Goal: Task Accomplishment & Management: Complete application form

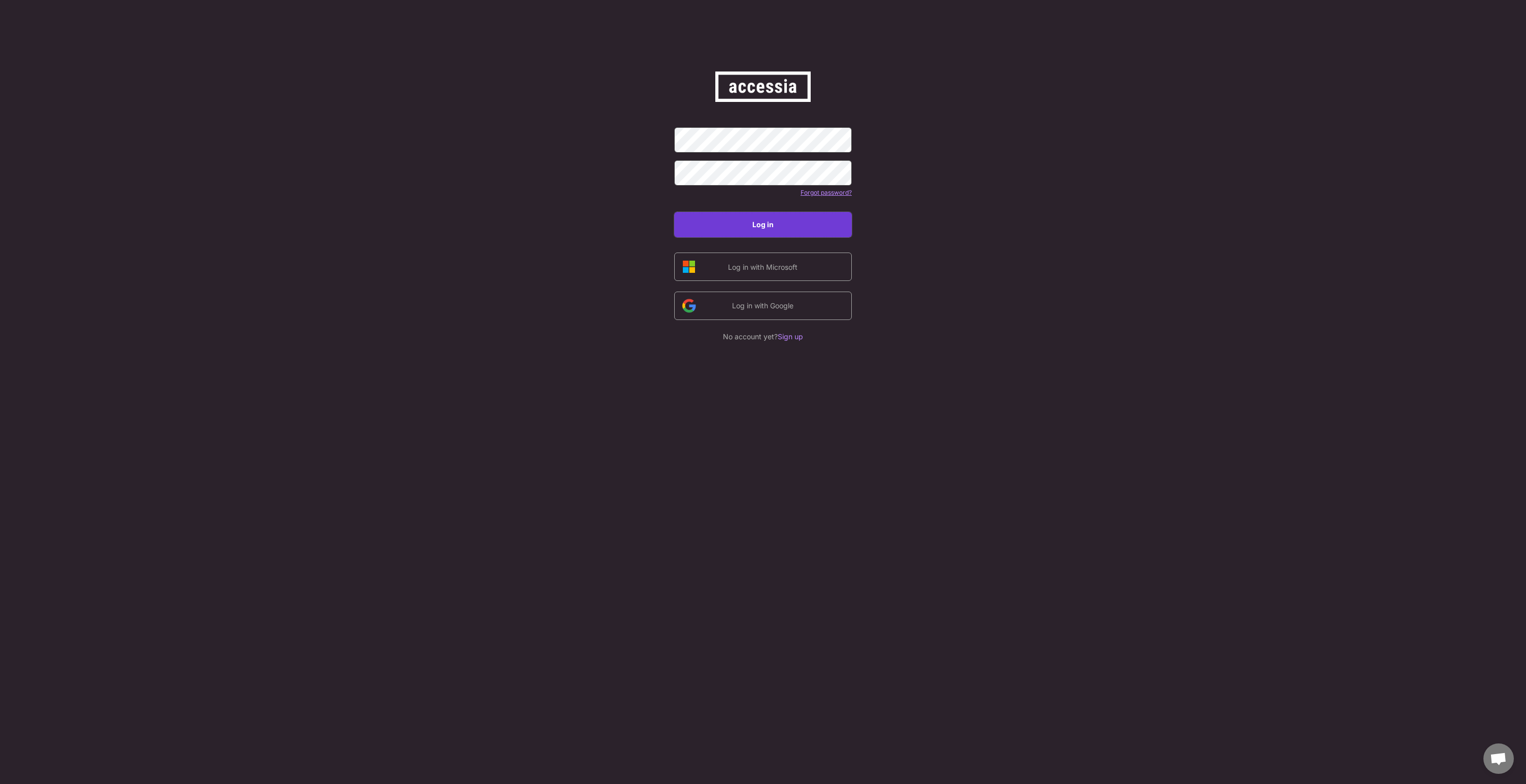
click at [765, 223] on button "Log in" at bounding box center [763, 224] width 178 height 25
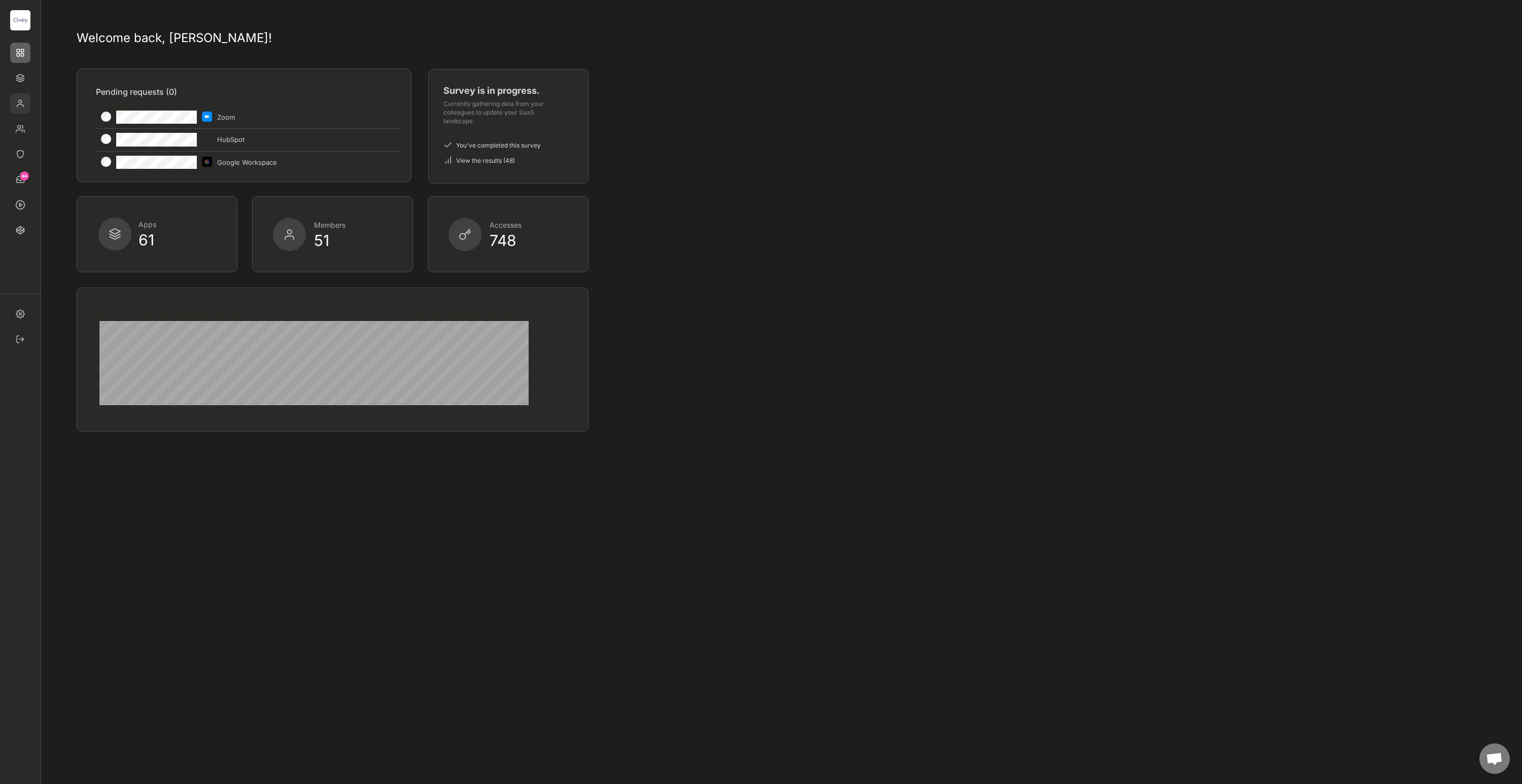
click at [21, 101] on img at bounding box center [20, 104] width 20 height 20
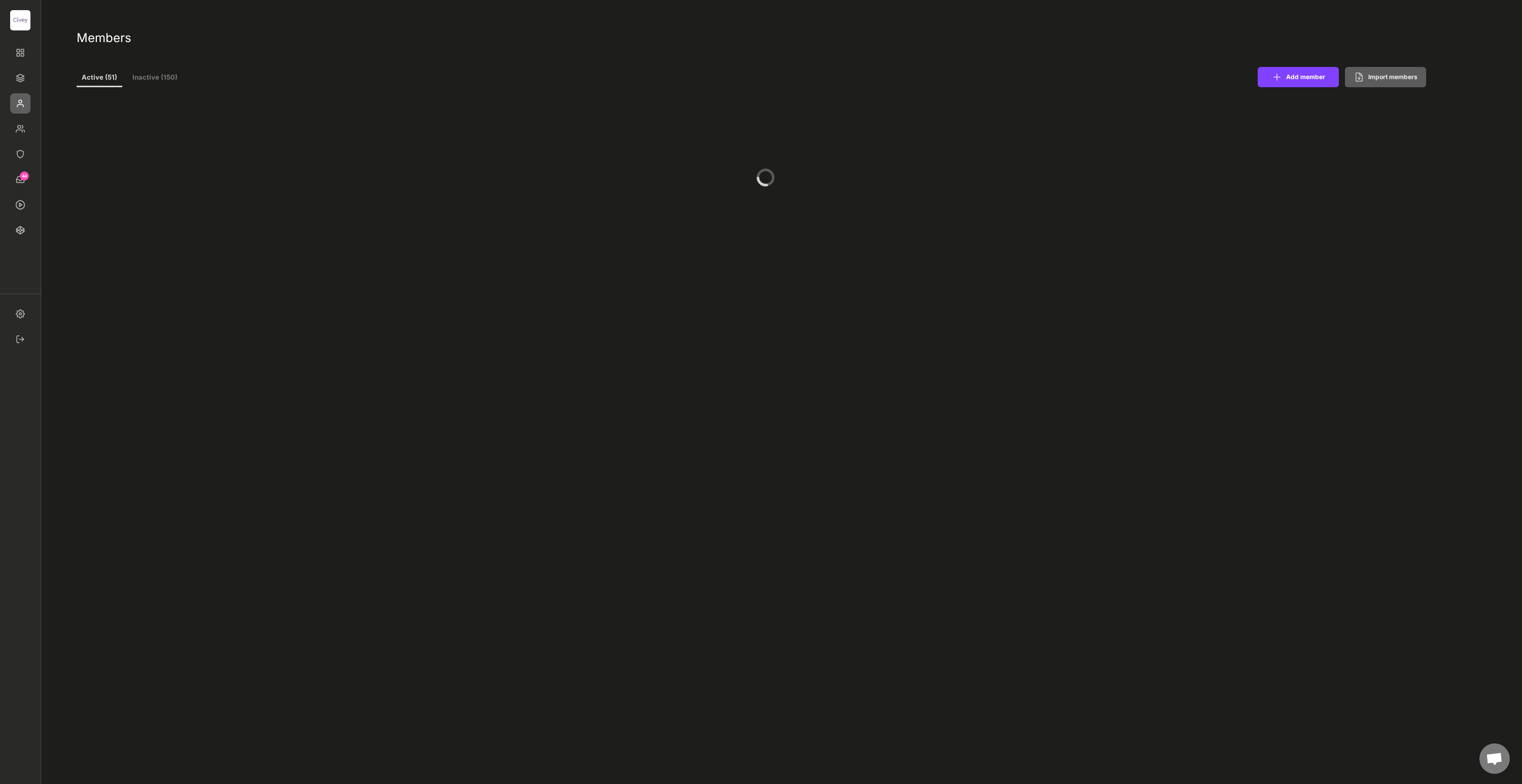
click at [1306, 76] on button "Add member" at bounding box center [1298, 77] width 81 height 20
select select ""PLACEHOLDER_1427118222253""
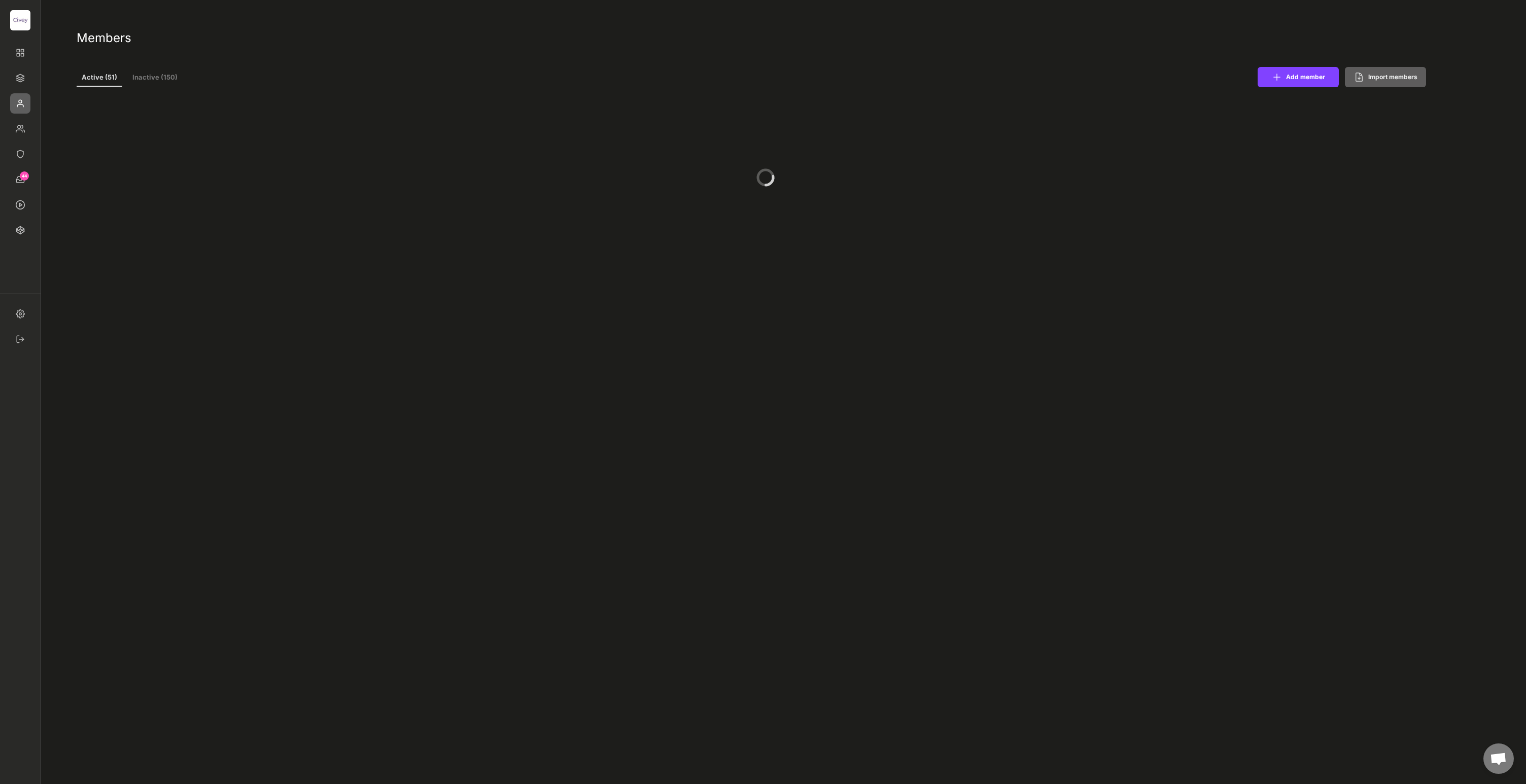
select select ""PLACEHOLDER_1427118222253""
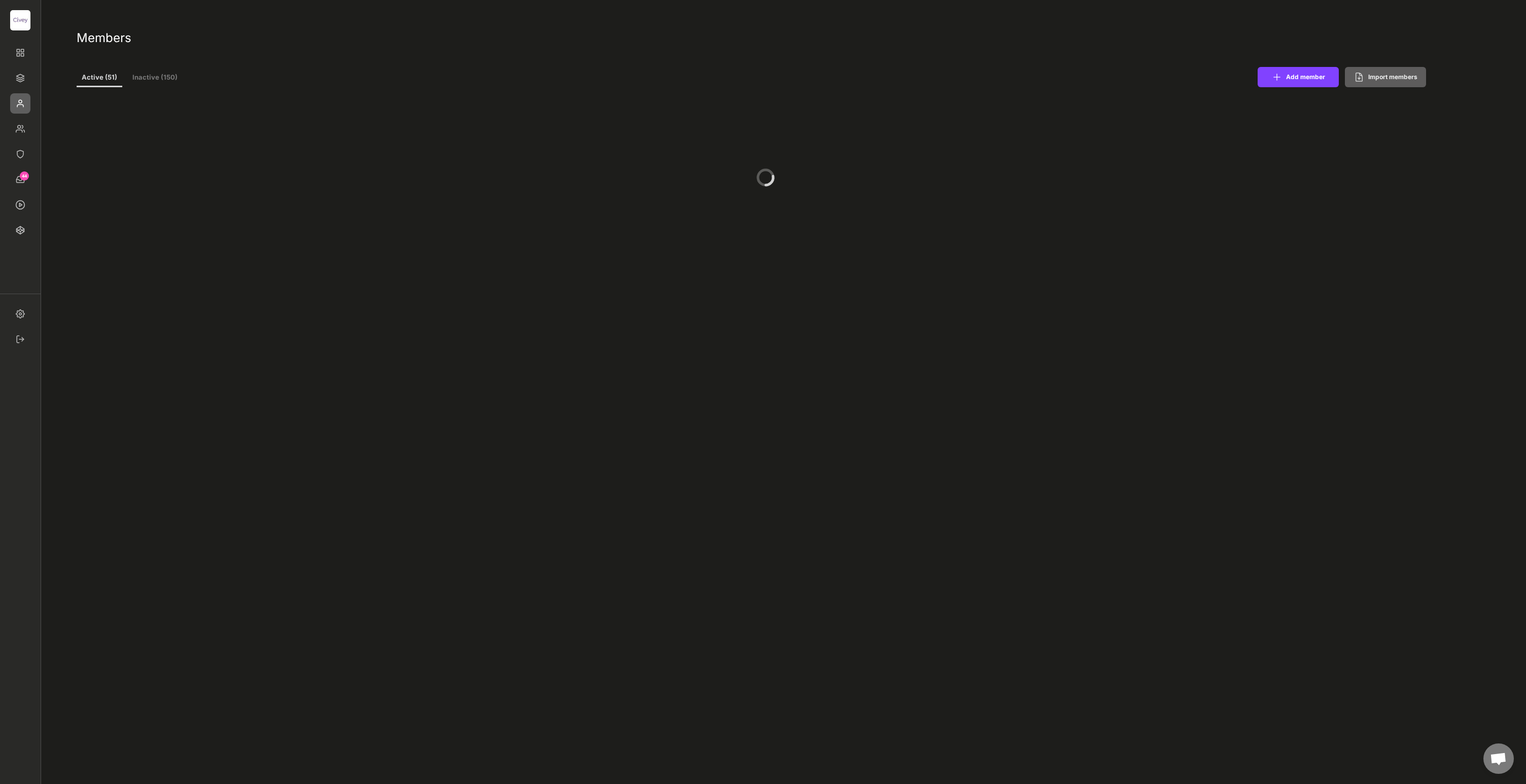
select select ""PLACEHOLDER_1427118222253""
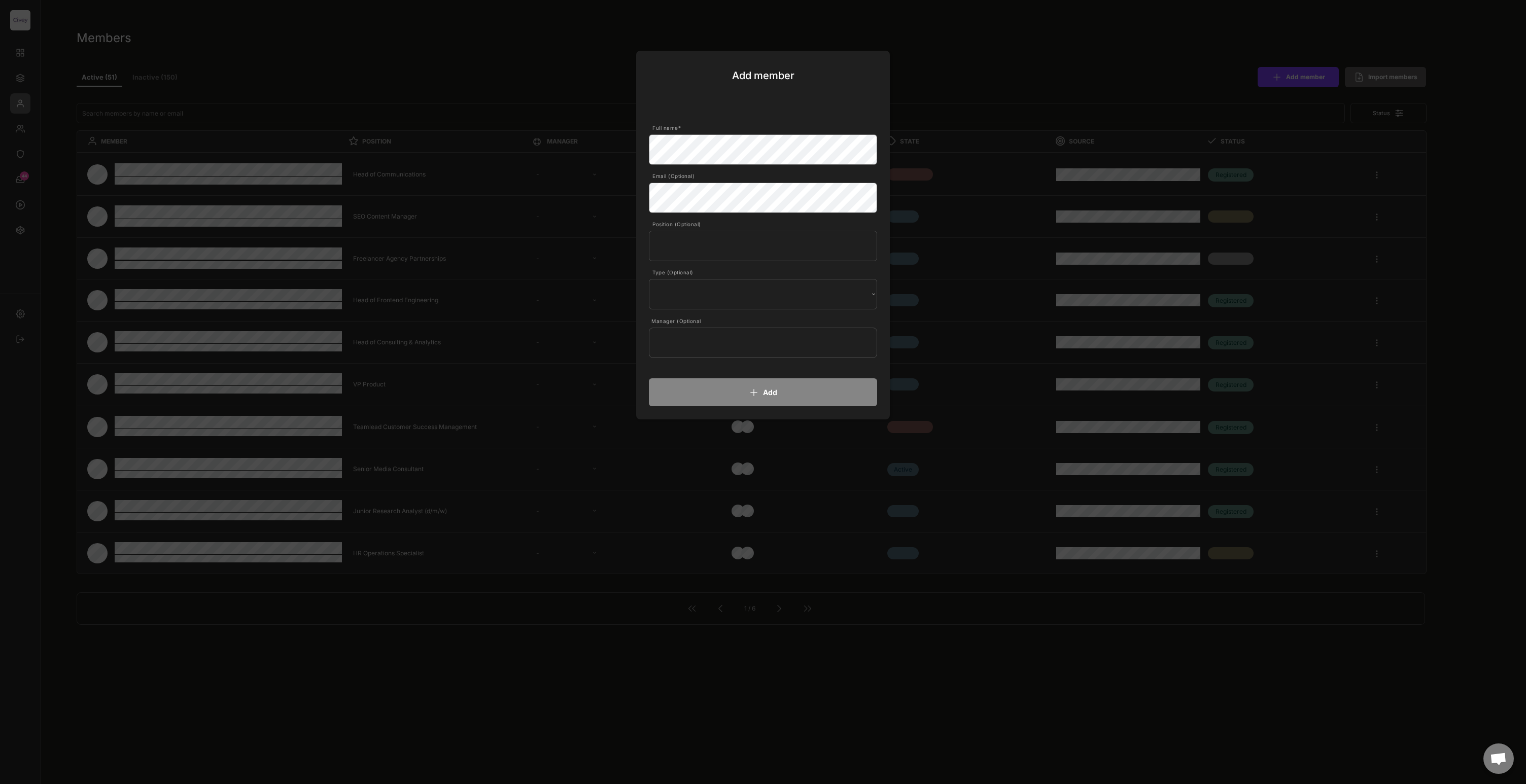
select select ""1348695171700984260__LOOKUP__1663670007019x564514888945238000""
select select ""1348695171700984260__LOOKUP__1685454243483x885876553032334500""
select select ""1348695171700984260__LOOKUP__1685454246191x206206890644339070""
select select ""1348695171700984260__LOOKUP__1685454241539x155971200502052830""
select select ""1348695171700984260__LOOKUP__1685454240367x298783333466597440""
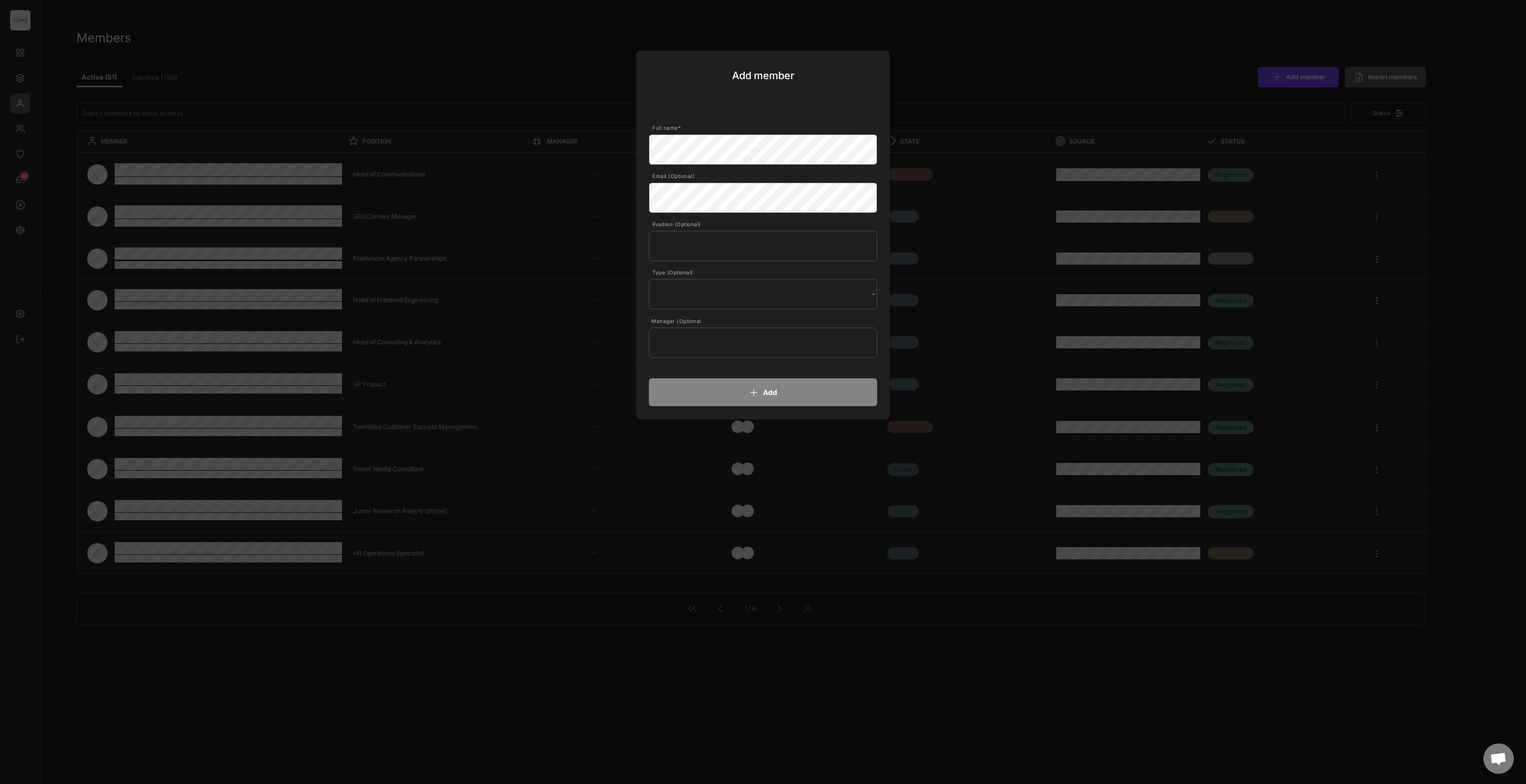
select select ""1348695171700984260__LOOKUP__1663670007019x564514888945238000""
select select ""1348695171700984260__LOOKUP__1685454242265x384190135337719500""
select select ""1348695171700984260__LOOKUP__1685454242569x161413480024510180""
select select ""1348695171700984260__LOOKUP__1685454237751x398771038012473400""
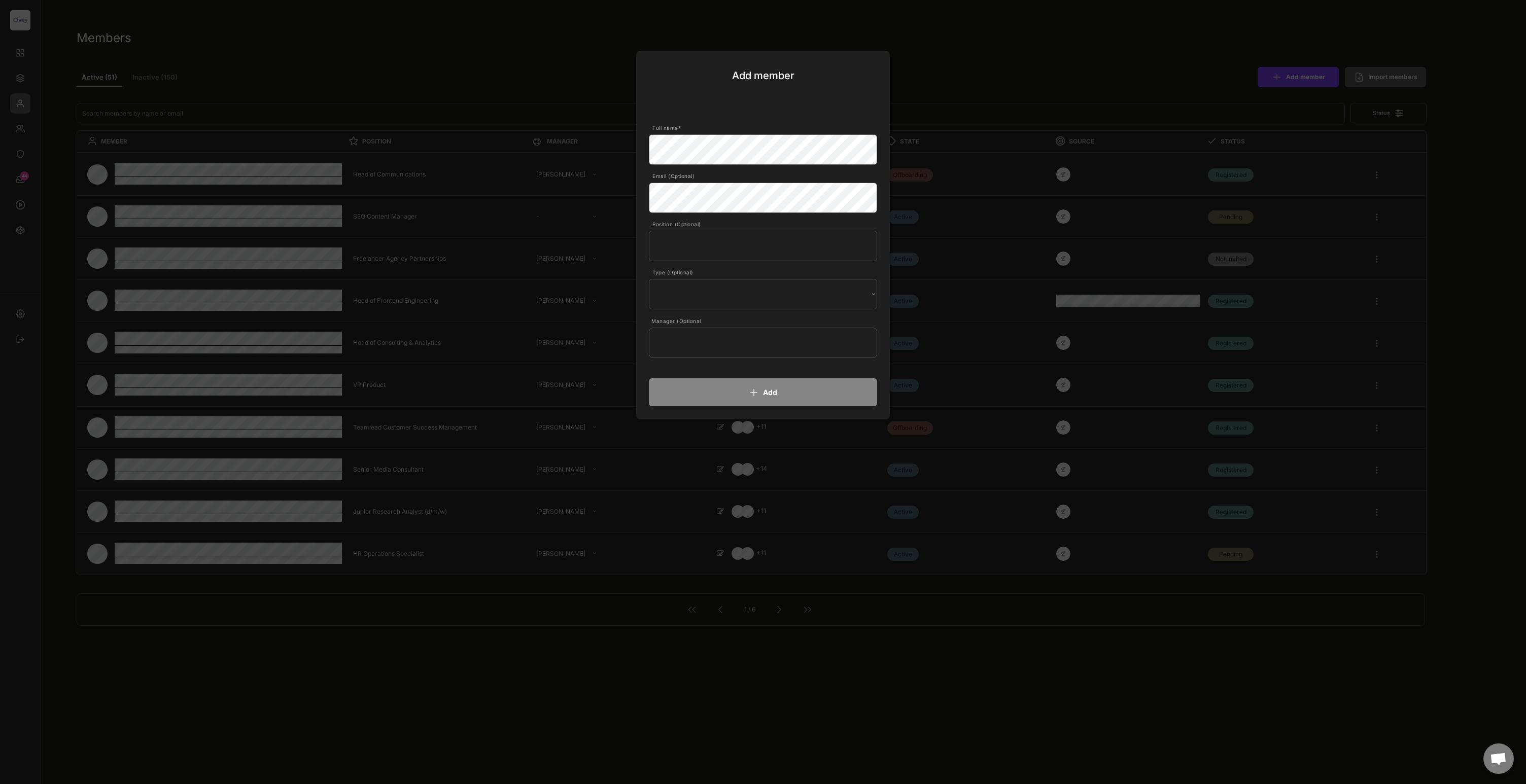
drag, startPoint x: 1018, startPoint y: 43, endPoint x: 1054, endPoint y: 44, distance: 36.0
click at [1019, 43] on div at bounding box center [763, 392] width 1526 height 784
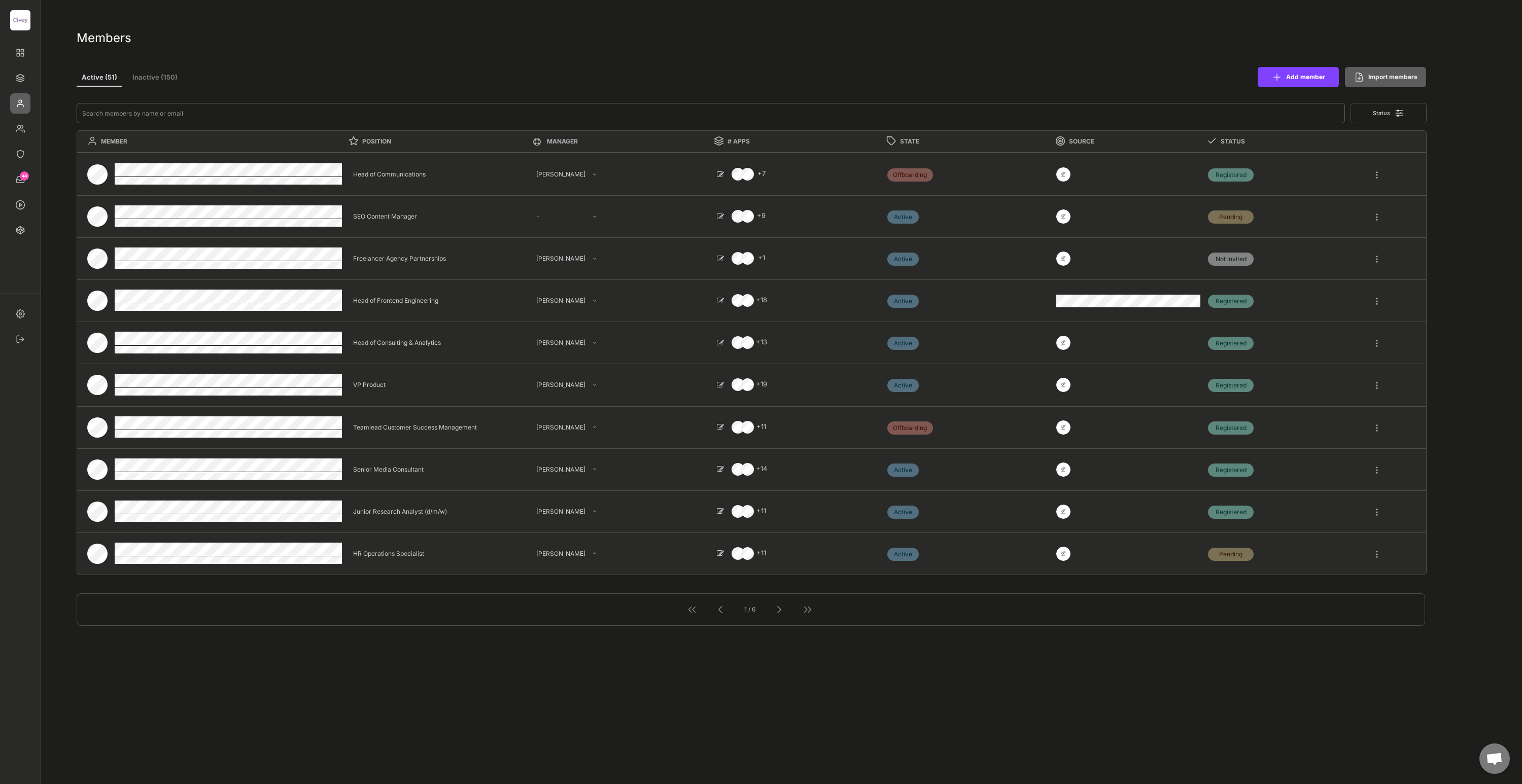
click at [281, 120] on input "input" at bounding box center [710, 113] width 1268 height 20
type input "ma"
type textarea "Lead Administrative Manager"
select select ""1348695171700984260__LOOKUP__1685454237751x398771038012473400""
type textarea "Senior Editor"
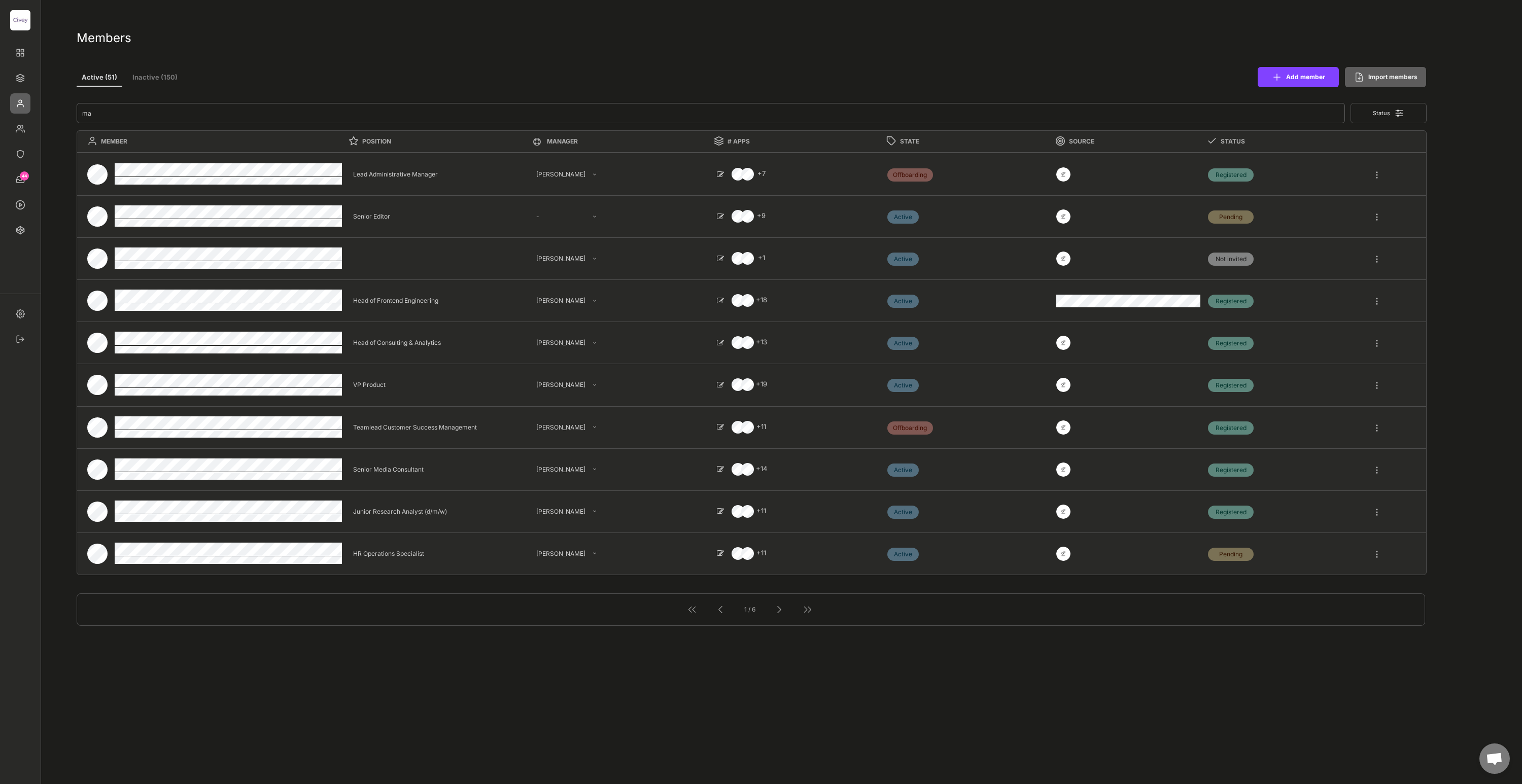
select select ""1348695171700984260__LOOKUP__1685454242825x176131716327873730""
type textarea "Lead Director Sales Politik"
select select ""1348695171700984260__LOOKUP__1685454246410x290941823590837900""
type textarea "Research Analyst"
select select ""1348695171700984260__LOOKUP__1685454242507x493248756703796000""
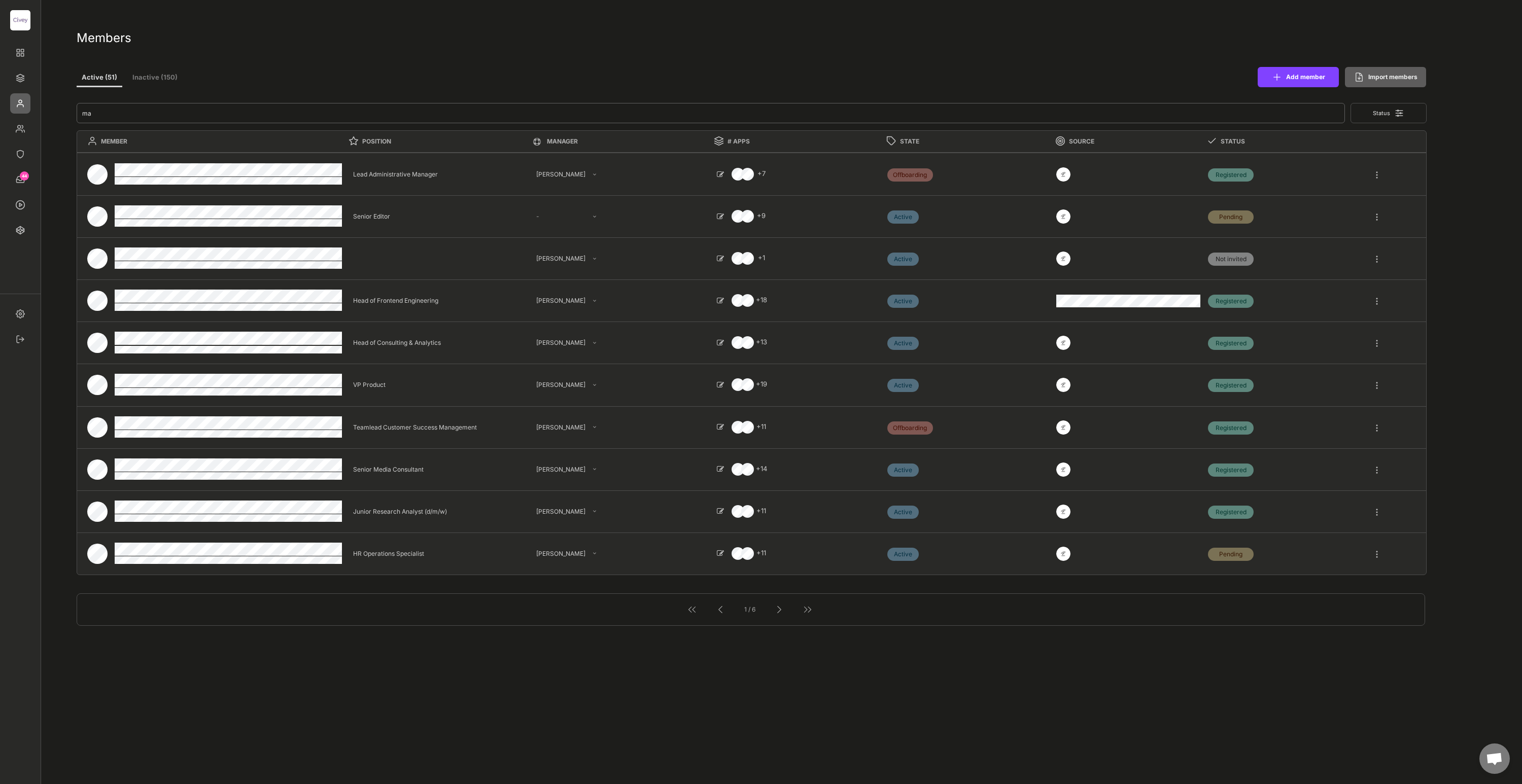
select select ""PLACEHOLDER_1427118222253""
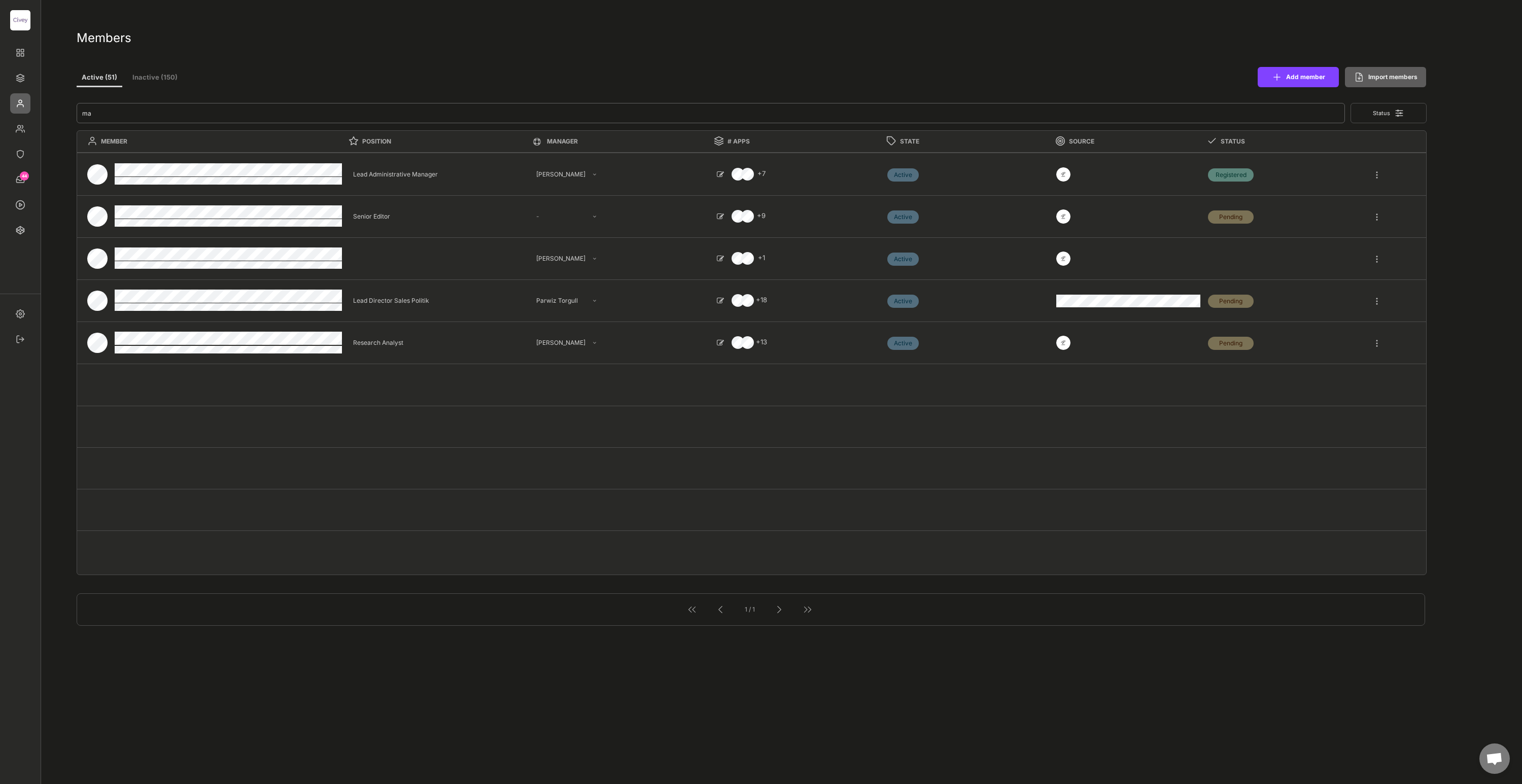
type input "mat"
select select ""PLACEHOLDER_1427118222253""
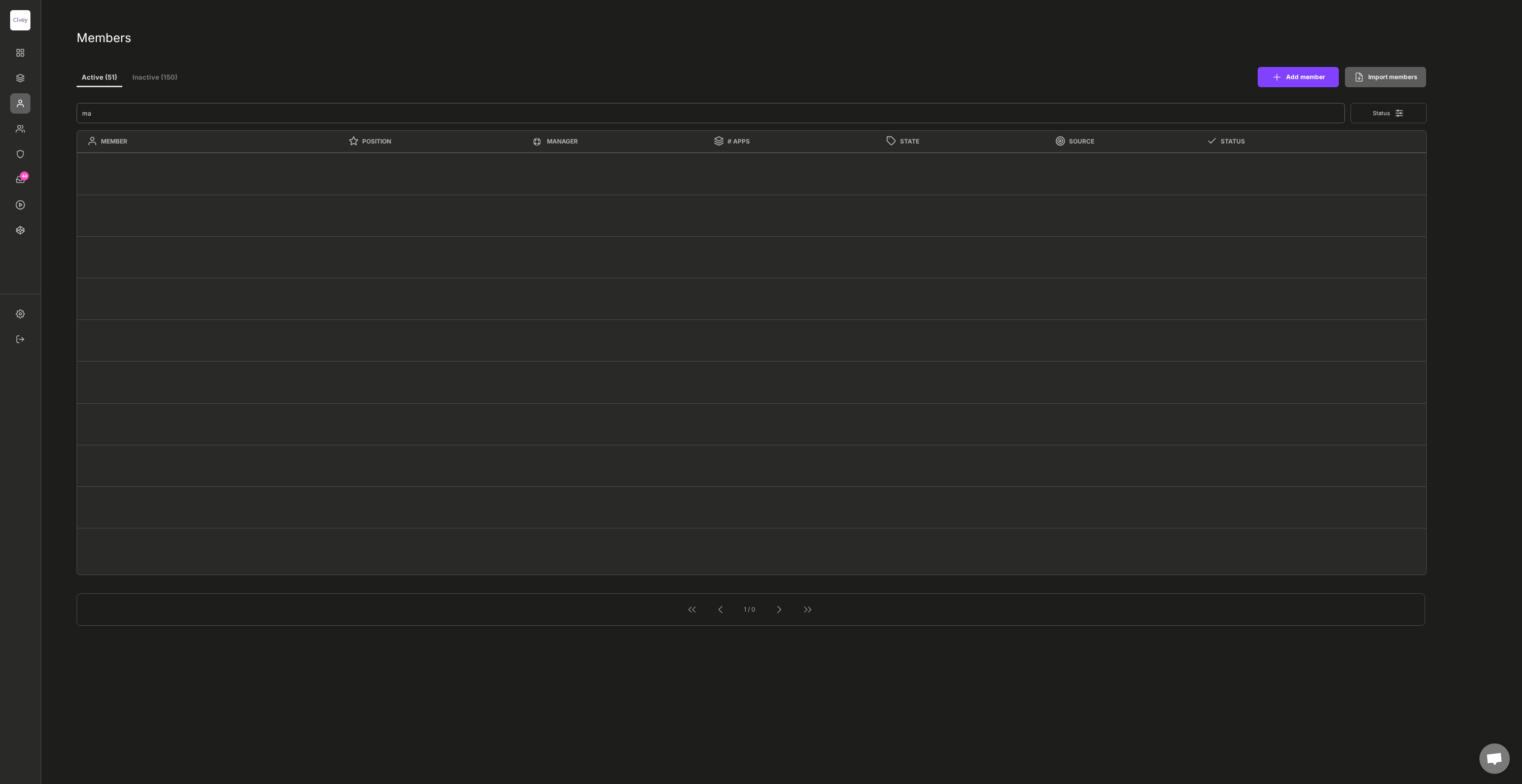
type input "m"
type textarea "Lead Administrative Manager"
select select ""1348695171700984260__LOOKUP__1685454237751x398771038012473400""
type textarea "Senior Editor"
select select ""1348695171700984260__LOOKUP__1685454242825x176131716327873730""
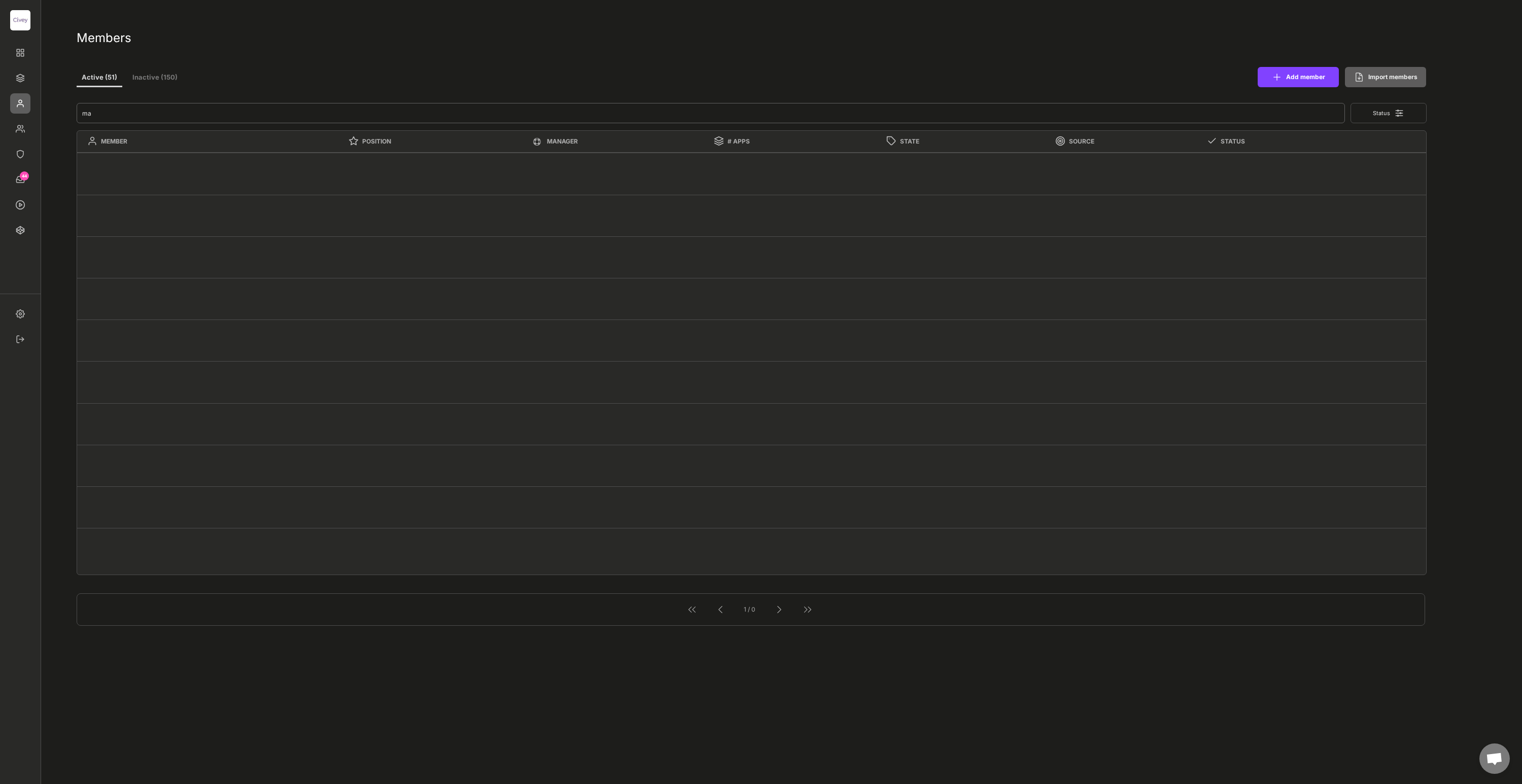
type textarea "Lead Director Sales Politik"
select select ""1348695171700984260__LOOKUP__1685454246410x290941823590837900""
type textarea "Research Analyst"
select select ""1348695171700984260__LOOKUP__1685454242507x493248756703796000""
type textarea "CEO"
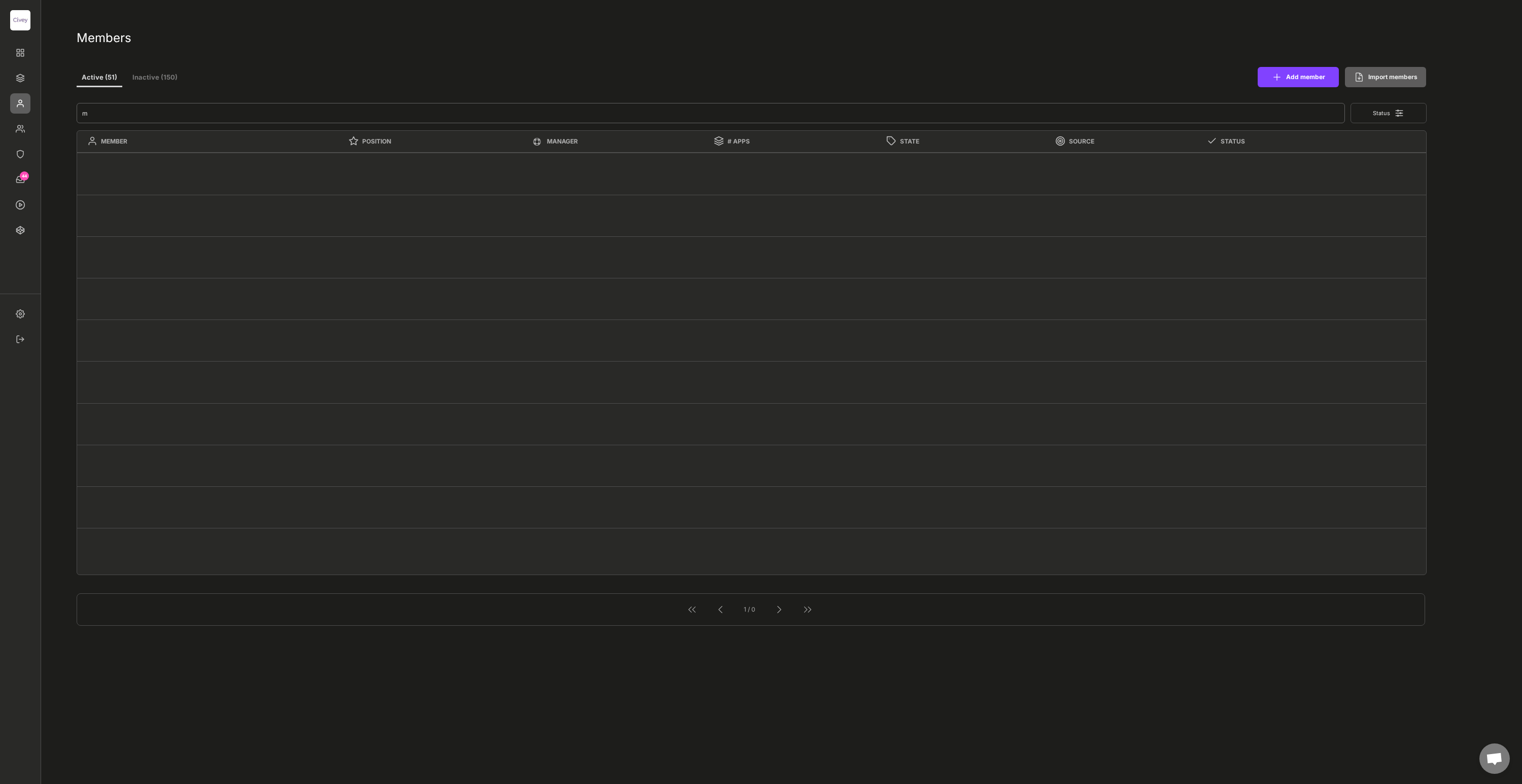
type textarea "Senior Editor"
select select ""PLACEHOLDER_1427118222253""
select select ""1348695171700984260__LOOKUP__1685454242825x176131716327873730""
type textarea "Lead Director Sales Politik"
select select ""1348695171700984260__LOOKUP__1685454246410x290941823590837900""
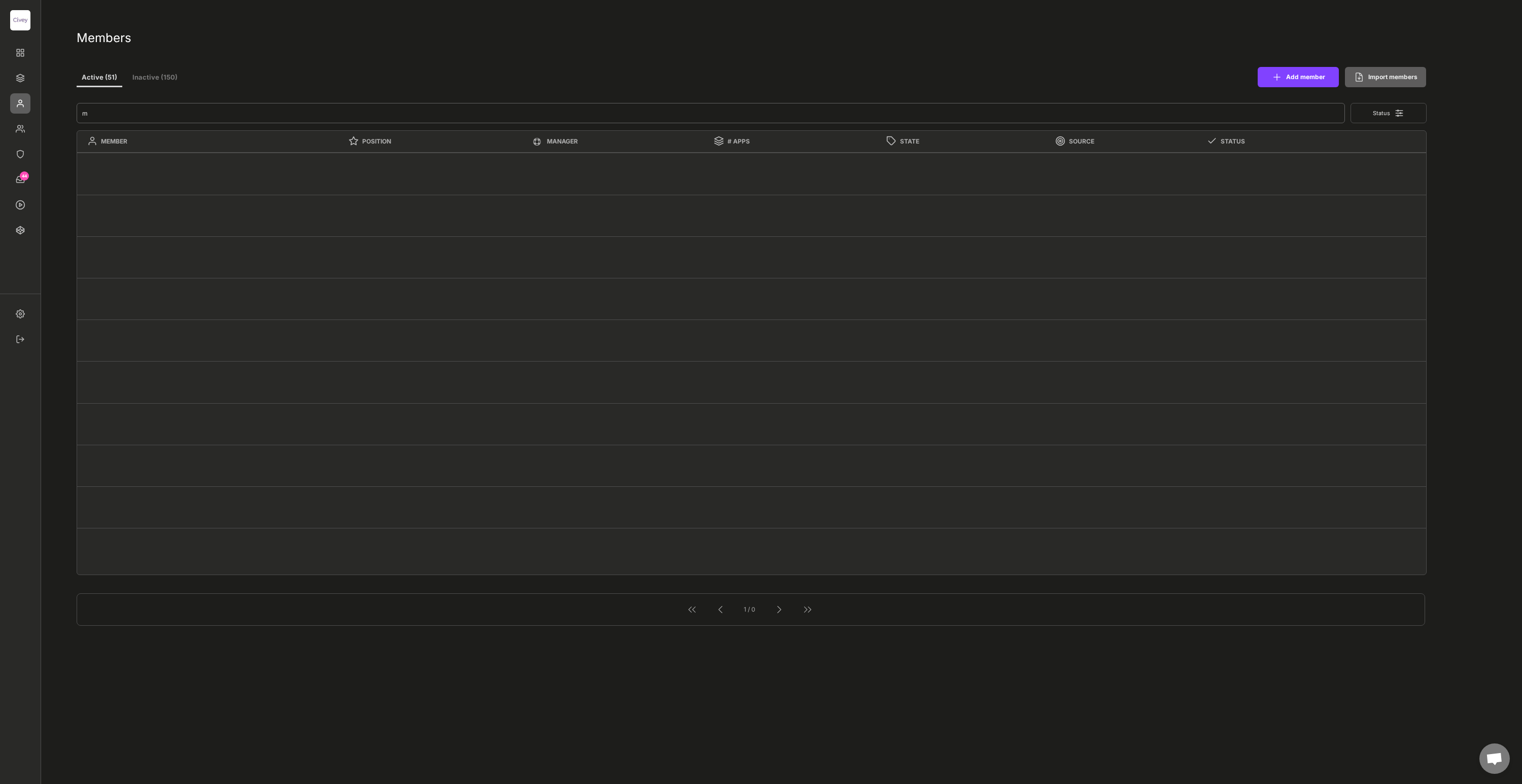
type textarea "Director Consulting & Analytics"
select select ""1348695171700984260__LOOKUP__1685454239009x447732125026006900""
type textarea "Research Analyst"
select select ""1348695171700984260__LOOKUP__1685454242507x493248756703796000""
type textarea "Freelancer Agency Partnerships"
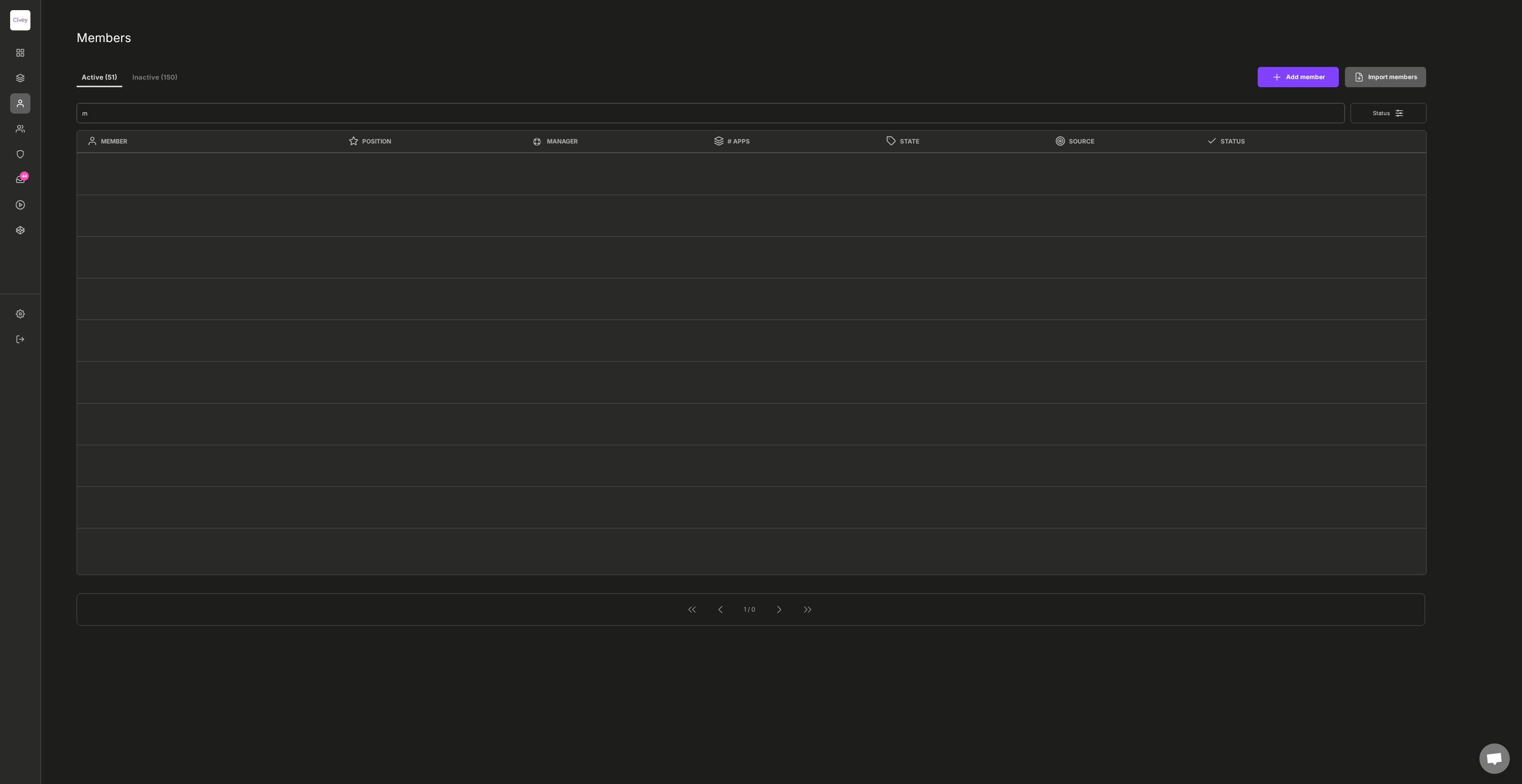
select select ""1348695171700984260__LOOKUP__1685454243483x885876553032334500""
type textarea "B2B Marketing Manager"
type textarea "Head of Product"
select select ""1348695171700984260__LOOKUP__1685454239090x763761452289381200""
select select ""PLACEHOLDER_1427118222253""
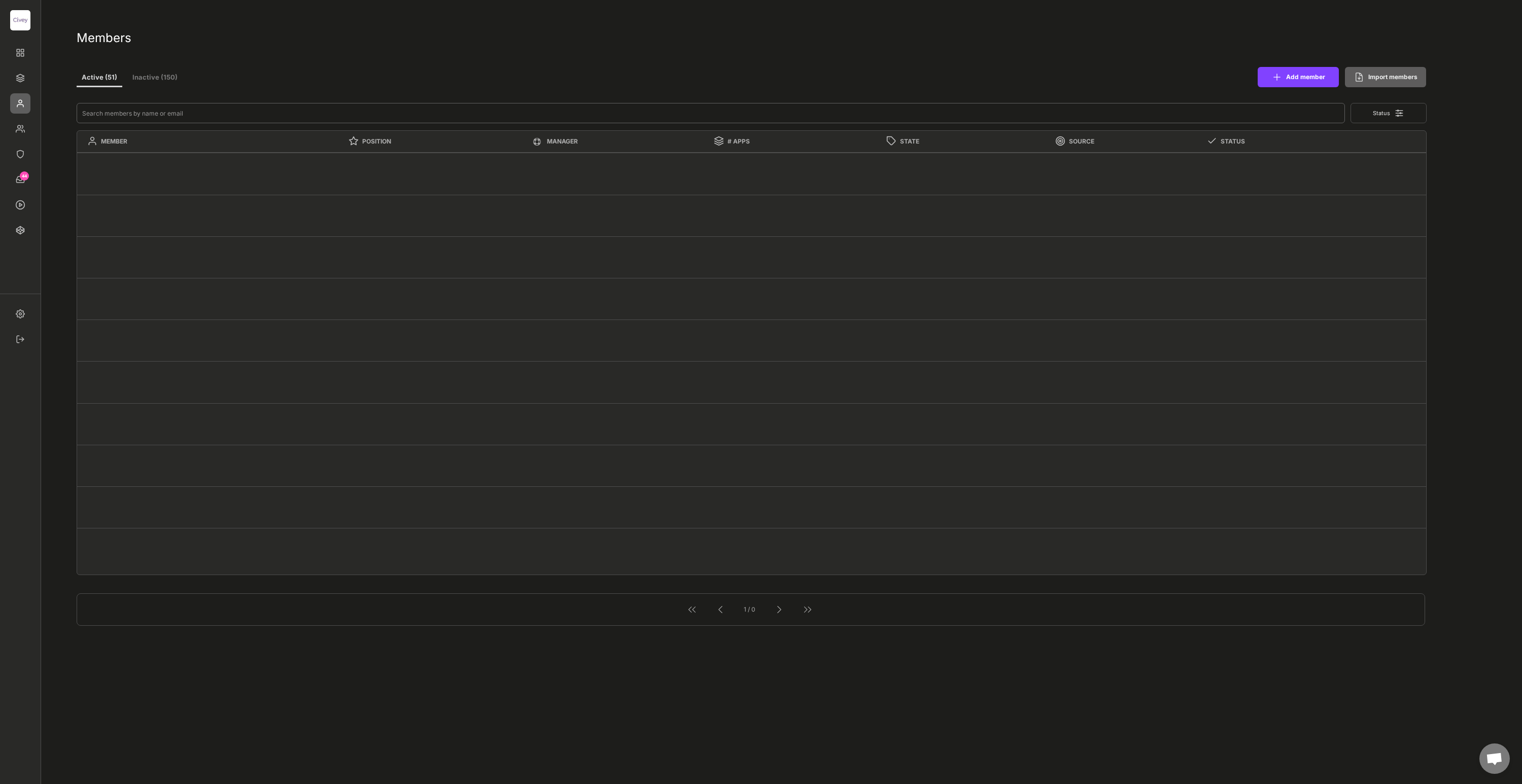
select select ""PLACEHOLDER_1427118222253""
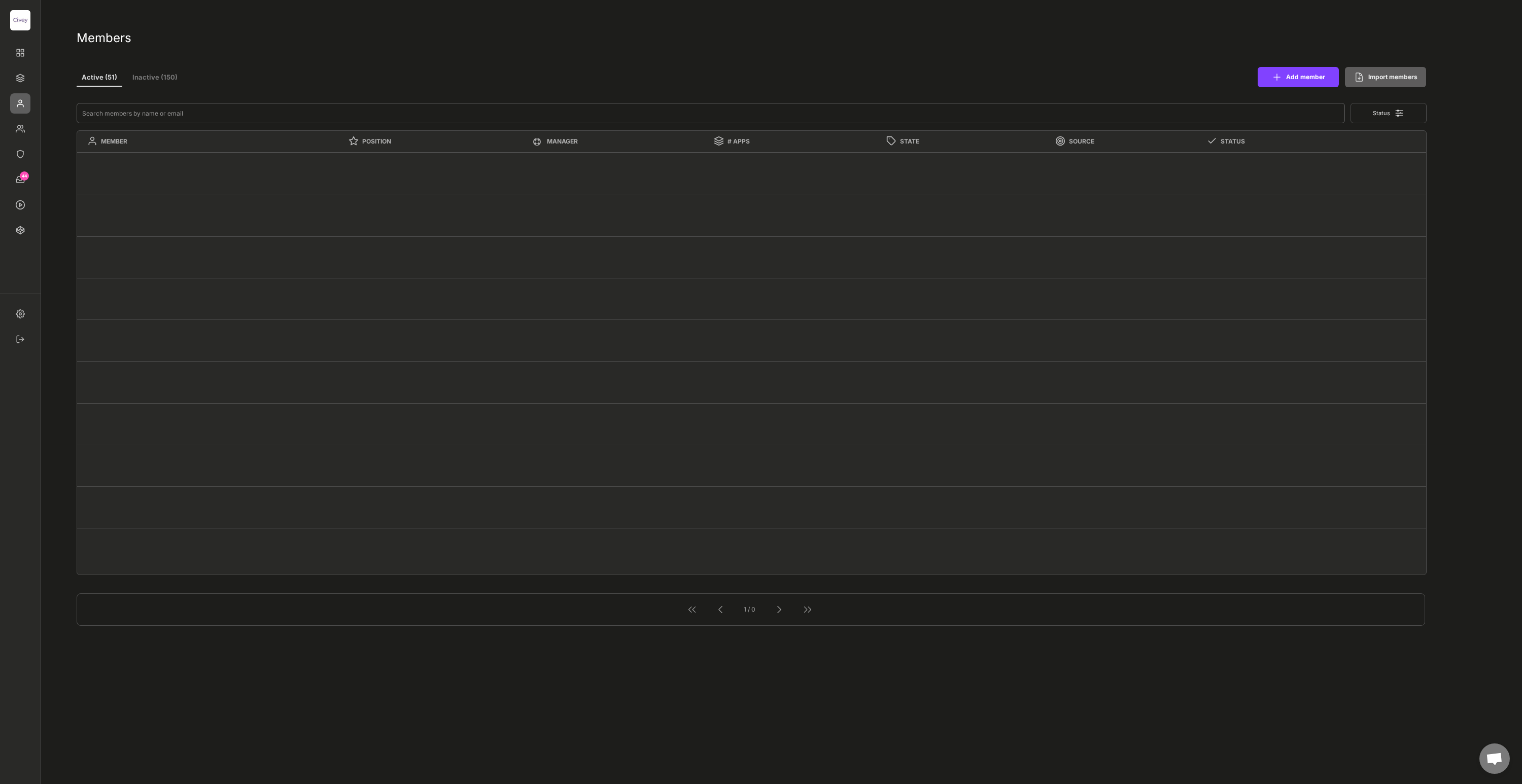
select select ""PLACEHOLDER_1427118222253""
type textarea "Head of Communications"
select select ""1348695171700984260__LOOKUP__1663670007019x564514888945238000""
type textarea "SEO Content Manager"
type textarea "Freelancer Agency Partnerships"
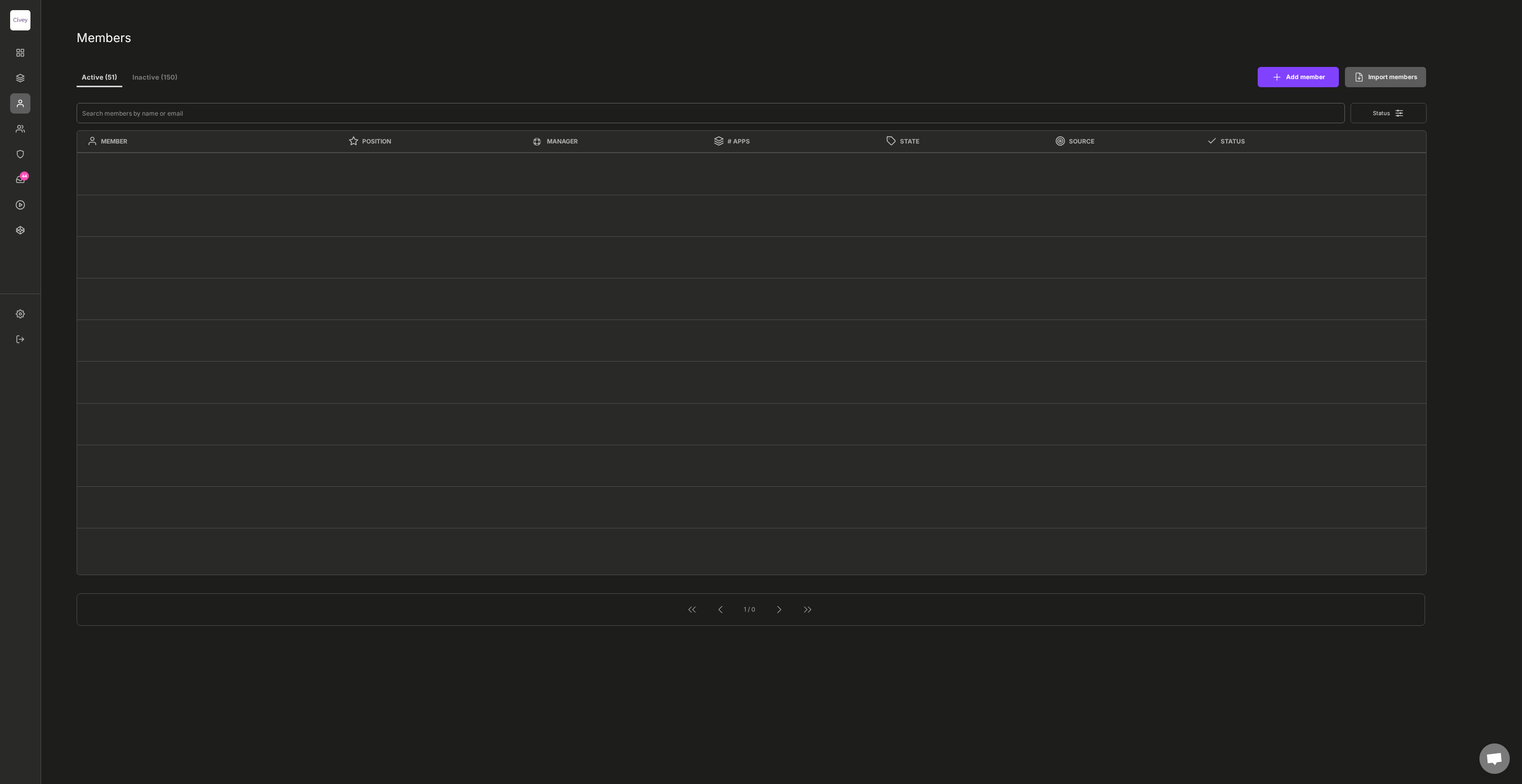
select select ""1348695171700984260__LOOKUP__1685454243483x885876553032334500""
type textarea "Head of Frontend Engineering"
select select ""1348695171700984260__LOOKUP__1685454246191x206206890644339070""
type textarea "Head of Consulting & Analytics"
select select ""1348695171700984260__LOOKUP__1685454241539x155971200502052830""
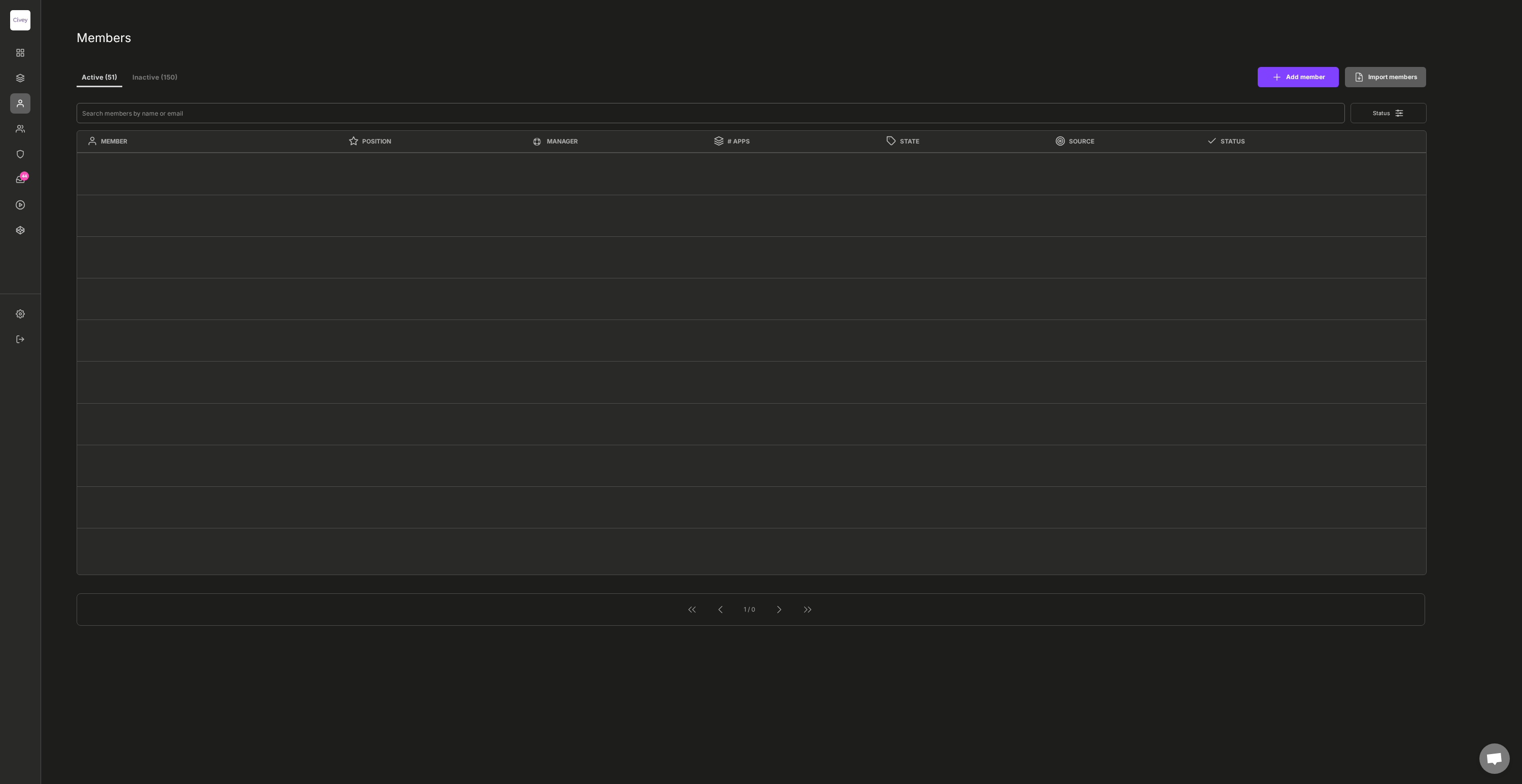
type textarea "VP Product"
select select ""1348695171700984260__LOOKUP__1685454240367x298783333466597440""
type textarea "Teamlead Customer Success Management"
select select ""1348695171700984260__LOOKUP__1663670007019x564514888945238000""
type textarea "Senior Media Consultant"
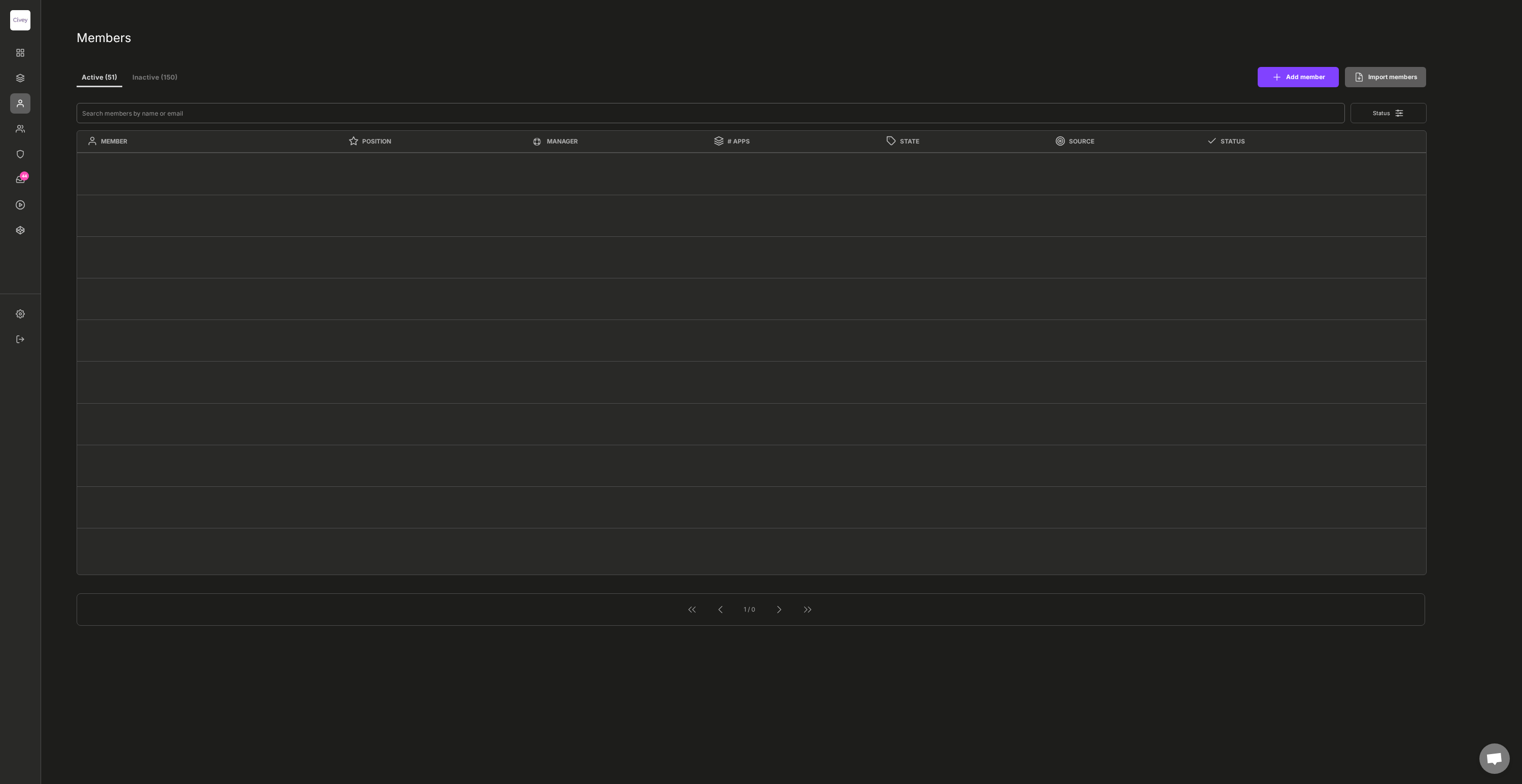
select select ""1348695171700984260__LOOKUP__1685454242265x384190135337719500""
type textarea "Junior Research Analyst (d/m/w)"
select select ""1348695171700984260__LOOKUP__1685454242569x161413480024510180""
type textarea "HR Operations Specialist"
select select ""1348695171700984260__LOOKUP__1685454237751x398771038012473400""
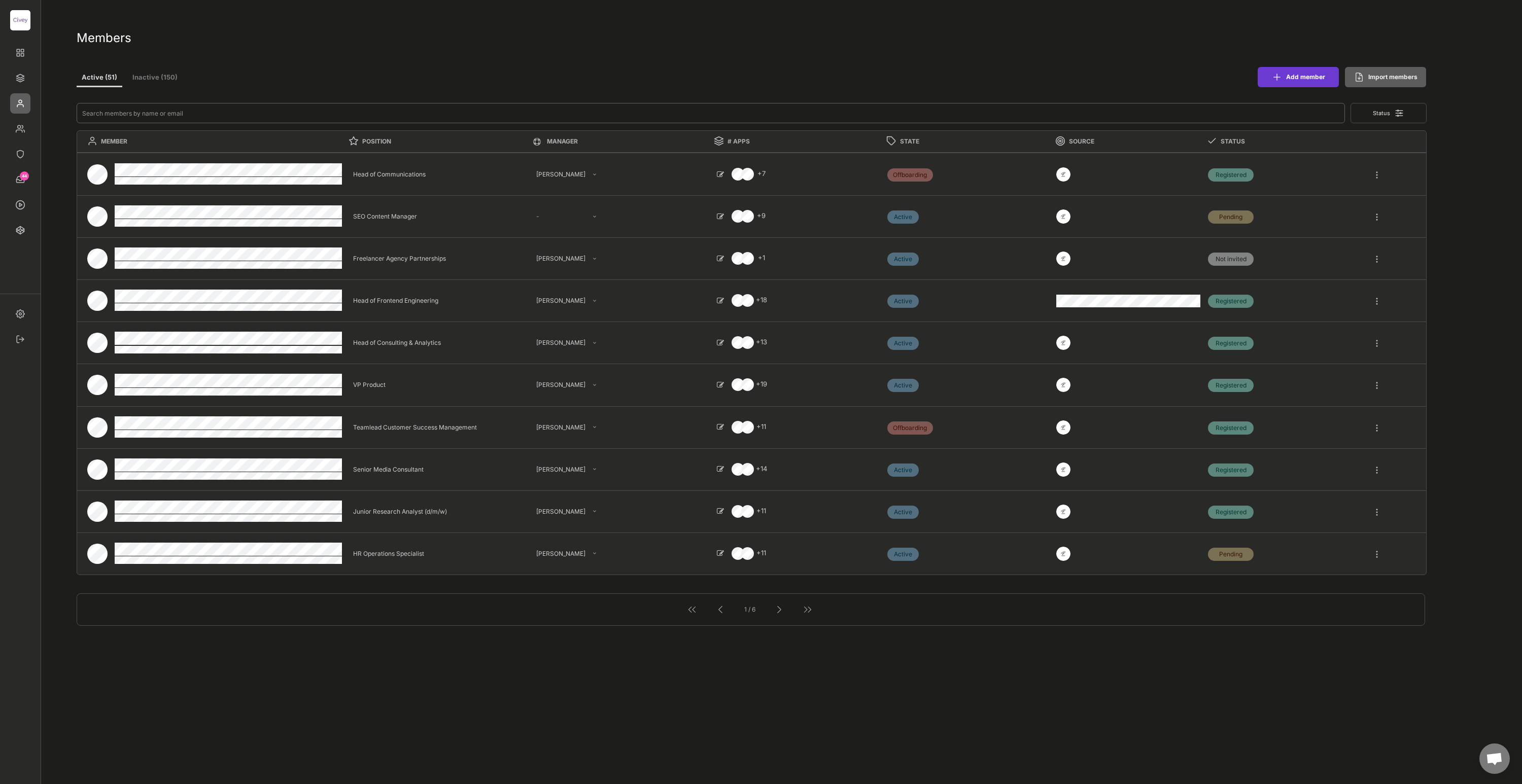
click at [1306, 79] on button "Add member" at bounding box center [1298, 77] width 81 height 20
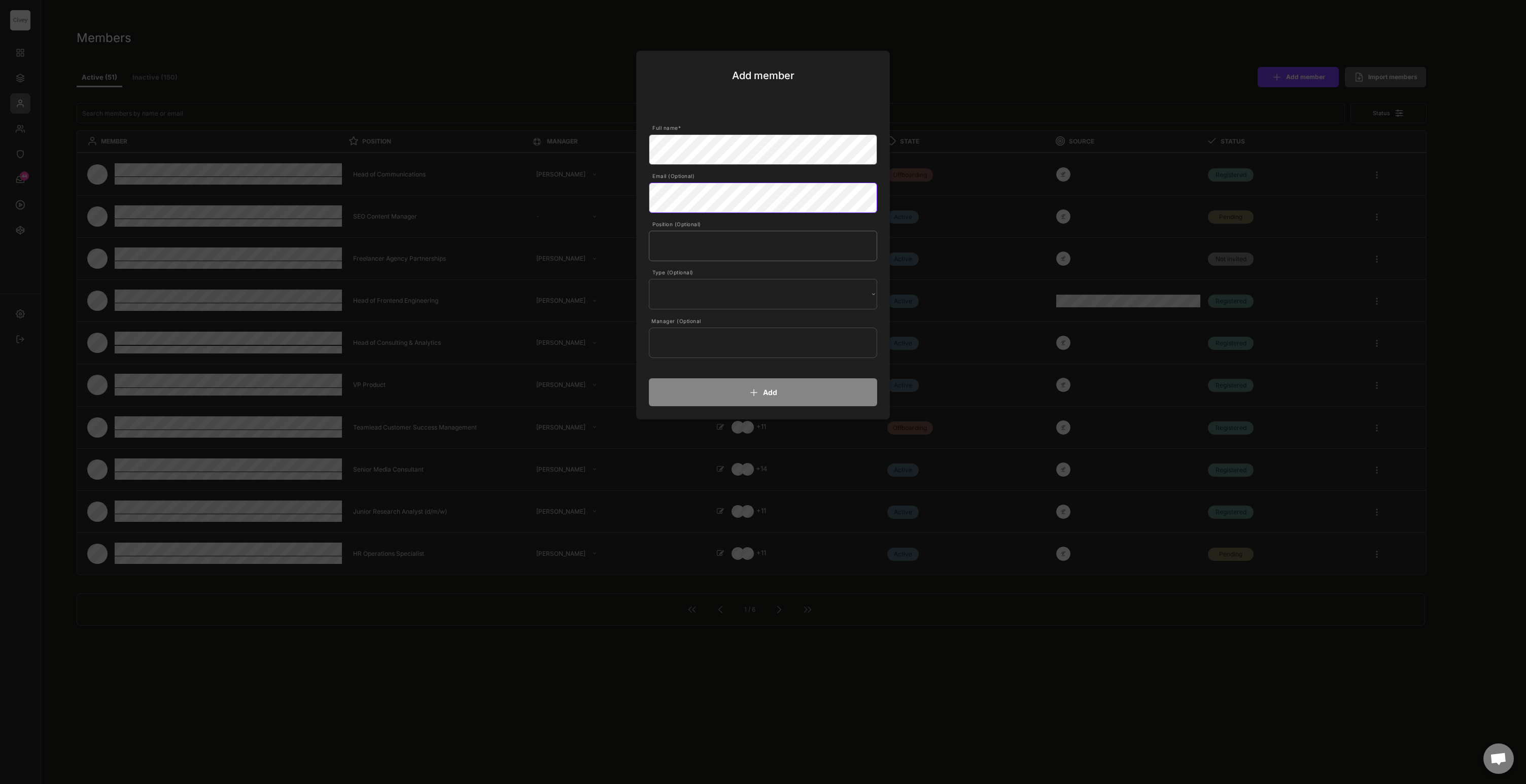
drag, startPoint x: 751, startPoint y: 244, endPoint x: 752, endPoint y: 219, distance: 25.0
click at [751, 243] on input "input" at bounding box center [762, 246] width 228 height 30
click at [758, 173] on div "Email (Optional)" at bounding box center [764, 176] width 224 height 7
click at [710, 243] on input "input" at bounding box center [762, 246] width 228 height 30
click at [701, 293] on select "Internal External" at bounding box center [762, 294] width 228 height 30
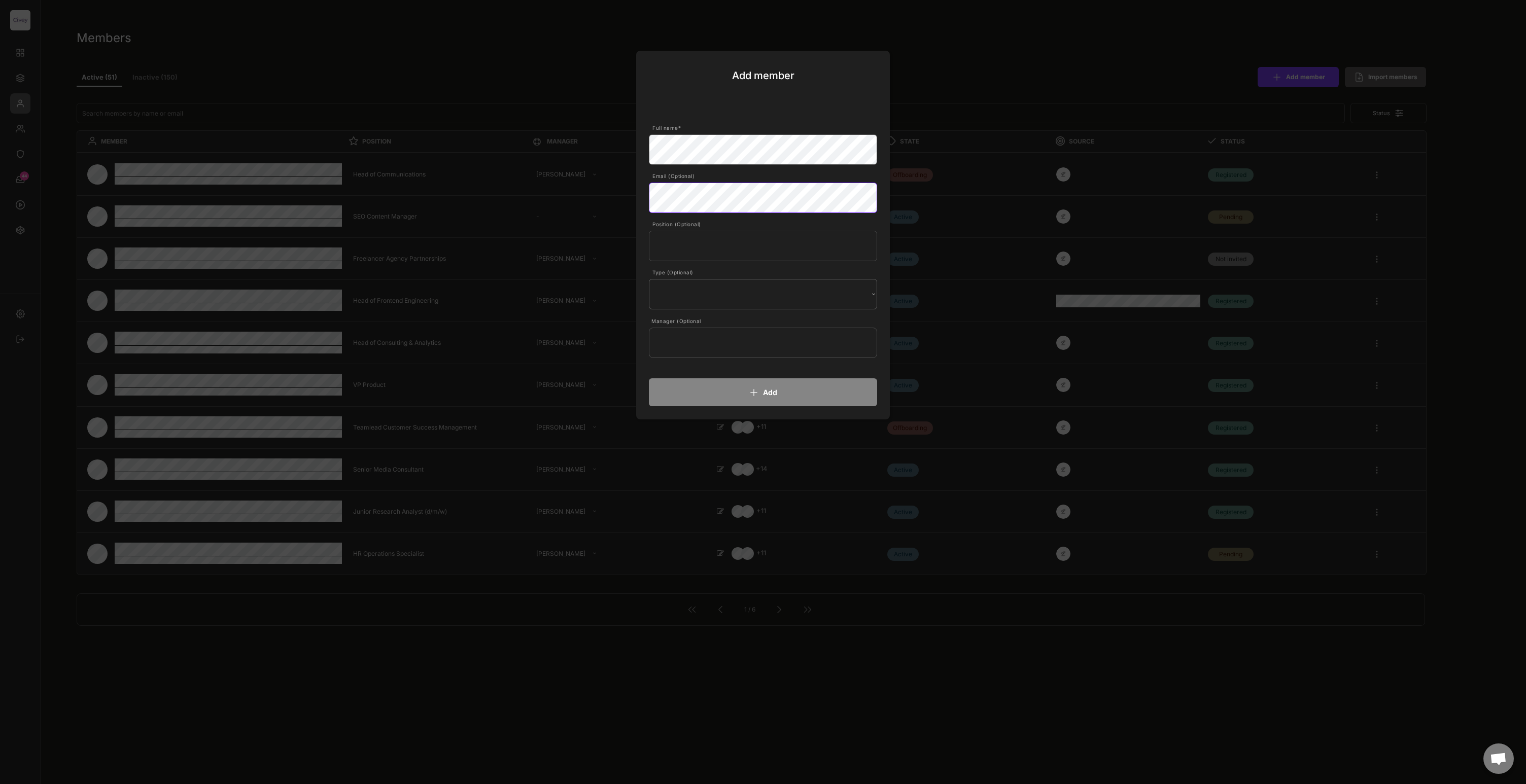
select select ""Internal""
click at [723, 342] on input "text" at bounding box center [762, 342] width 228 height 30
type input "Jan"
type input "[PERSON_NAME]"
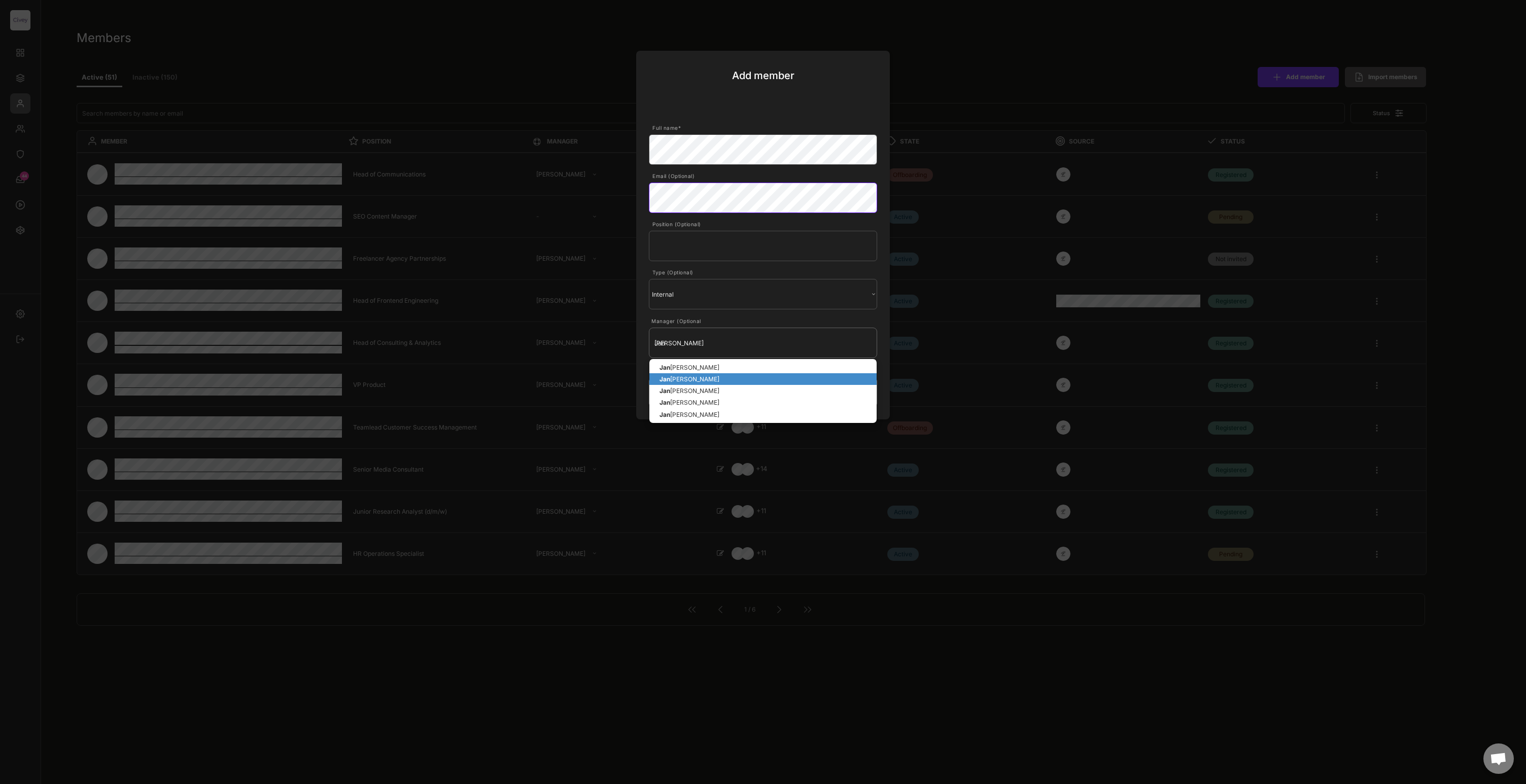
click at [687, 380] on p "Jan ina Mütze" at bounding box center [763, 379] width 227 height 12
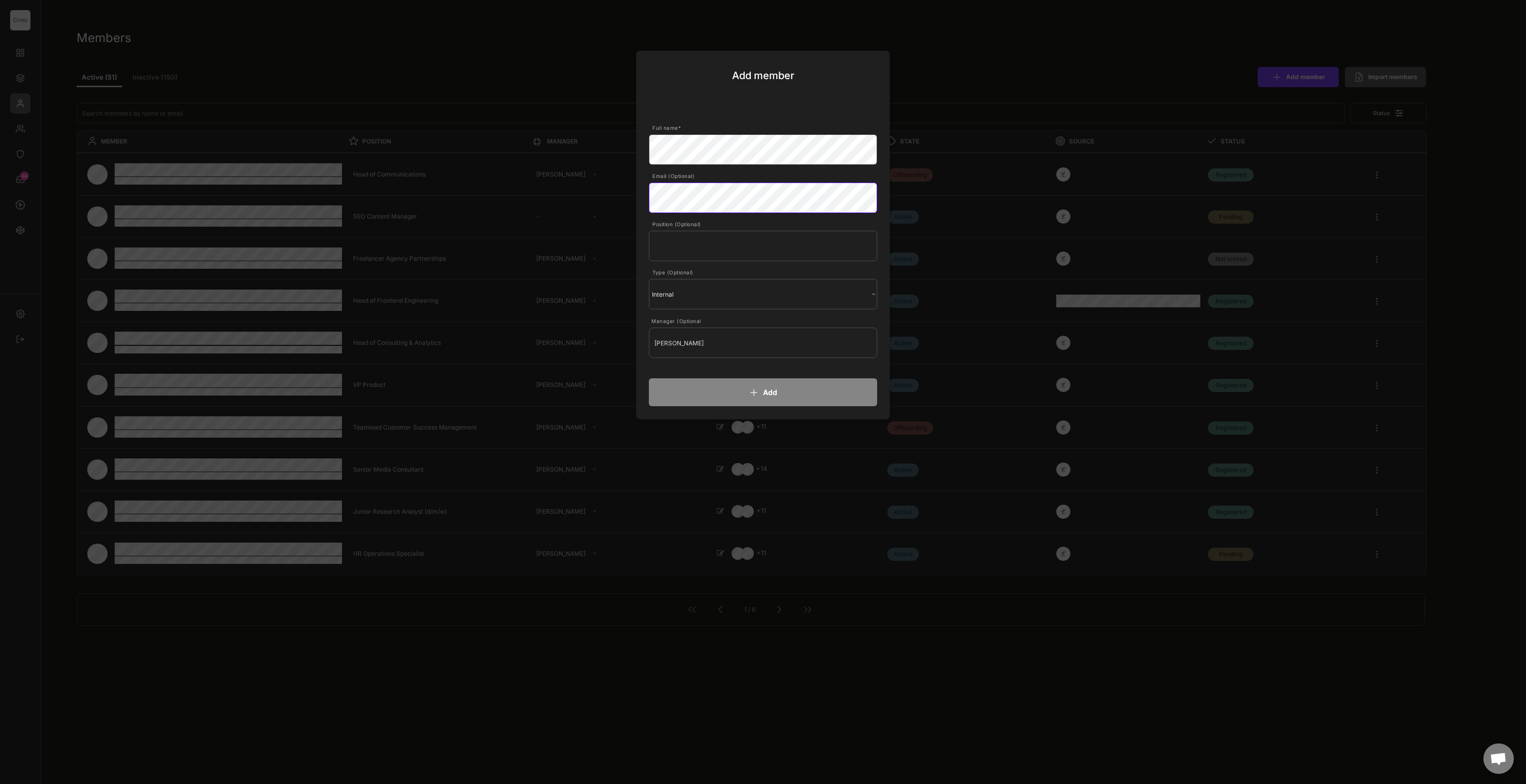
type input "[PERSON_NAME]"
click at [685, 246] on input "input" at bounding box center [762, 246] width 228 height 30
paste input "Chief of Staff"
type input "Chief of Staff"
click at [735, 175] on div "Email (Optional)" at bounding box center [764, 176] width 224 height 7
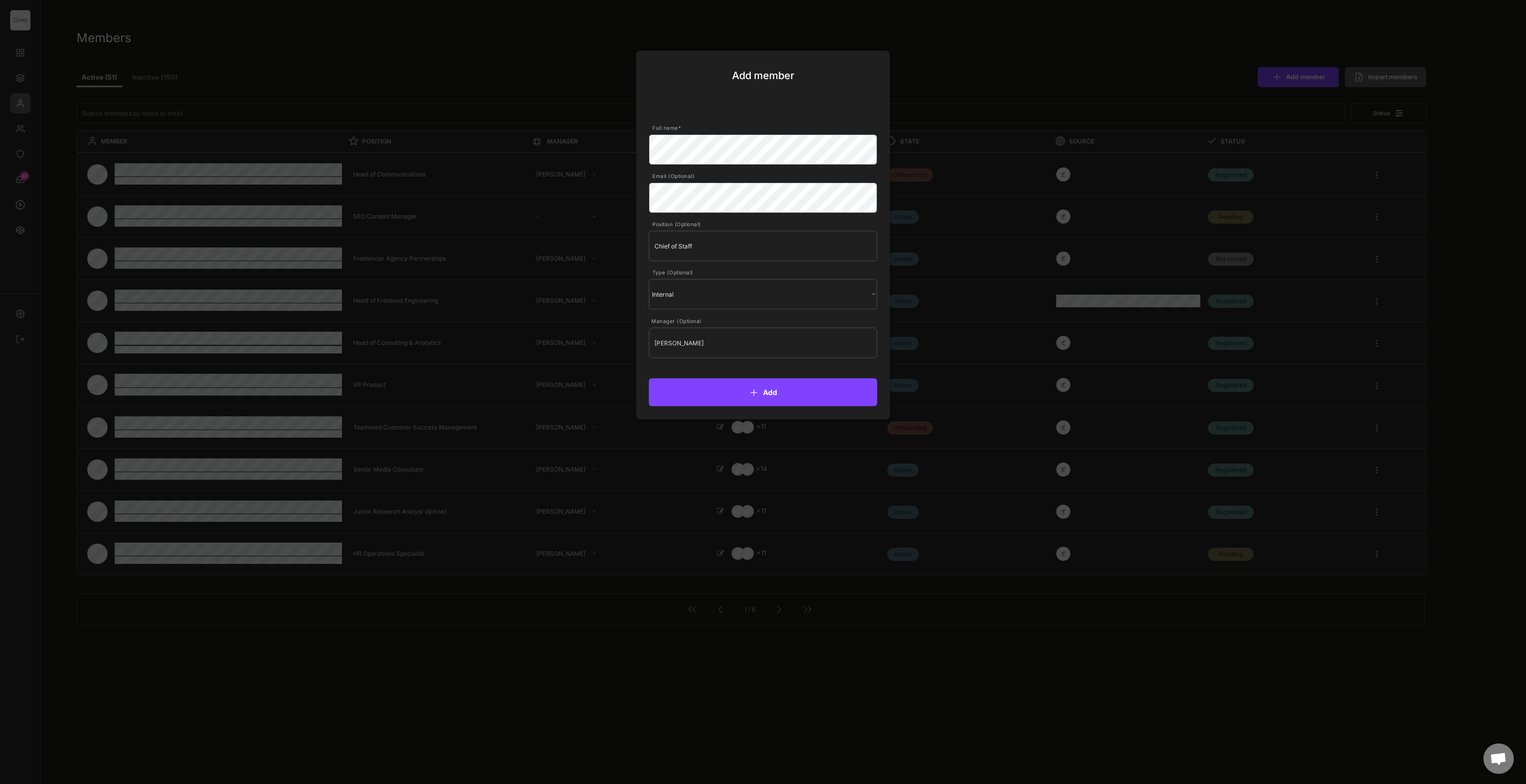
click at [754, 221] on div "Position (Optional)" at bounding box center [764, 224] width 224 height 7
click at [762, 395] on button "Add" at bounding box center [762, 392] width 228 height 28
select select ""1348695171700984260__LOOKUP__1663670007019x564514888945238000""
select select ""1348695171700984260__LOOKUP__1685454243483x885876553032334500""
select select ""1348695171700984260__LOOKUP__1685454246191x206206890644339070""
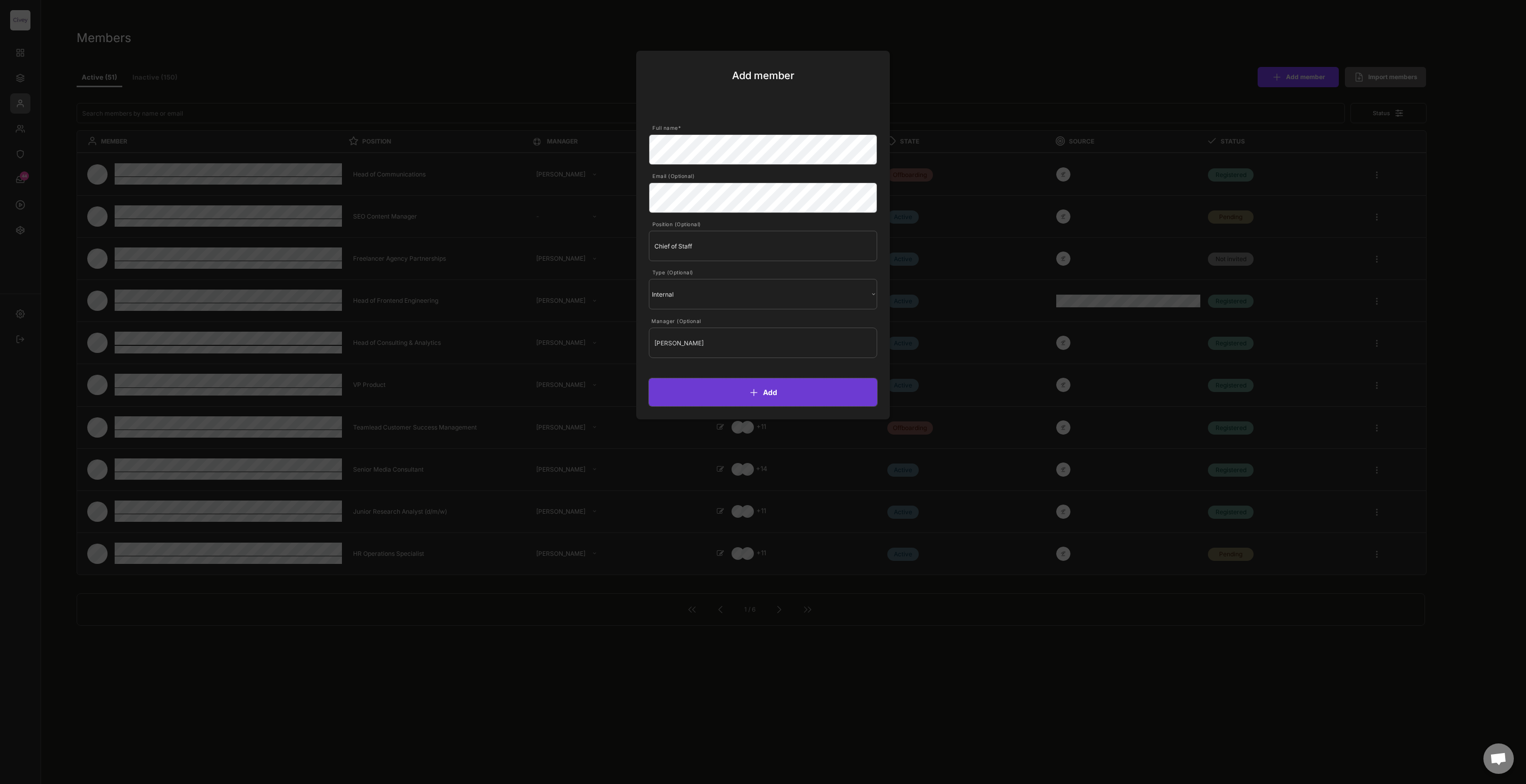
select select ""1348695171700984260__LOOKUP__1685454241539x155971200502052830""
select select ""1348695171700984260__LOOKUP__1685454240367x298783333466597440""
select select ""1348695171700984260__LOOKUP__1663670007019x564514888945238000""
select select ""1348695171700984260__LOOKUP__1685454242265x384190135337719500""
select select ""1348695171700984260__LOOKUP__1685454242569x161413480024510180""
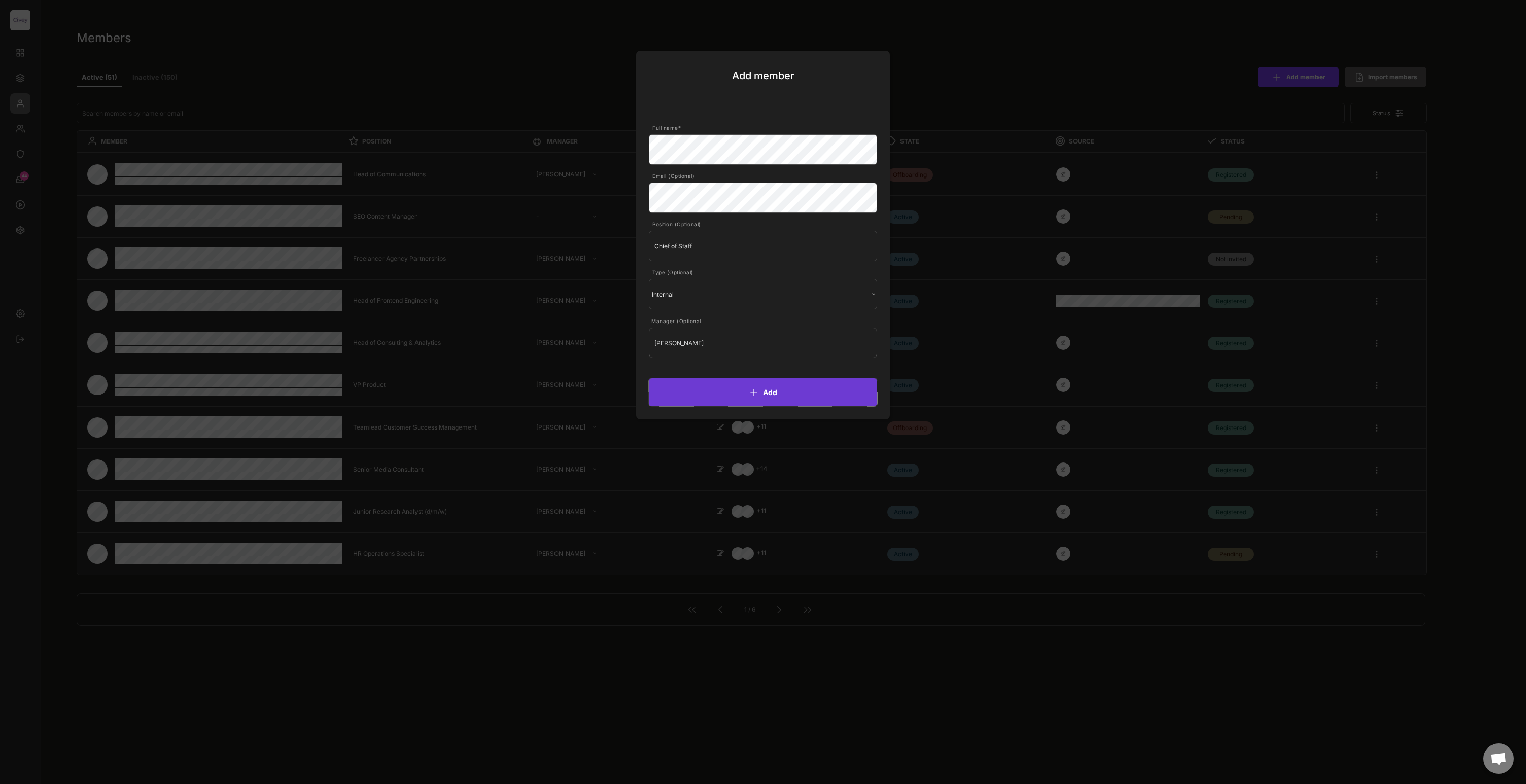
select select ""1348695171700984260__LOOKUP__1685454237751x398771038012473400""
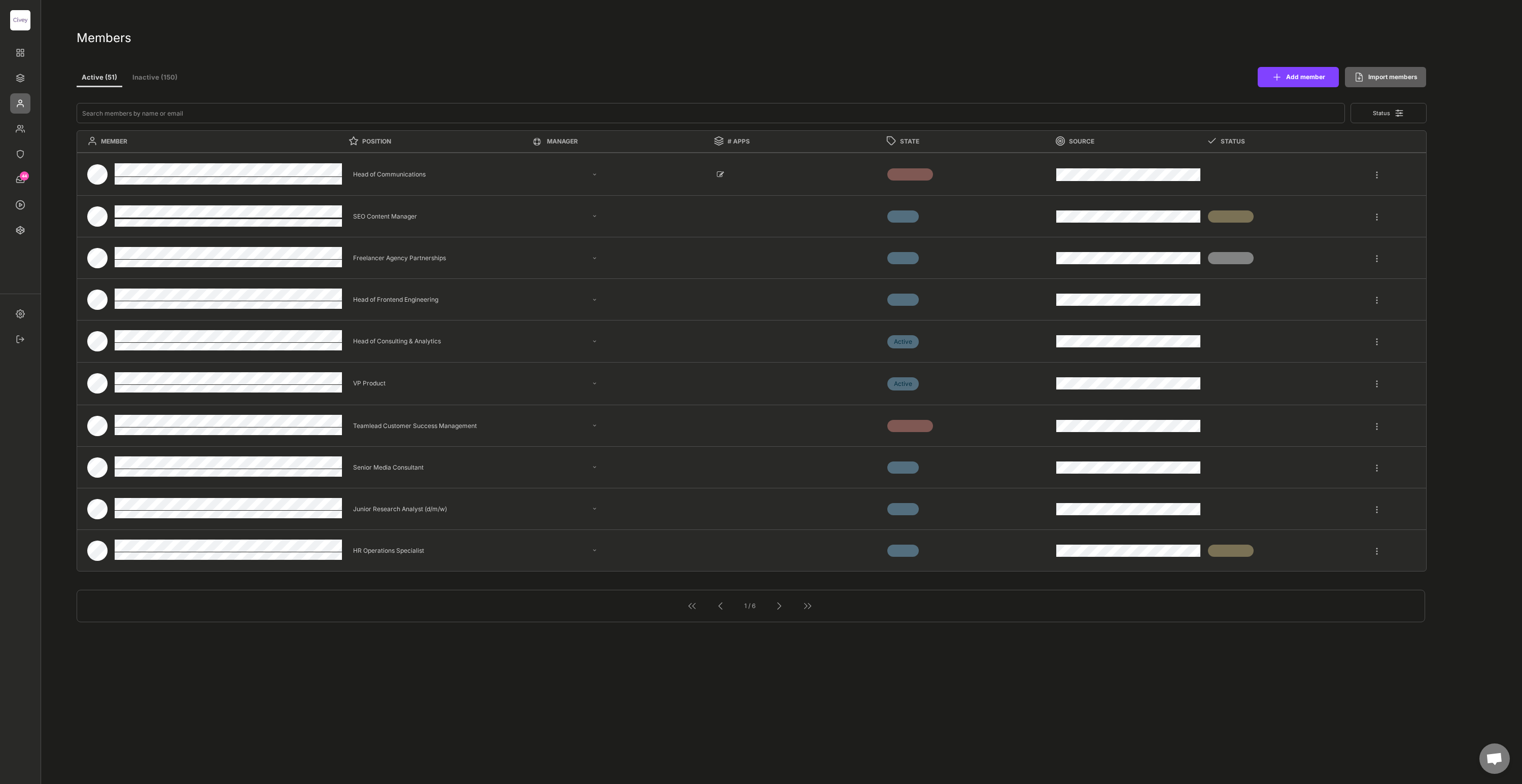
select select ""PLACEHOLDER_1427118222253""
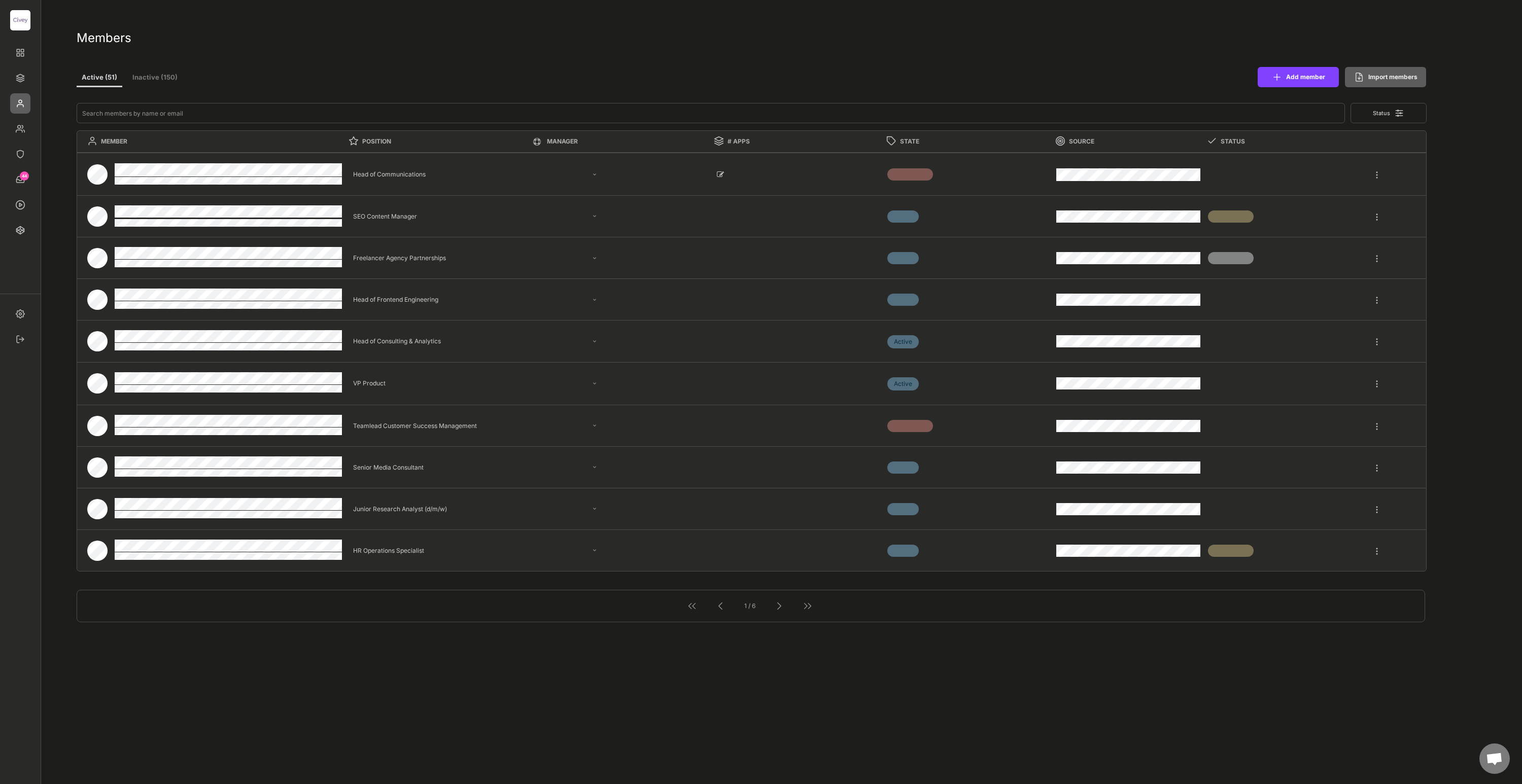
select select ""PLACEHOLDER_1427118222253""
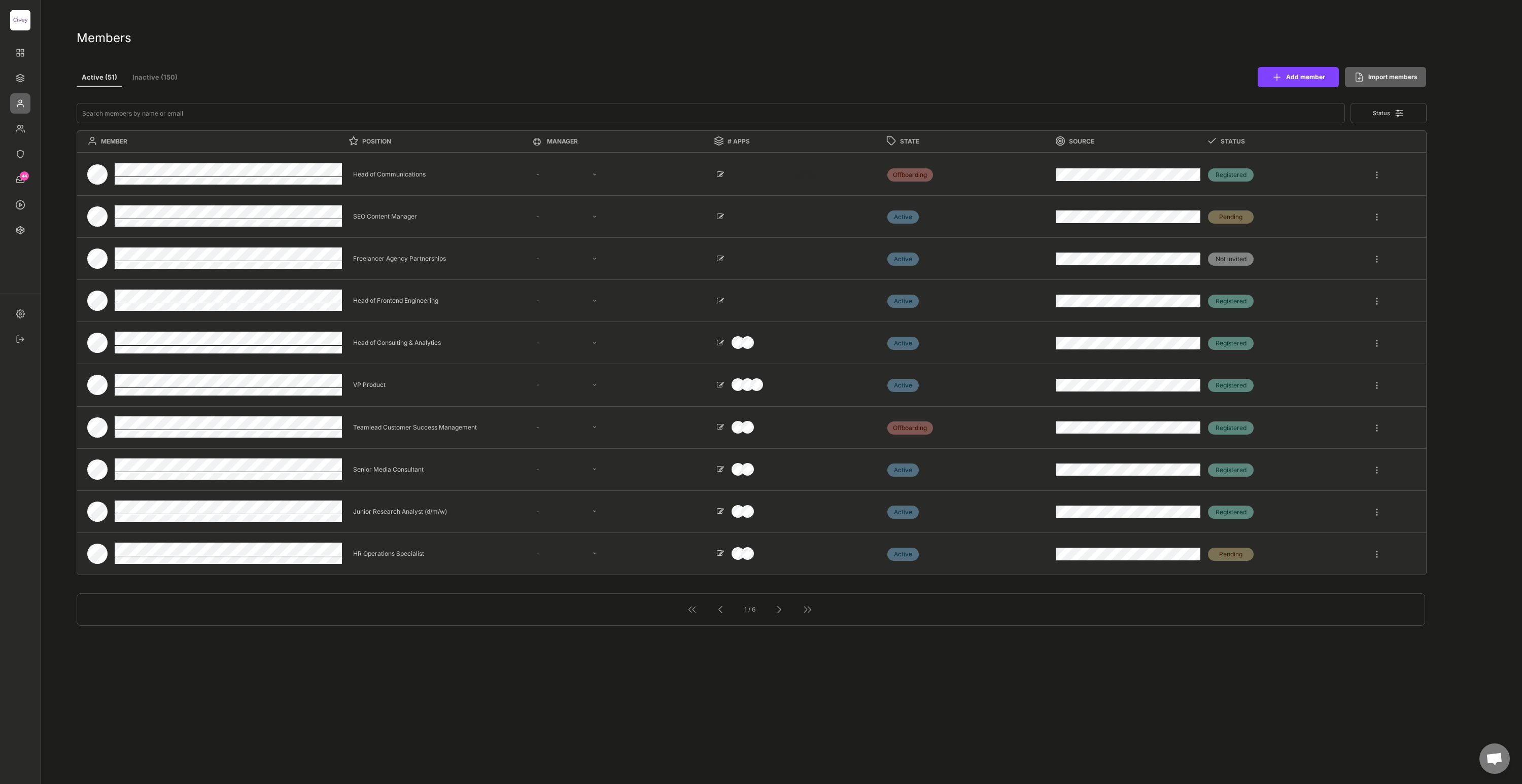
click at [154, 79] on button "Inactive (150)" at bounding box center [155, 78] width 51 height 18
select select ""1348695171700984260__LOOKUP__1685454245200x673998654888384800""
select select ""1348695171700984260__LOOKUP__1685454239847x734894195441919700""
select select ""1348695171700984260__LOOKUP__1685454243483x885876553032334500""
select select ""1348695171700984260__LOOKUP__1663670007019x564514888945238000""
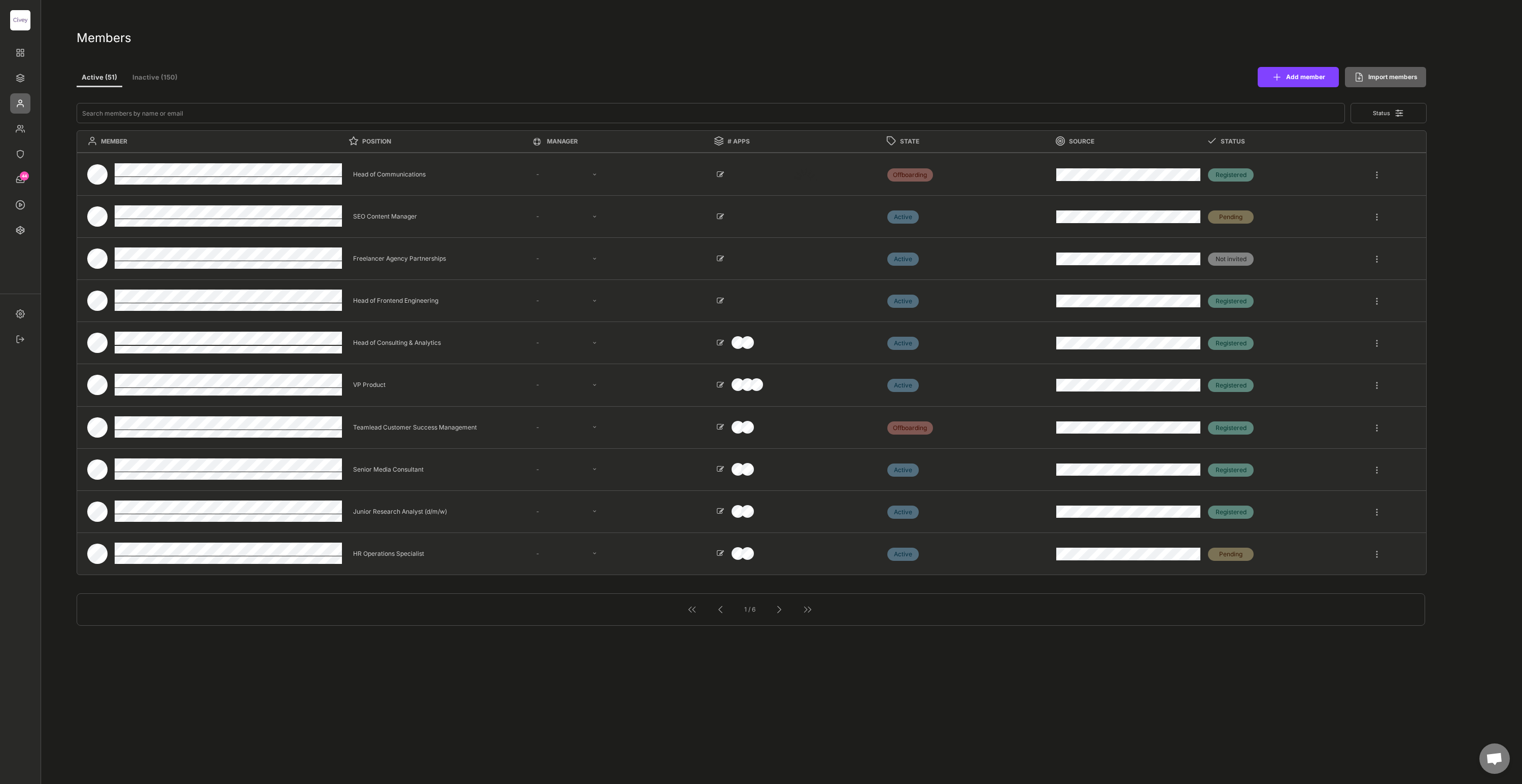
select select ""1348695171700984260__LOOKUP__1685454241654x121524179322664460""
select select ""1348695171700984260__LOOKUP__1685454237751x398771038012473400""
select select ""1348695171700984260__LOOKUP__1663670007019x564514888945238000""
select select ""1348695171700984260__LOOKUP__1685454246410x290941823590837900""
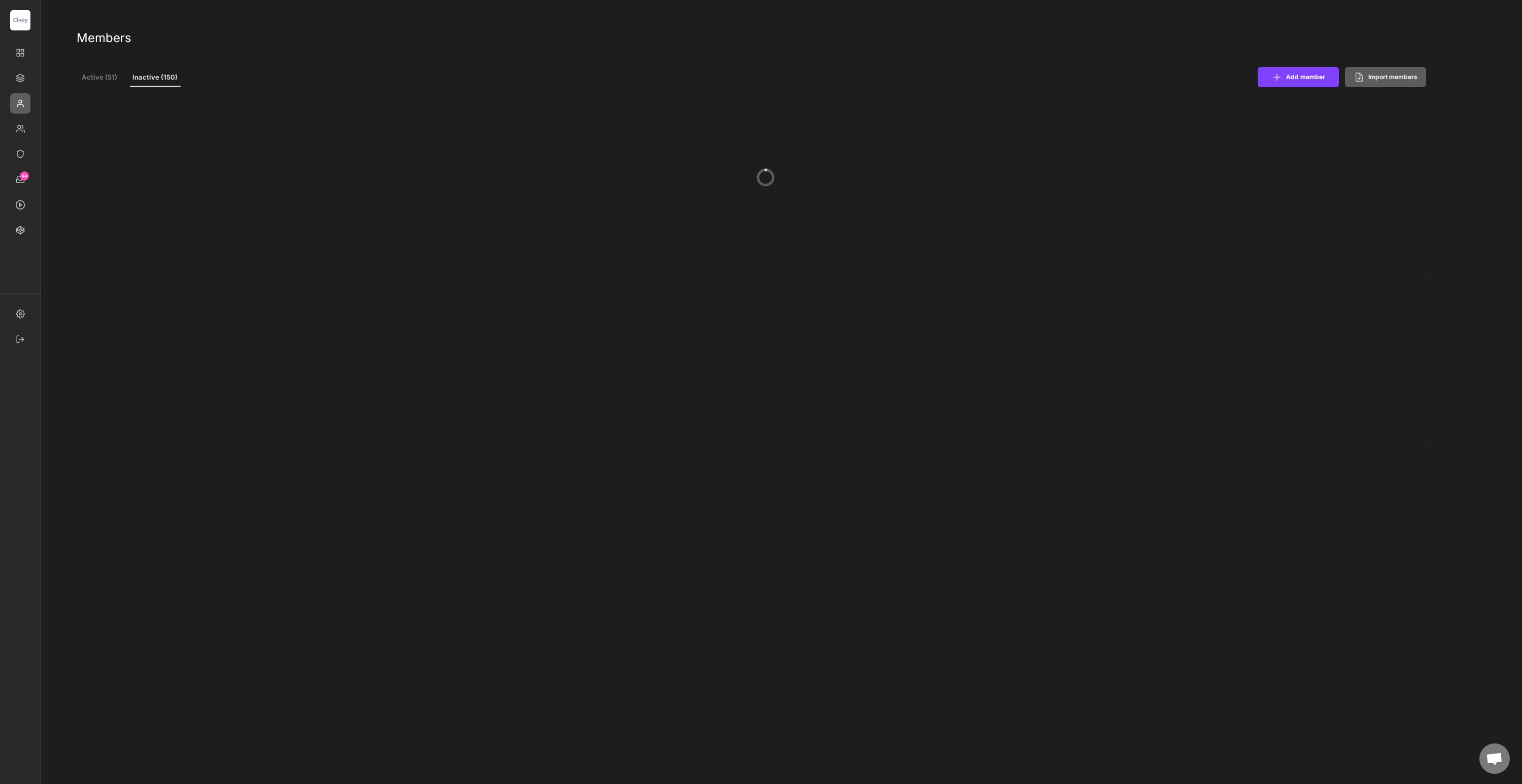
select select ""1348695171700984260__LOOKUP__1663670007019x564514888945238000""
select select ""1348695171700984260__LOOKUP__1685454243483x885876553032334500""
select select ""1348695171700984260__LOOKUP__1685454246191x206206890644339070""
select select ""1348695171700984260__LOOKUP__1685454241539x155971200502052830""
select select ""1348695171700984260__LOOKUP__1685454240367x298783333466597440""
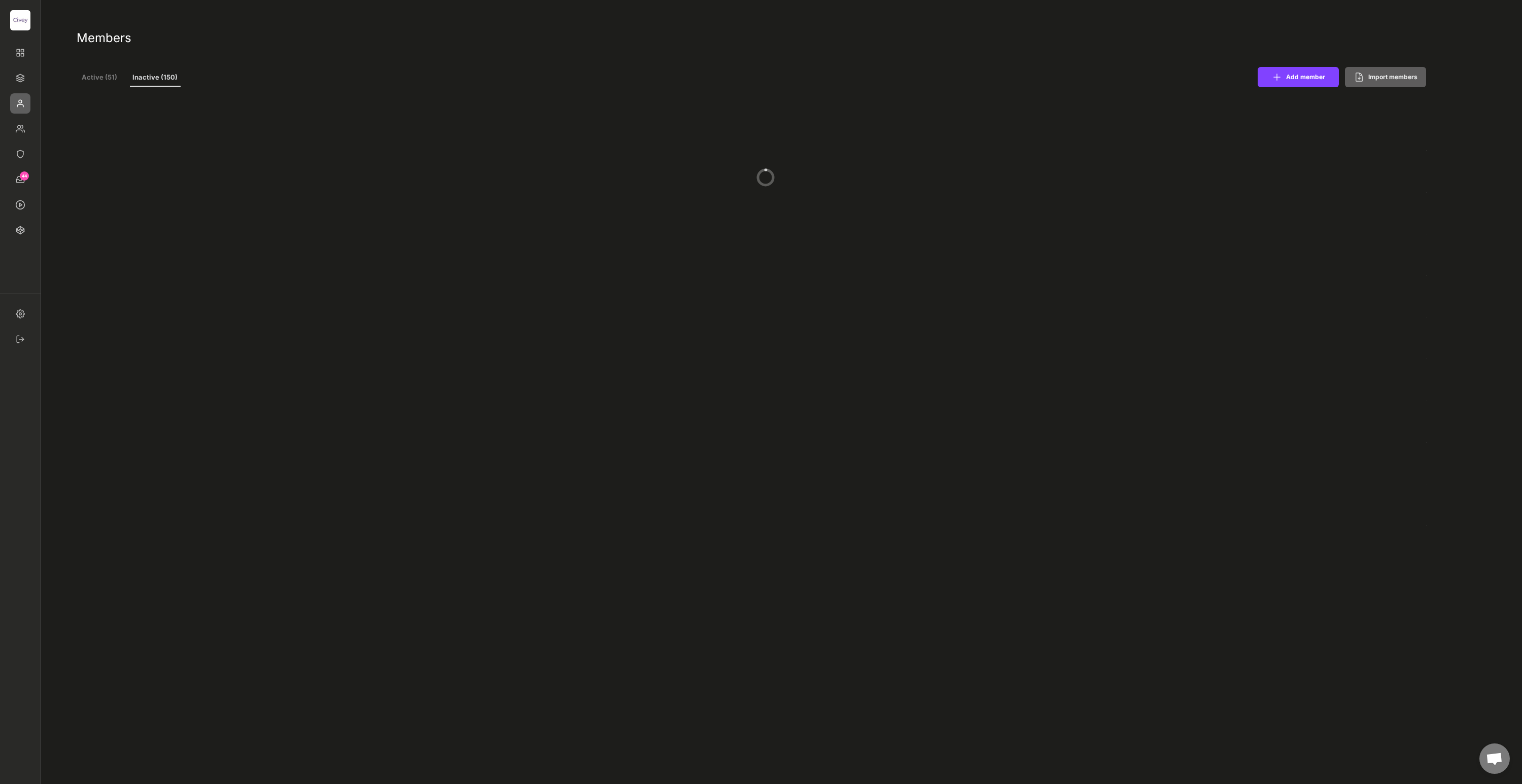
select select ""1348695171700984260__LOOKUP__1663670007019x564514888945238000""
select select ""1348695171700984260__LOOKUP__1685454242265x384190135337719500""
select select ""1348695171700984260__LOOKUP__1685454242569x161413480024510180""
select select ""1348695171700984260__LOOKUP__1685454237751x398771038012473400""
select select ""1348695171700984260__LOOKUP__1685454245200x673998654888384800""
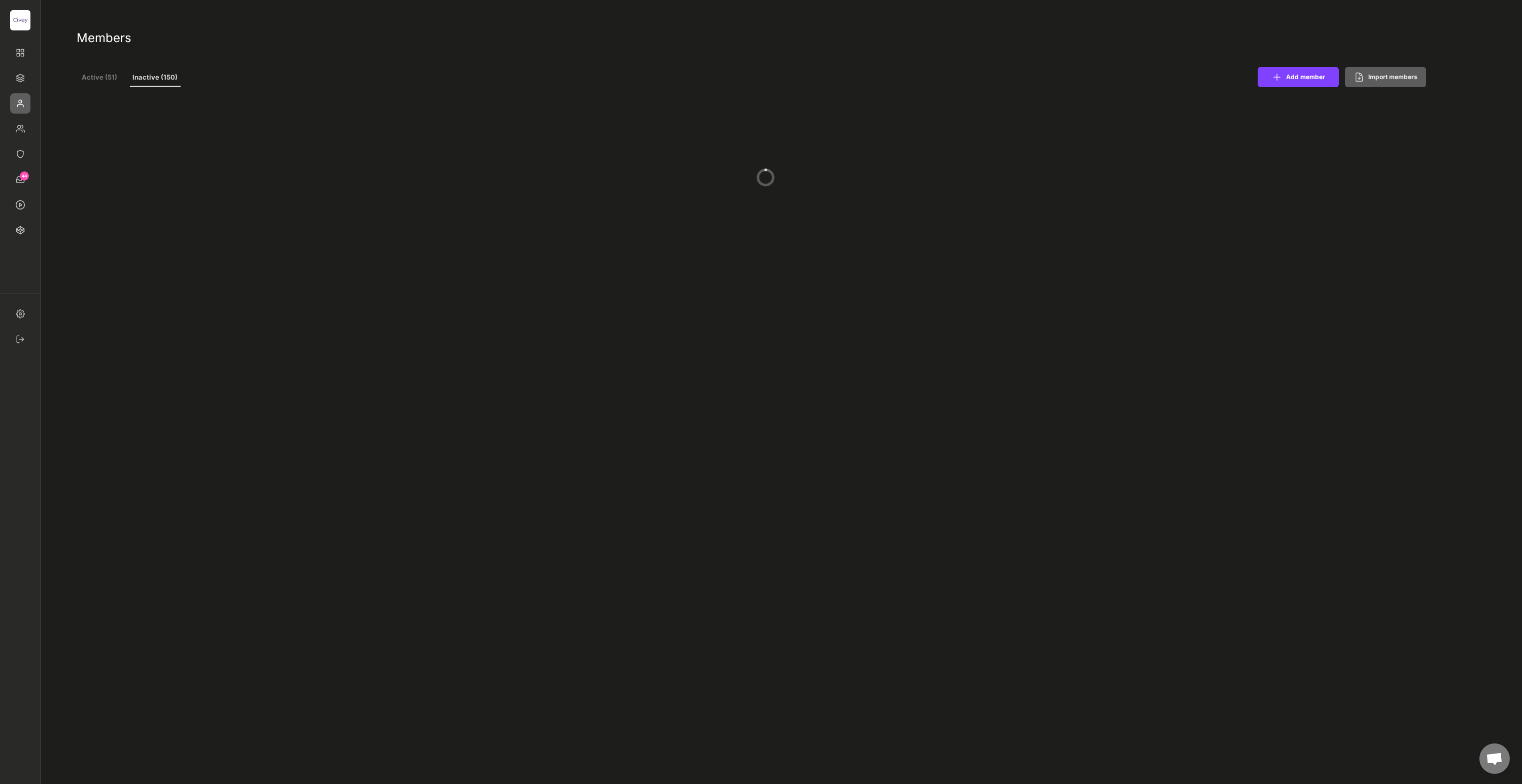
select select ""1348695171700984260__LOOKUP__1685454239847x734894195441919700""
select select ""1348695171700984260__LOOKUP__1685454243483x885876553032334500""
select select ""1348695171700984260__LOOKUP__1663670007019x564514888945238000""
select select ""1348695171700984260__LOOKUP__1685454241654x121524179322664460""
select select ""1348695171700984260__LOOKUP__1685454237751x398771038012473400""
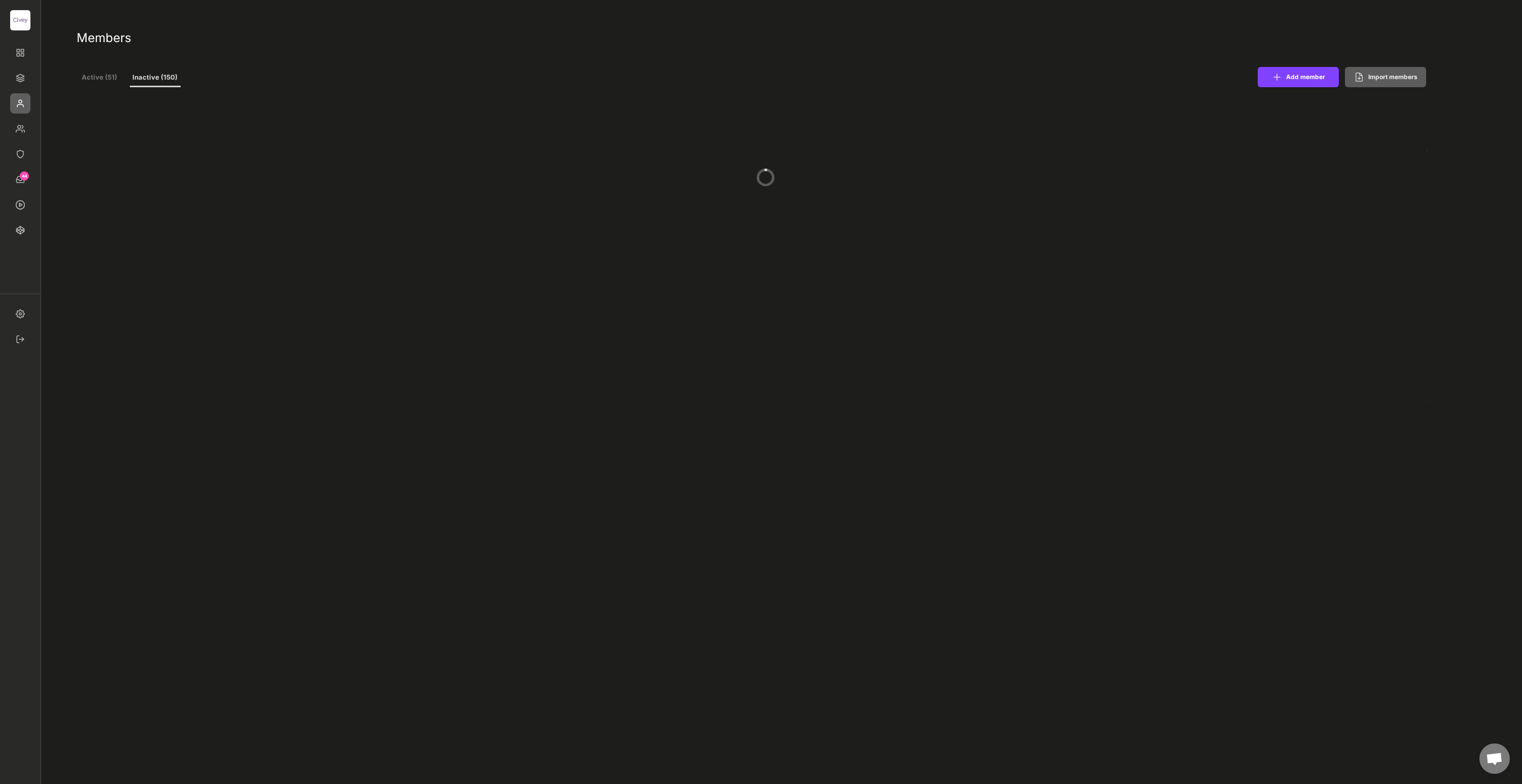
select select ""1348695171700984260__LOOKUP__1663670007019x564514888945238000""
select select ""1348695171700984260__LOOKUP__1685454246410x290941823590837900""
click at [103, 75] on button "Active (51)" at bounding box center [99, 78] width 46 height 18
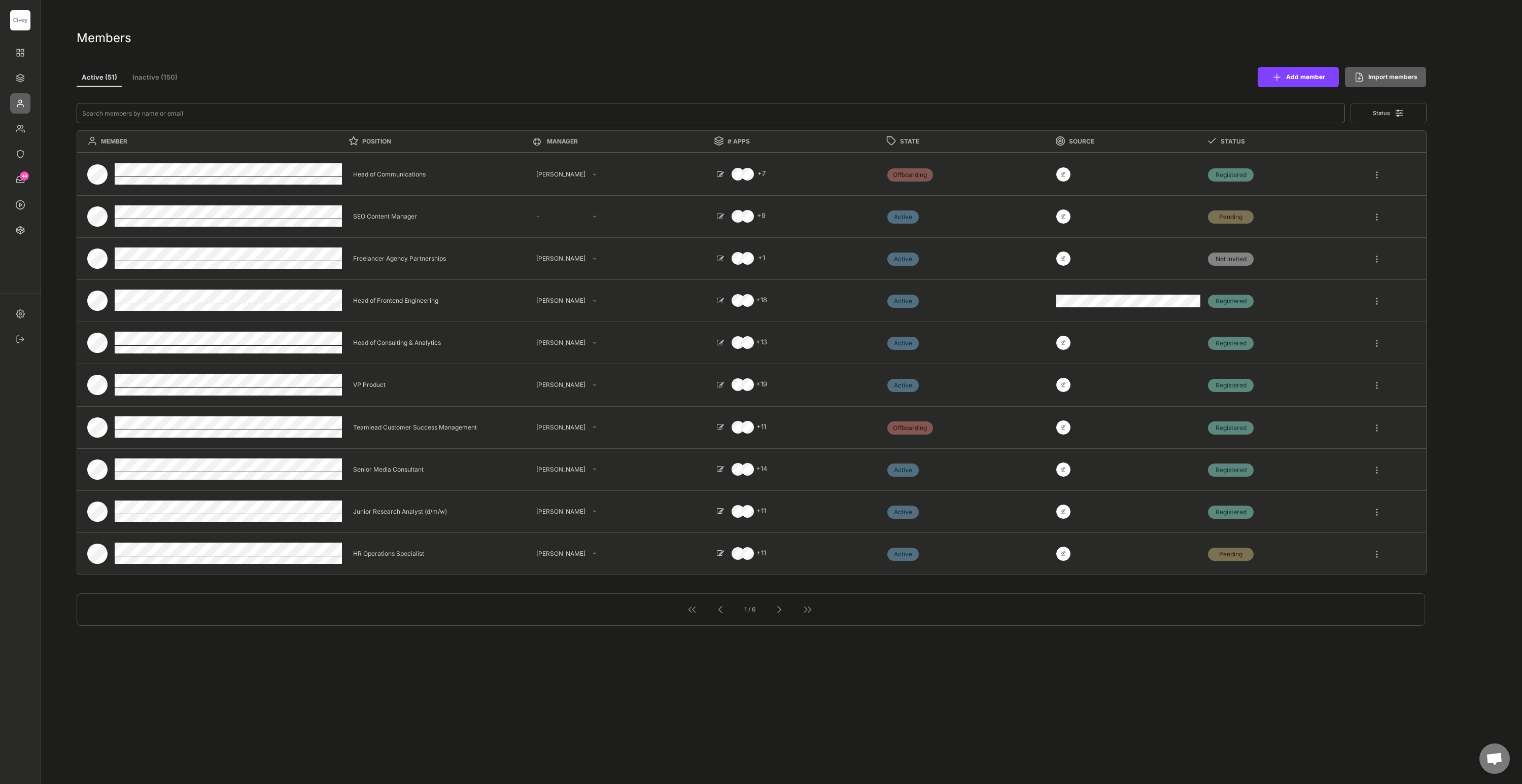
click at [264, 115] on input "input" at bounding box center [710, 113] width 1268 height 20
type input "ma"
type textarea "Lead Administrative Manager"
select select ""1348695171700984260__LOOKUP__1685454237751x398771038012473400""
type textarea "Senior Editor"
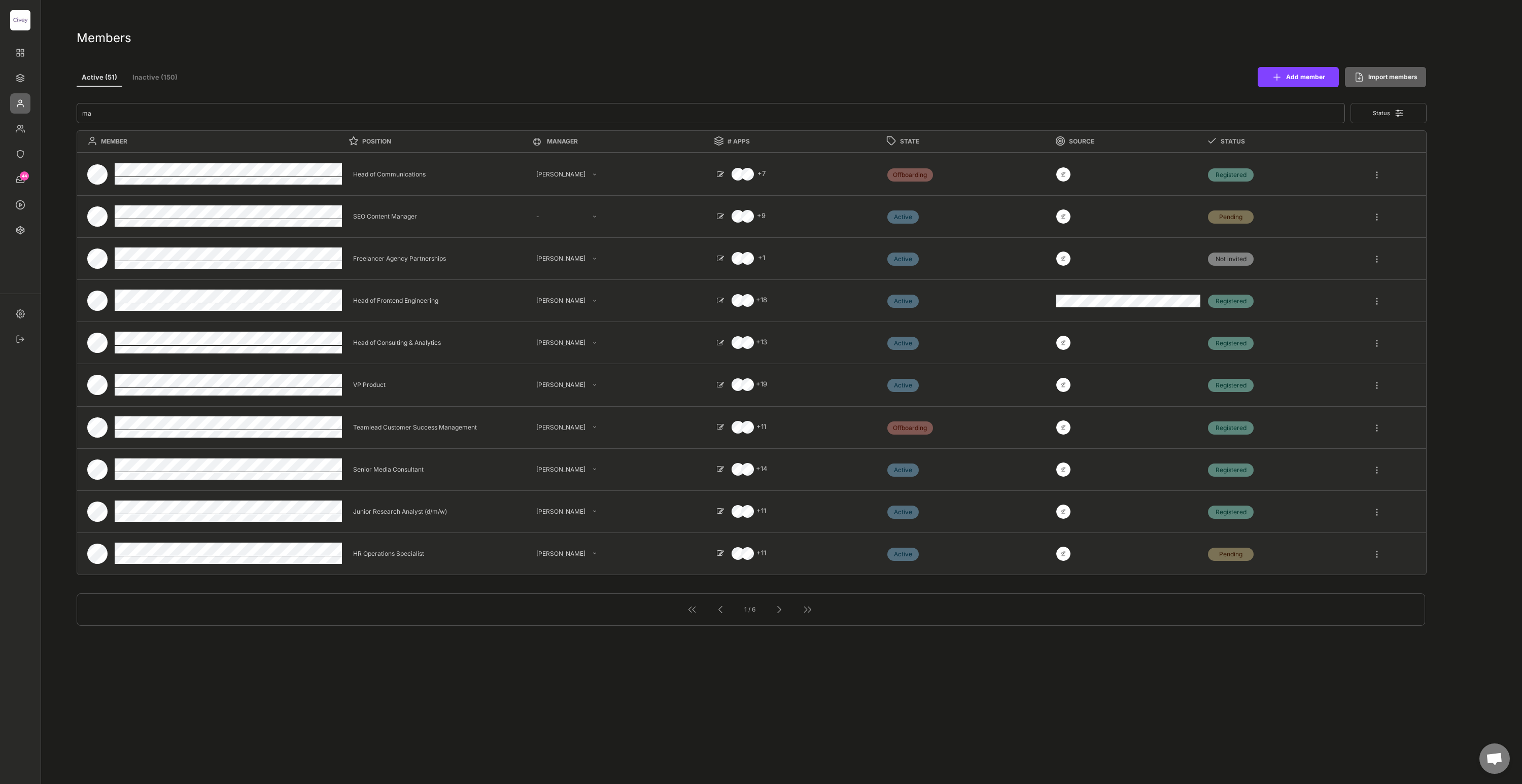
select select ""1348695171700984260__LOOKUP__1685454242825x176131716327873730""
type textarea "Lead Director Sales Politik"
select select ""1348695171700984260__LOOKUP__1685454246410x290941823590837900""
type textarea "Research Analyst"
select select ""1348695171700984260__LOOKUP__1685454242507x493248756703796000""
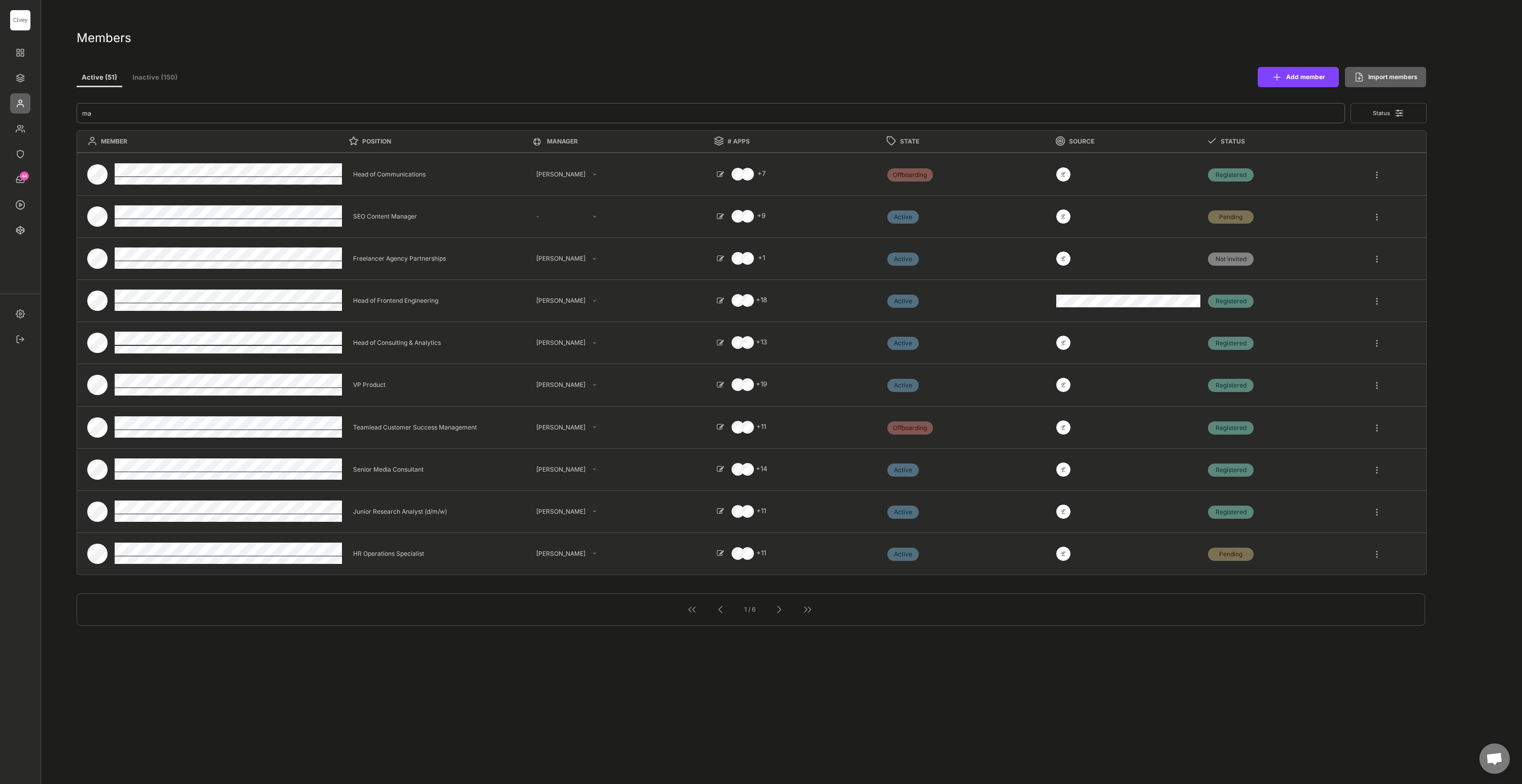
type textarea "Chief of Staff"
select select ""1348695171700984260__LOOKUP__1685454241055x510221742806702660""
select select ""PLACEHOLDER_1427118222253""
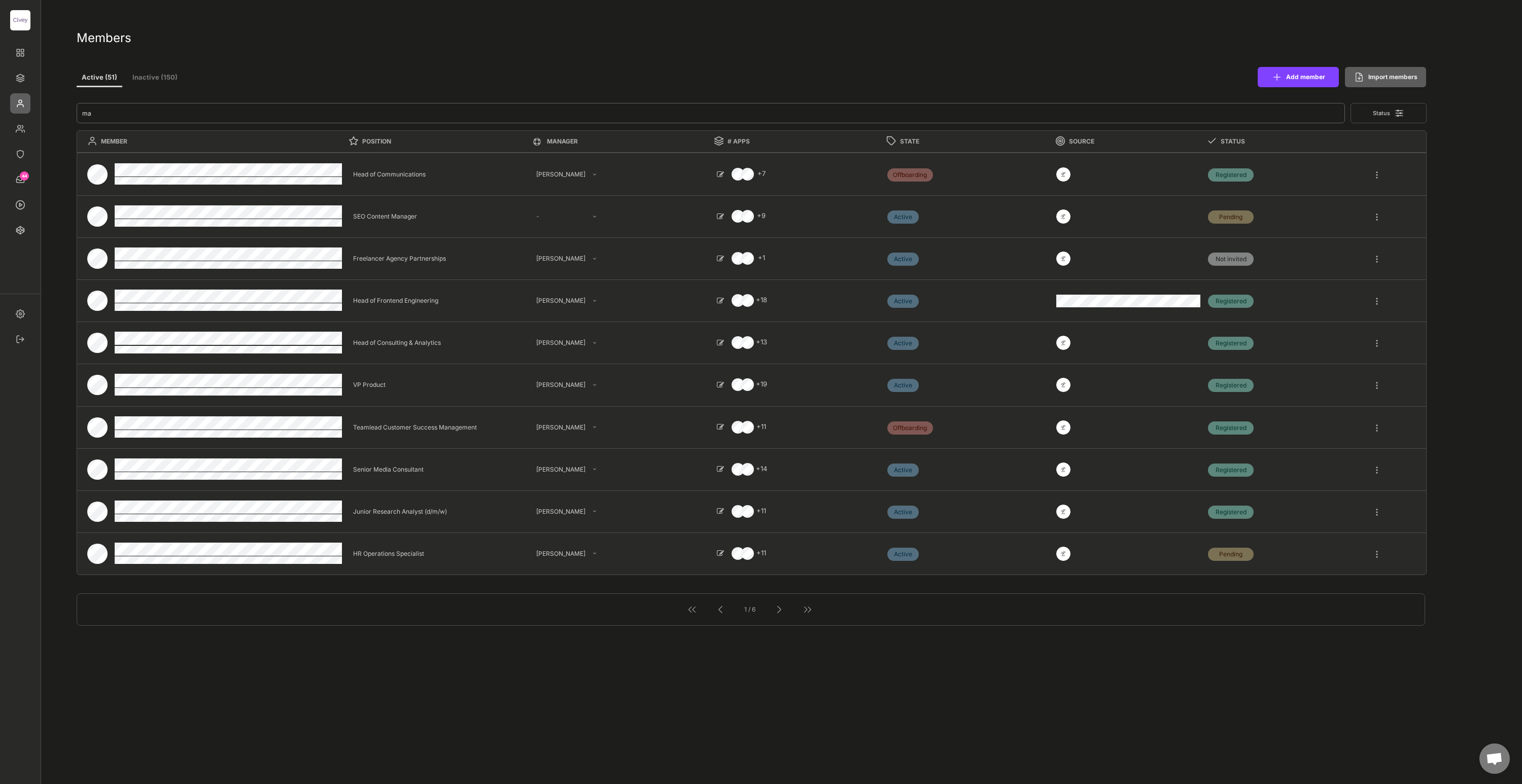
select select ""PLACEHOLDER_1427118222253""
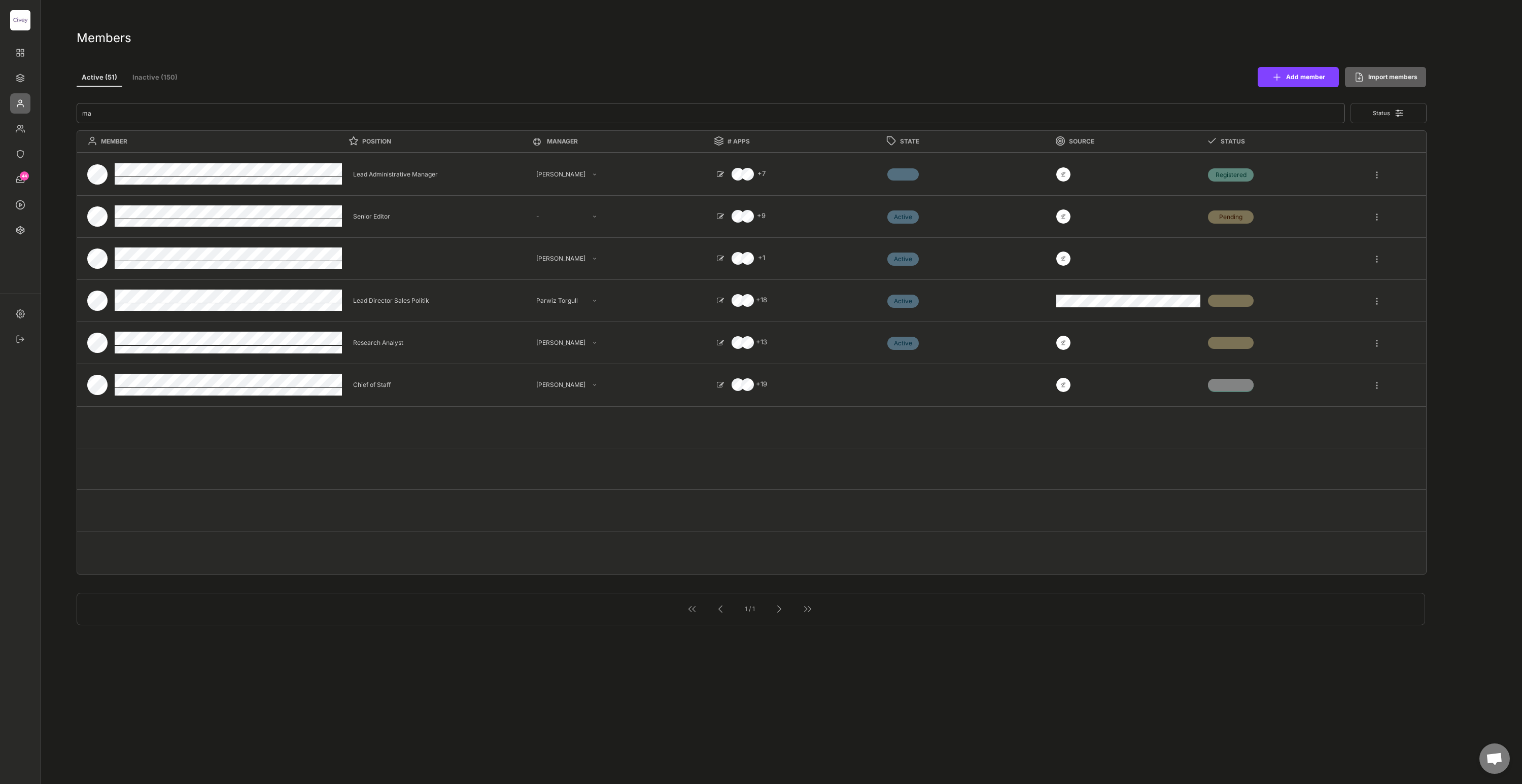
type input "mat"
type textarea "Chief of Staff"
select select ""1348695171700984260__LOOKUP__1685454241055x510221742806702660""
select select ""PLACEHOLDER_1427118222253""
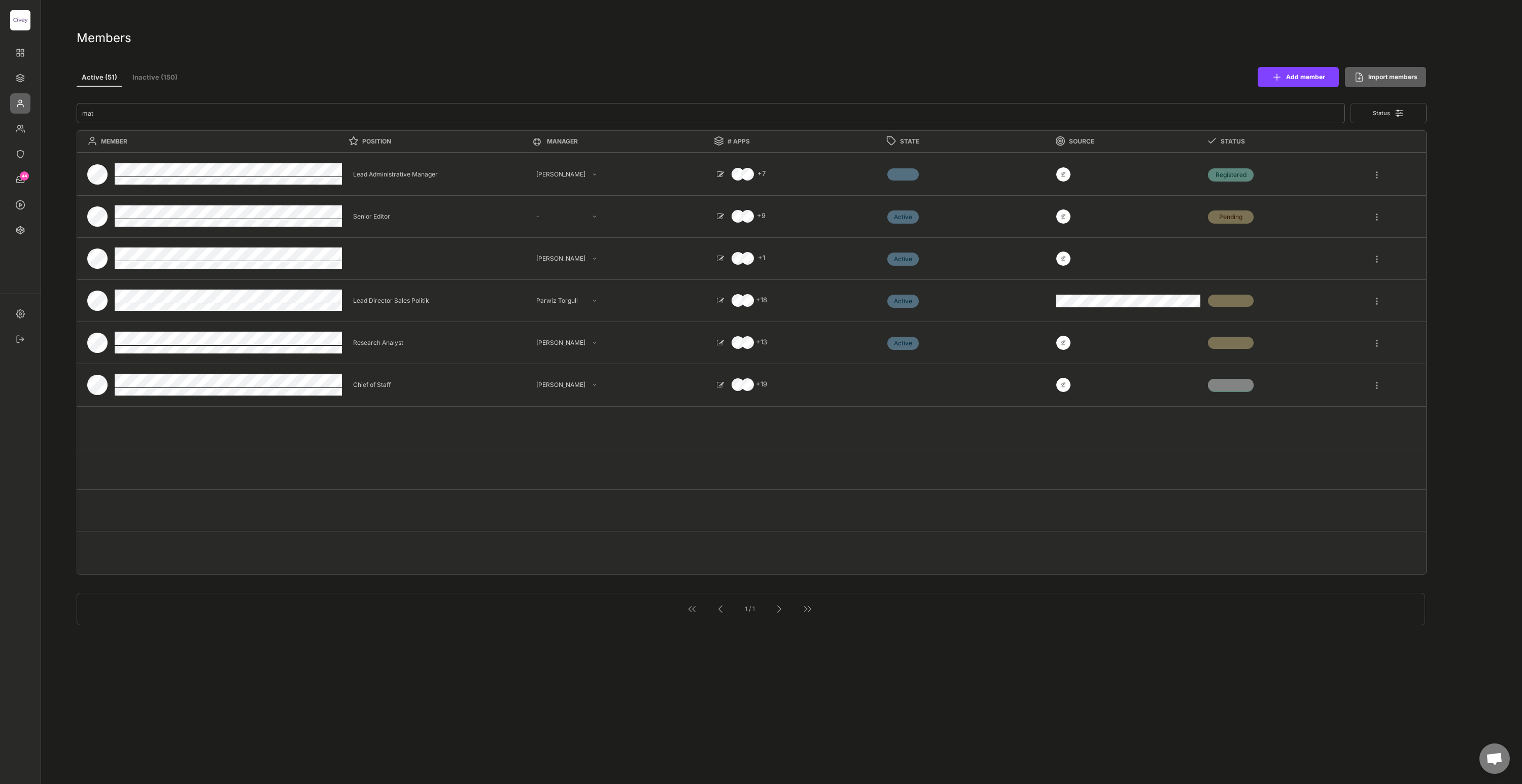
select select ""PLACEHOLDER_1427118222253""
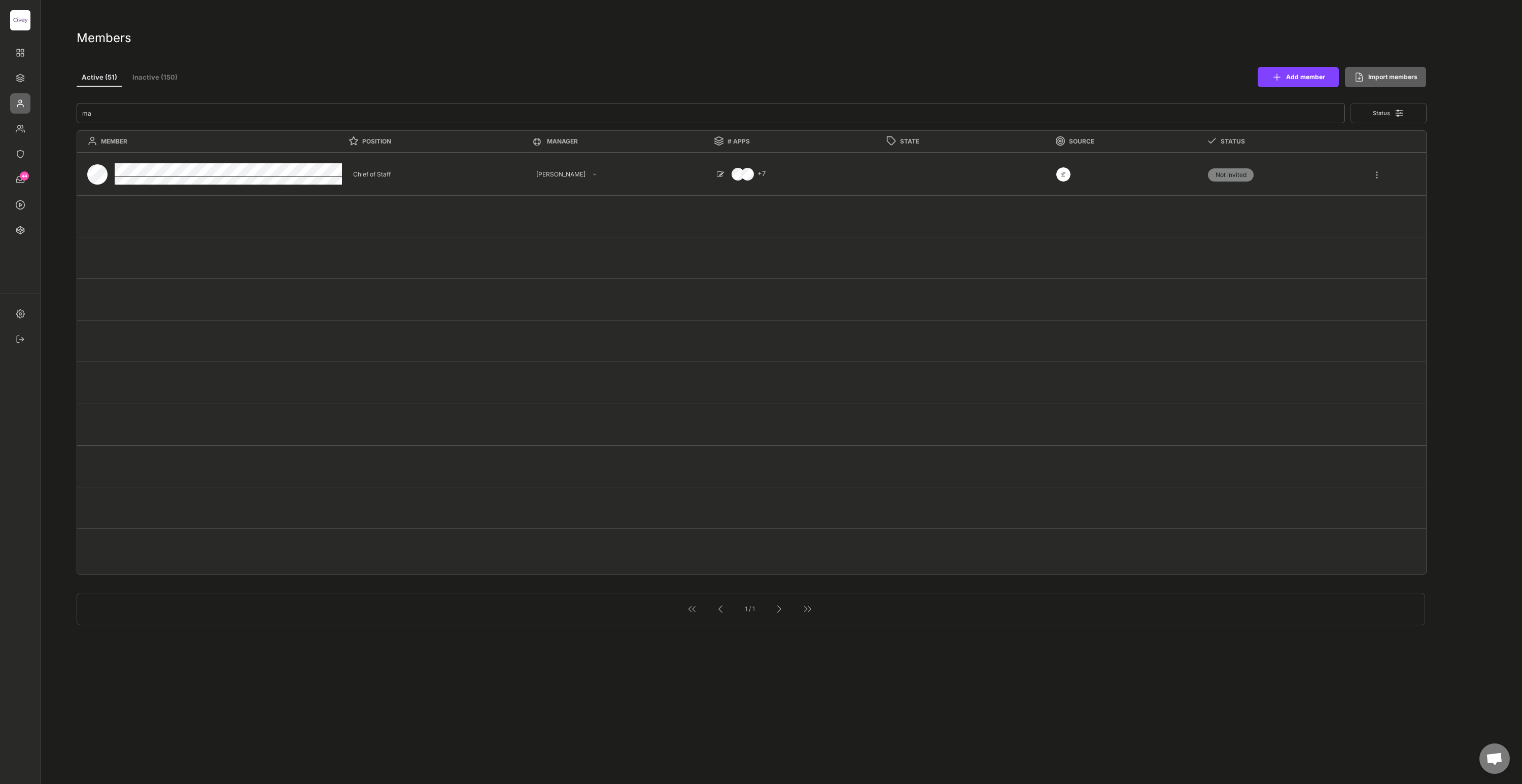
type input "m"
type textarea "Lead Administrative Manager"
select select ""1348695171700984260__LOOKUP__1685454237751x398771038012473400""
type textarea "Senior Editor"
select select ""1348695171700984260__LOOKUP__1685454242825x176131716327873730""
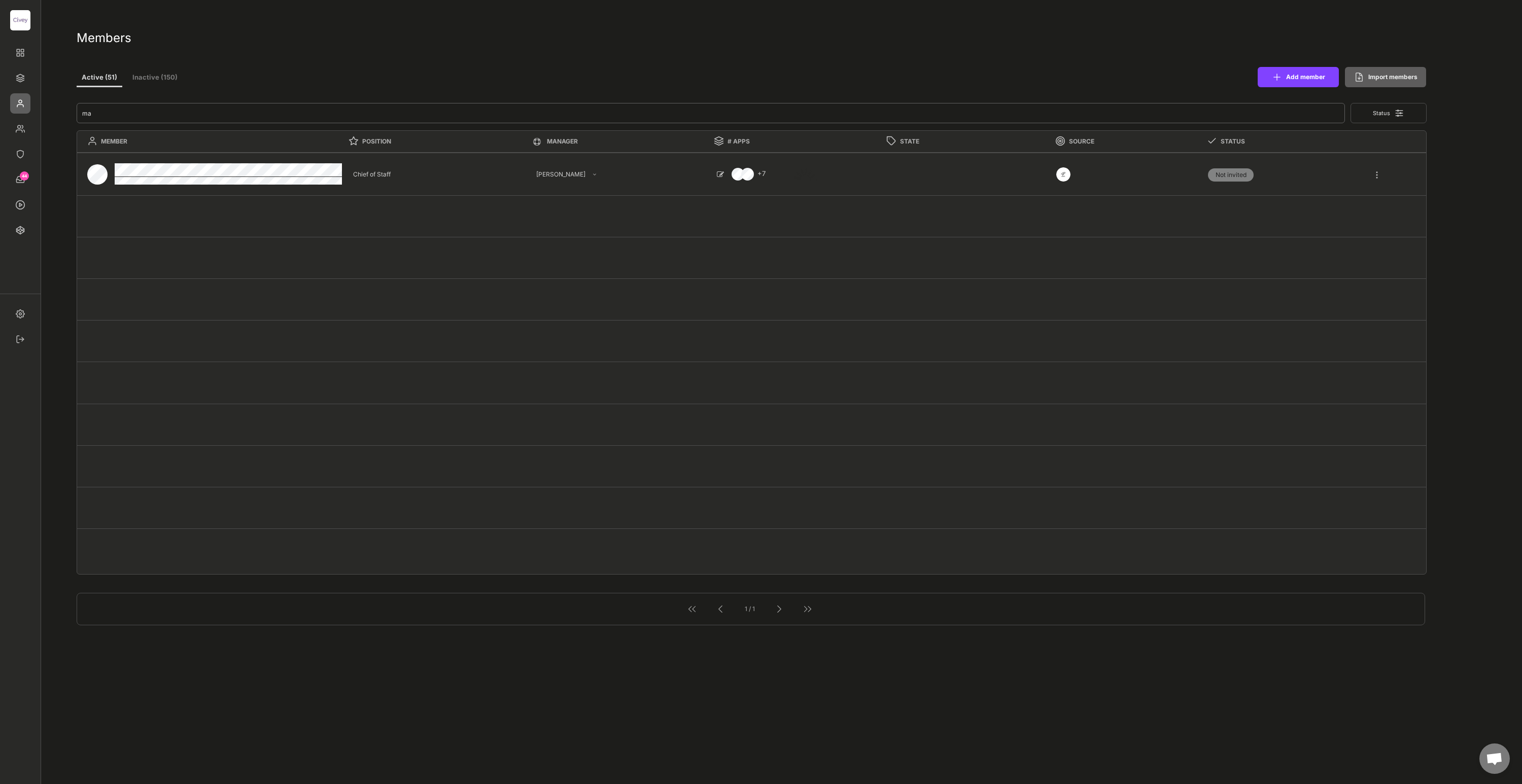
type textarea "Lead Director Sales Politik"
select select ""1348695171700984260__LOOKUP__1685454246410x290941823590837900""
type textarea "Research Analyst"
select select ""1348695171700984260__LOOKUP__1685454242507x493248756703796000""
type textarea "Chief of Staff"
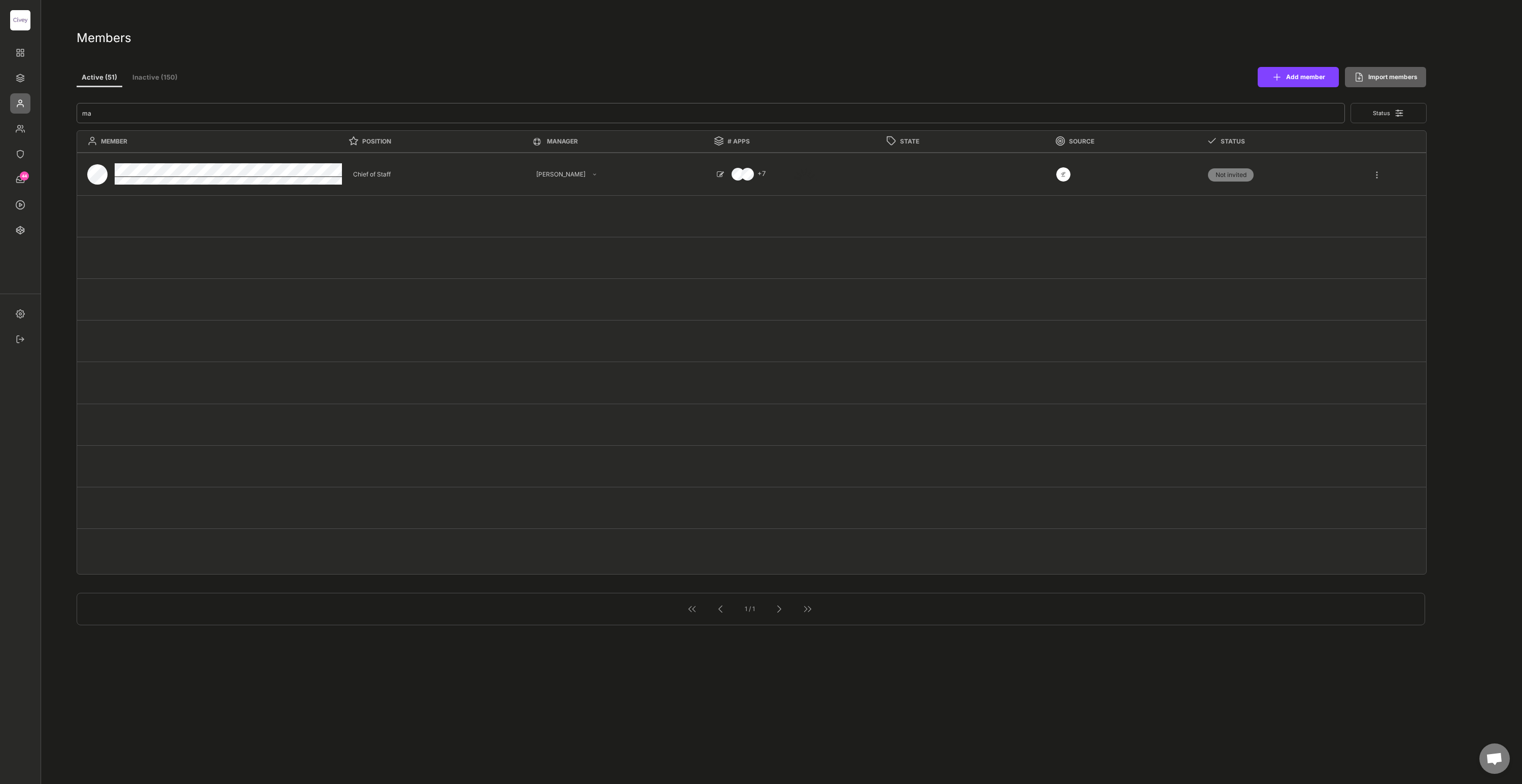
select select ""1348695171700984260__LOOKUP__1685454241055x510221742806702660""
select select ""PLACEHOLDER_1427118222253""
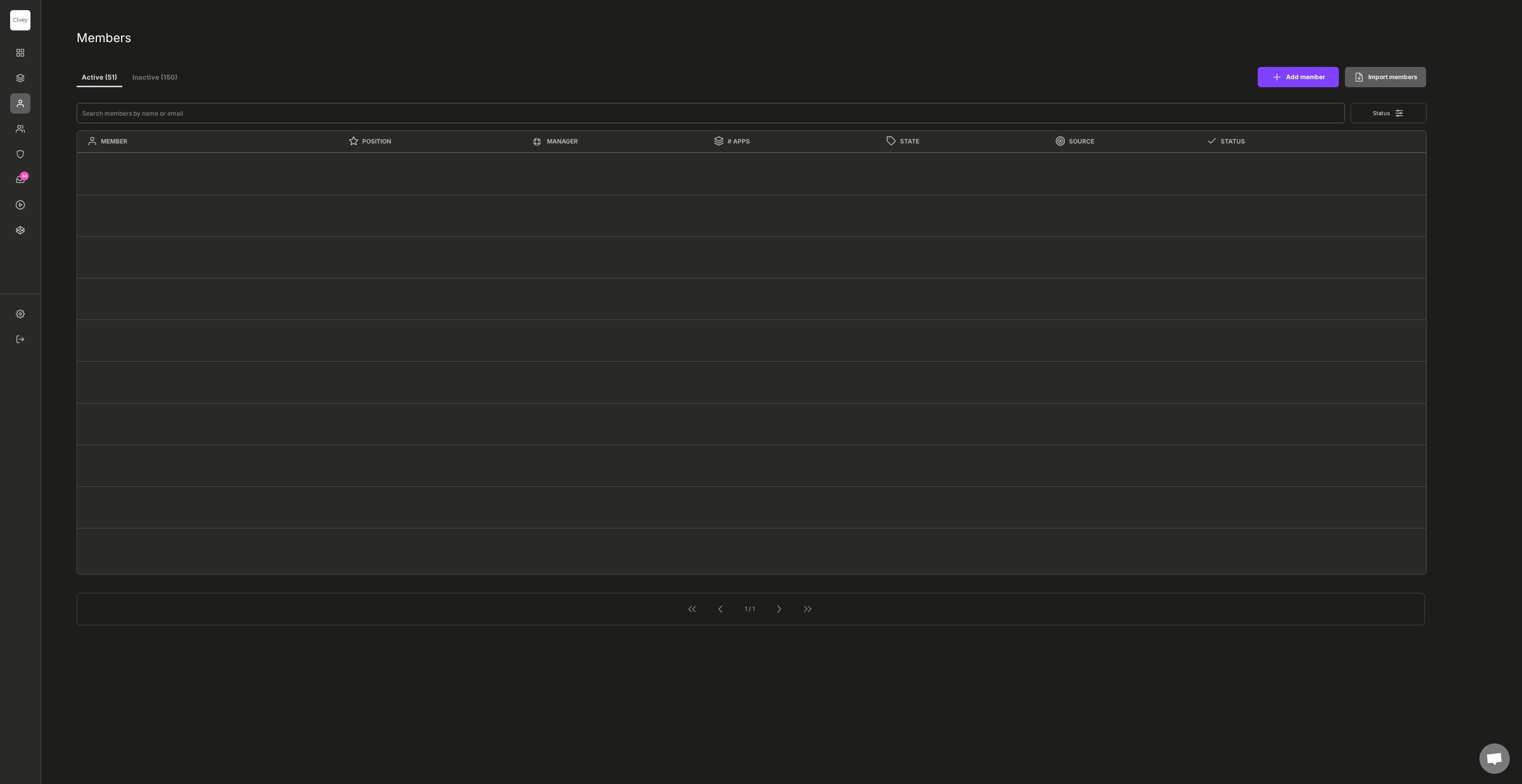
select select ""PLACEHOLDER_1427118222253""
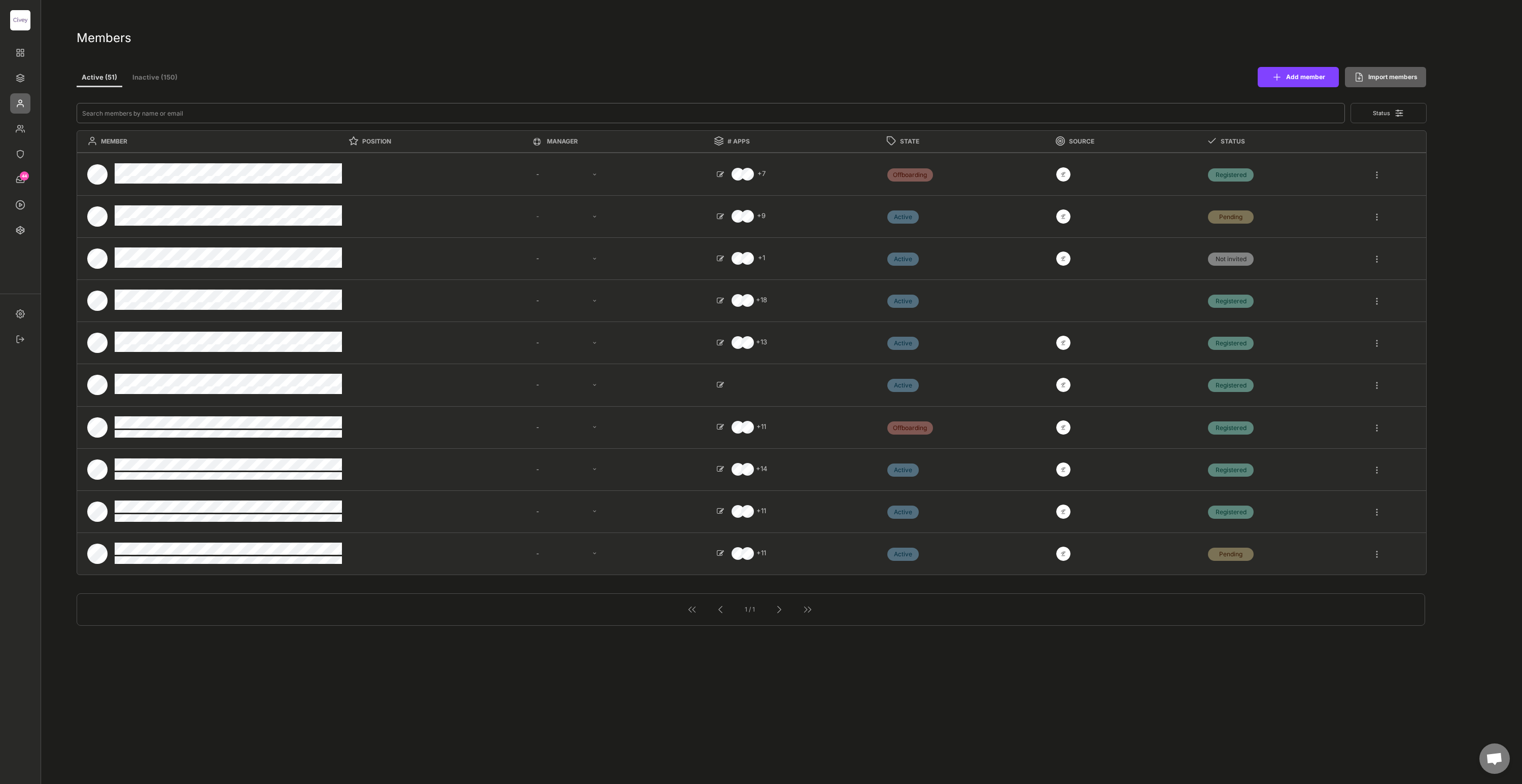
type textarea "Head of Communications"
select select ""1348695171700984260__LOOKUP__1663670007019x564514888945238000""
type textarea "SEO Content Manager"
type textarea "Freelancer Agency Partnerships"
select select ""1348695171700984260__LOOKUP__1685454243483x885876553032334500""
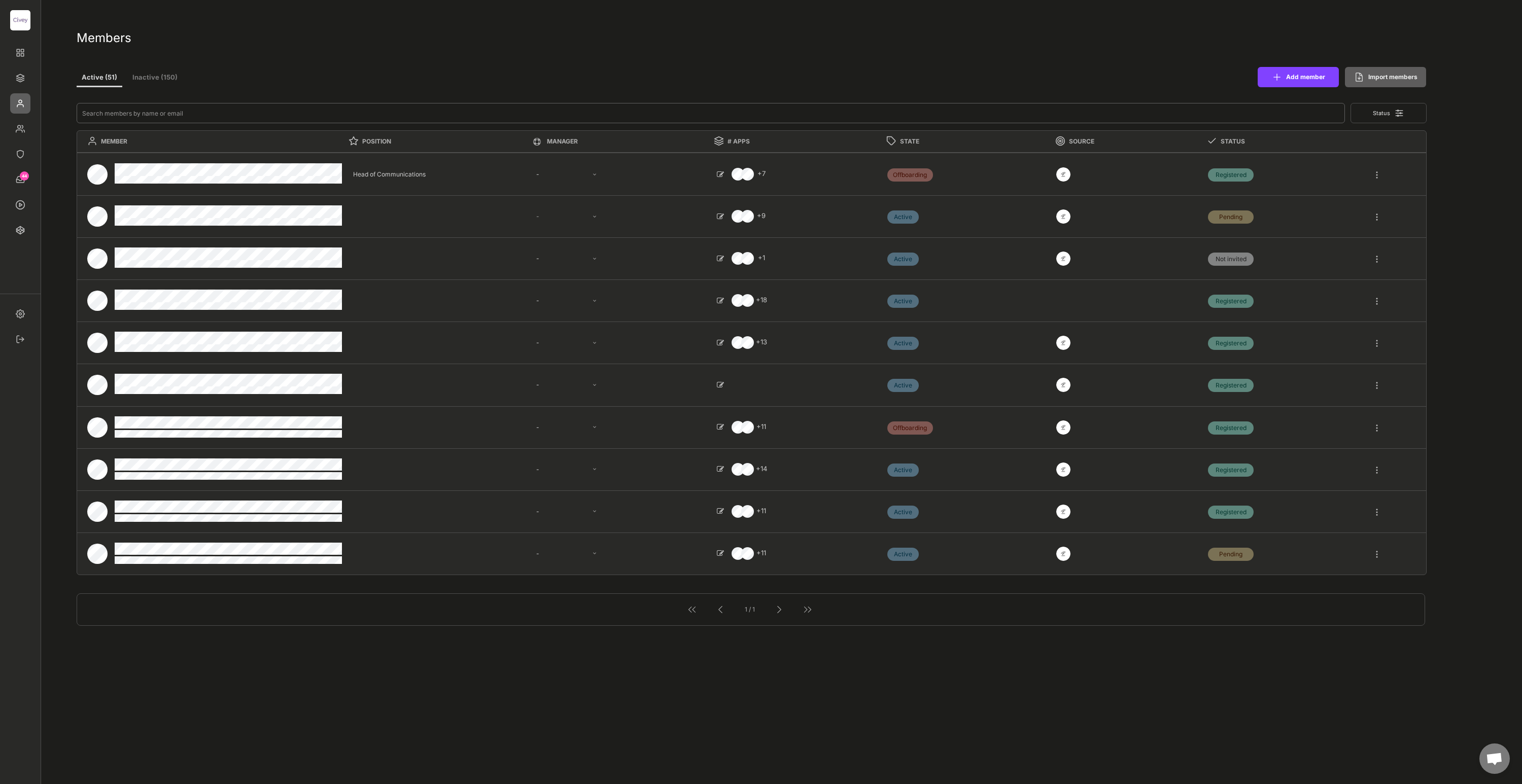
type textarea "Head of Frontend Engineering"
select select ""1348695171700984260__LOOKUP__1685454246191x206206890644339070""
type textarea "Head of Consulting & Analytics"
select select ""1348695171700984260__LOOKUP__1685454241539x155971200502052830""
type textarea "VP Product"
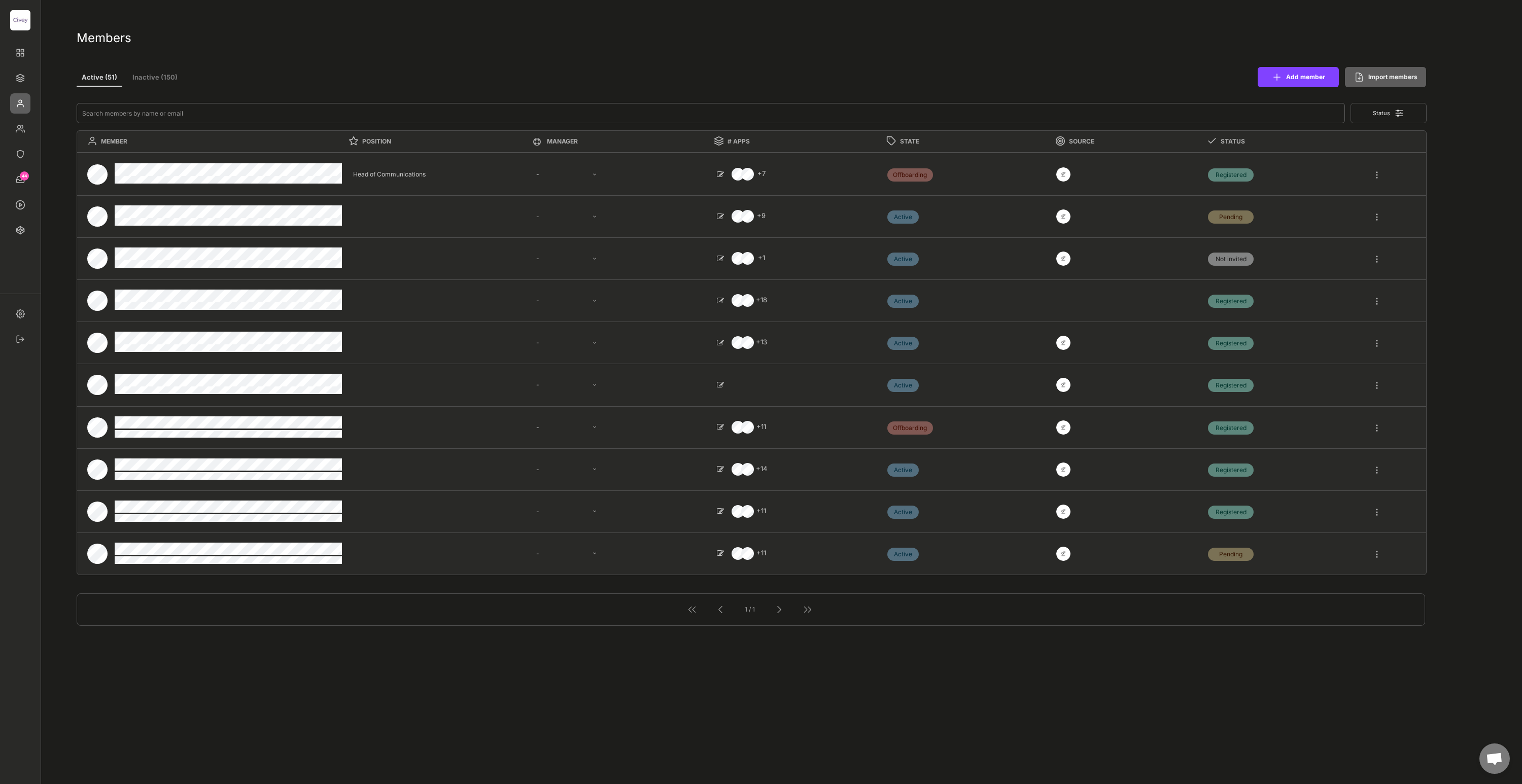
select select ""1348695171700984260__LOOKUP__1685454240367x298783333466597440""
type textarea "Teamlead Customer Success Management"
select select ""1348695171700984260__LOOKUP__1663670007019x564514888945238000""
type textarea "Senior Media Consultant"
select select ""1348695171700984260__LOOKUP__1685454242265x384190135337719500""
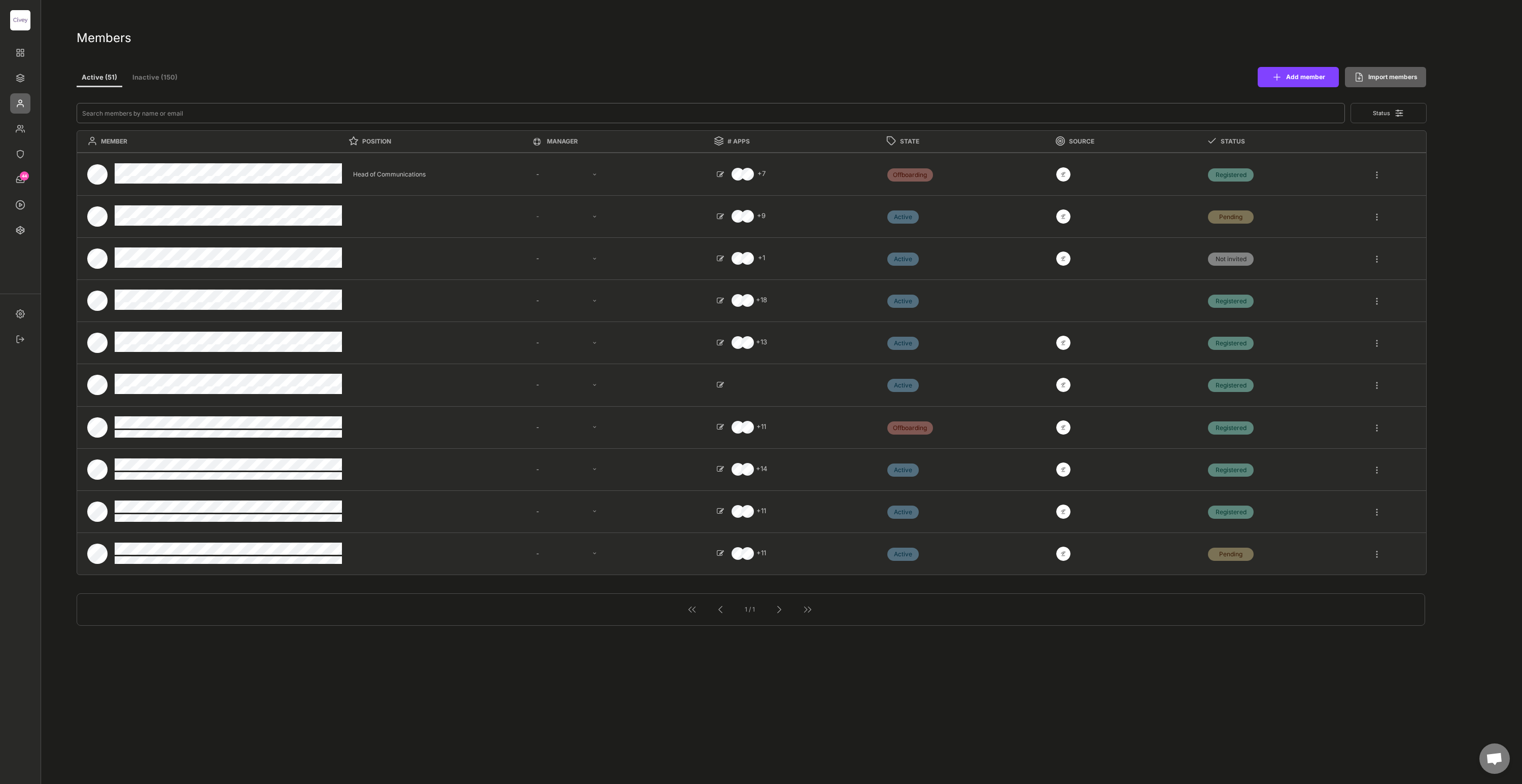
type textarea "Junior Research Analyst (d/m/w)"
select select ""1348695171700984260__LOOKUP__1685454242569x161413480024510180""
type textarea "HR Operations Specialist"
select select ""1348695171700984260__LOOKUP__1685454237751x398771038012473400""
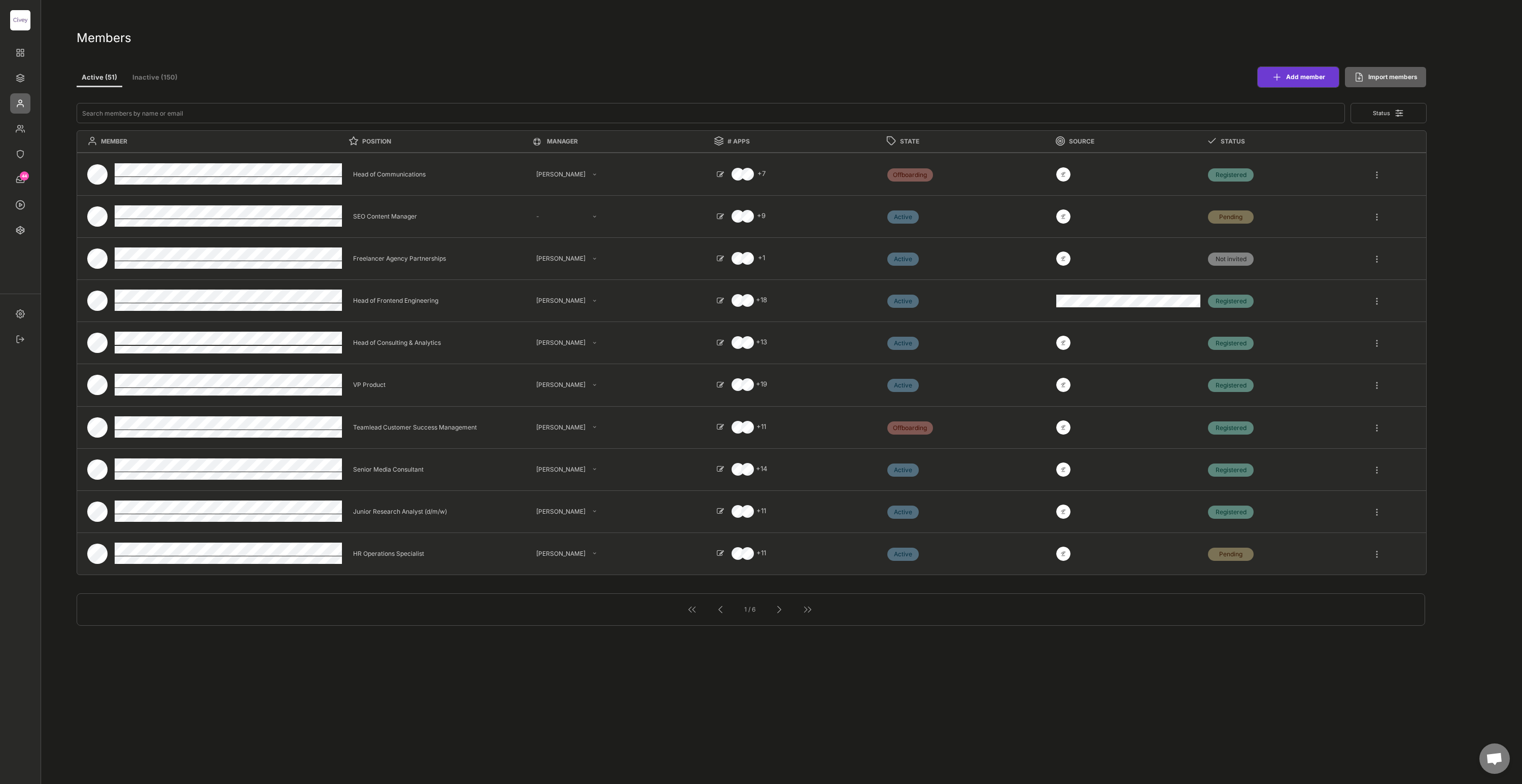
click at [1288, 79] on button "Add member" at bounding box center [1298, 77] width 81 height 20
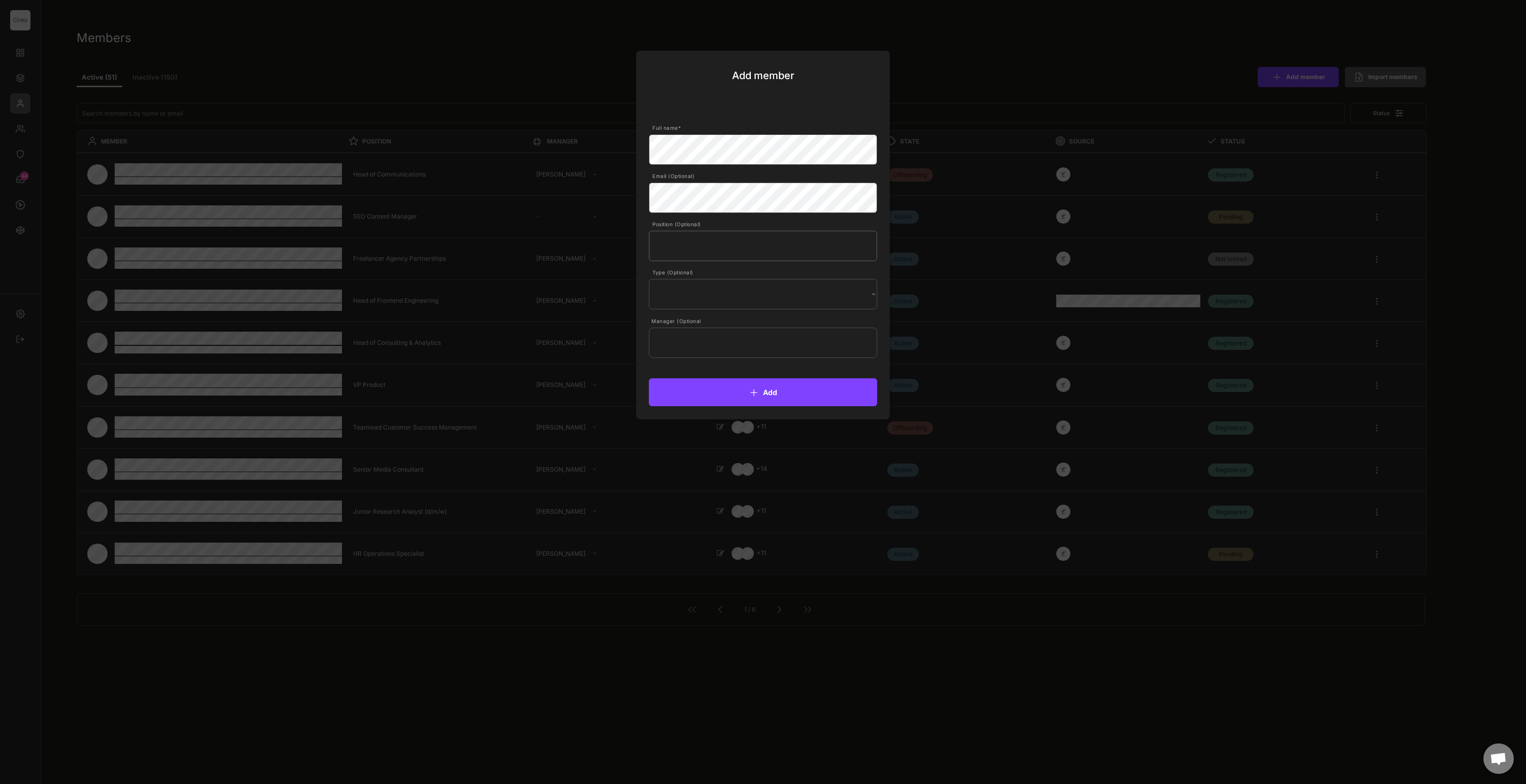
paste input "Junior Finance Operations Manager"
type input "Junior Finance Operations Manager"
click at [705, 288] on select "Internal External" at bounding box center [762, 294] width 228 height 30
select select ""Internal""
click at [690, 348] on input "text" at bounding box center [762, 342] width 228 height 30
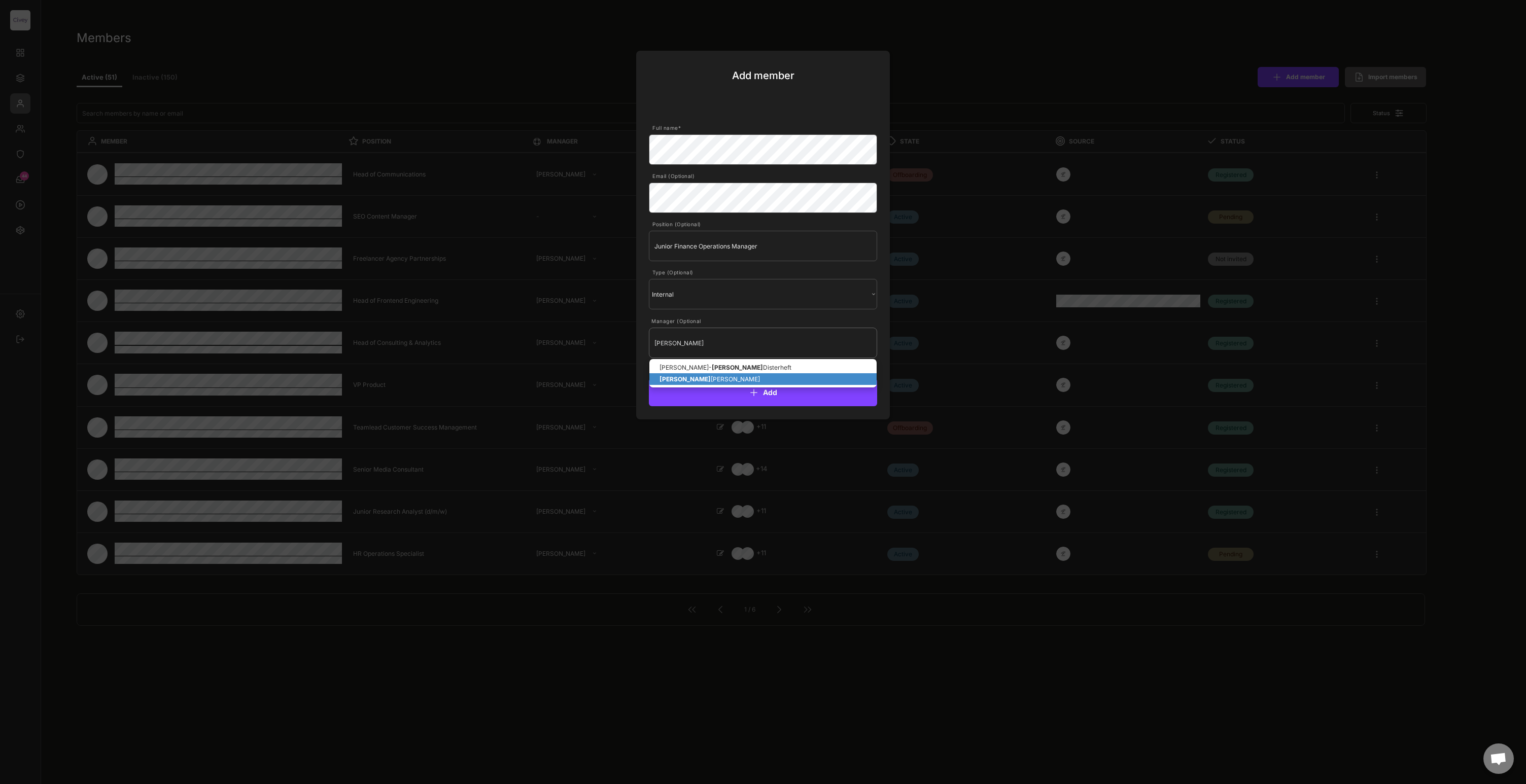
click at [687, 379] on p "[PERSON_NAME]" at bounding box center [763, 379] width 227 height 12
type input "[PERSON_NAME]"
click at [781, 396] on button "Add" at bounding box center [762, 392] width 228 height 28
select select ""1348695171700984260__LOOKUP__1663670007019x564514888945238000""
select select ""1348695171700984260__LOOKUP__1685454243483x885876553032334500""
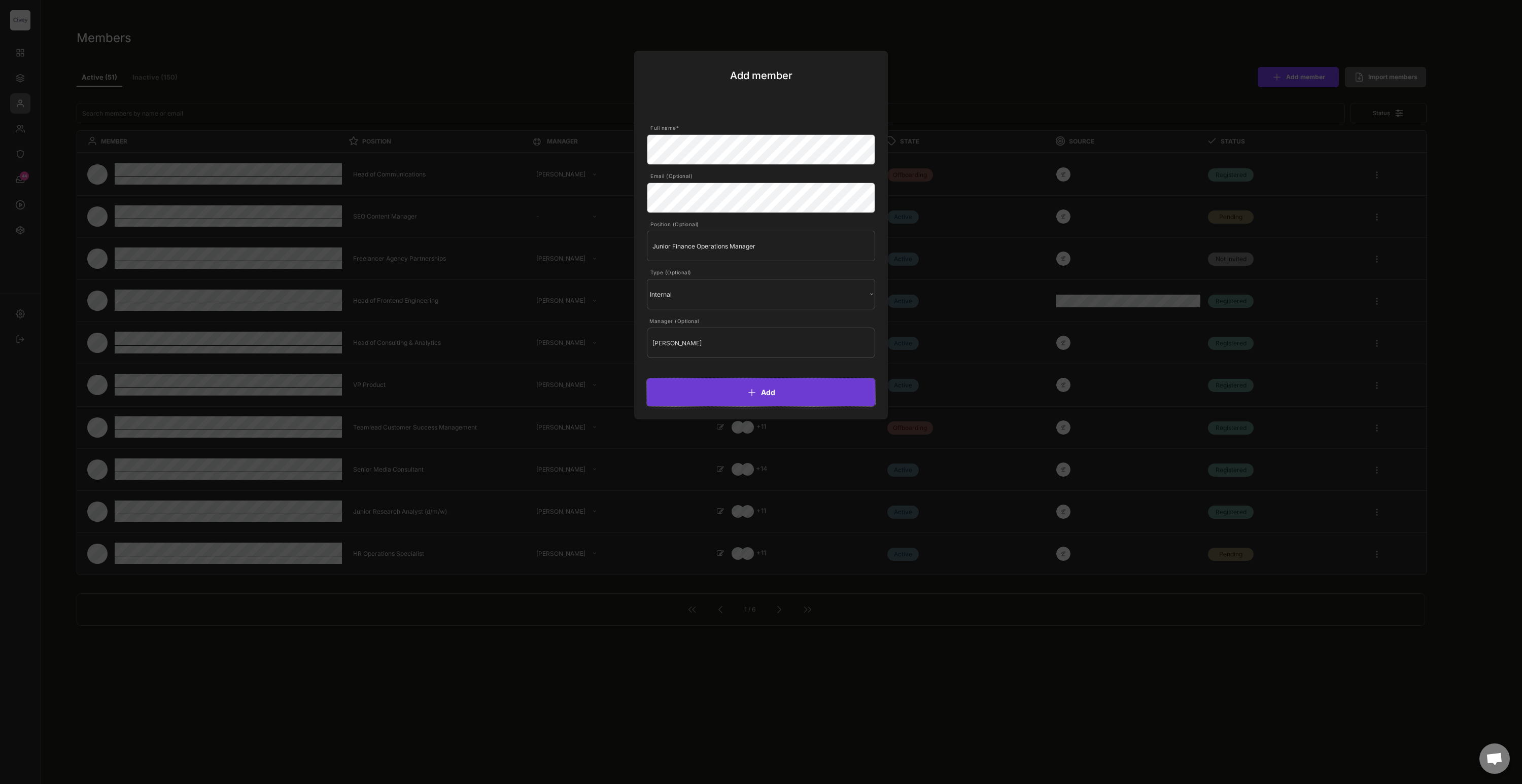
select select ""1348695171700984260__LOOKUP__1685454246191x206206890644339070""
select select ""1348695171700984260__LOOKUP__1685454241539x155971200502052830""
select select ""1348695171700984260__LOOKUP__1685454240367x298783333466597440""
select select ""1348695171700984260__LOOKUP__1663670007019x564514888945238000""
select select ""1348695171700984260__LOOKUP__1685454242265x384190135337719500""
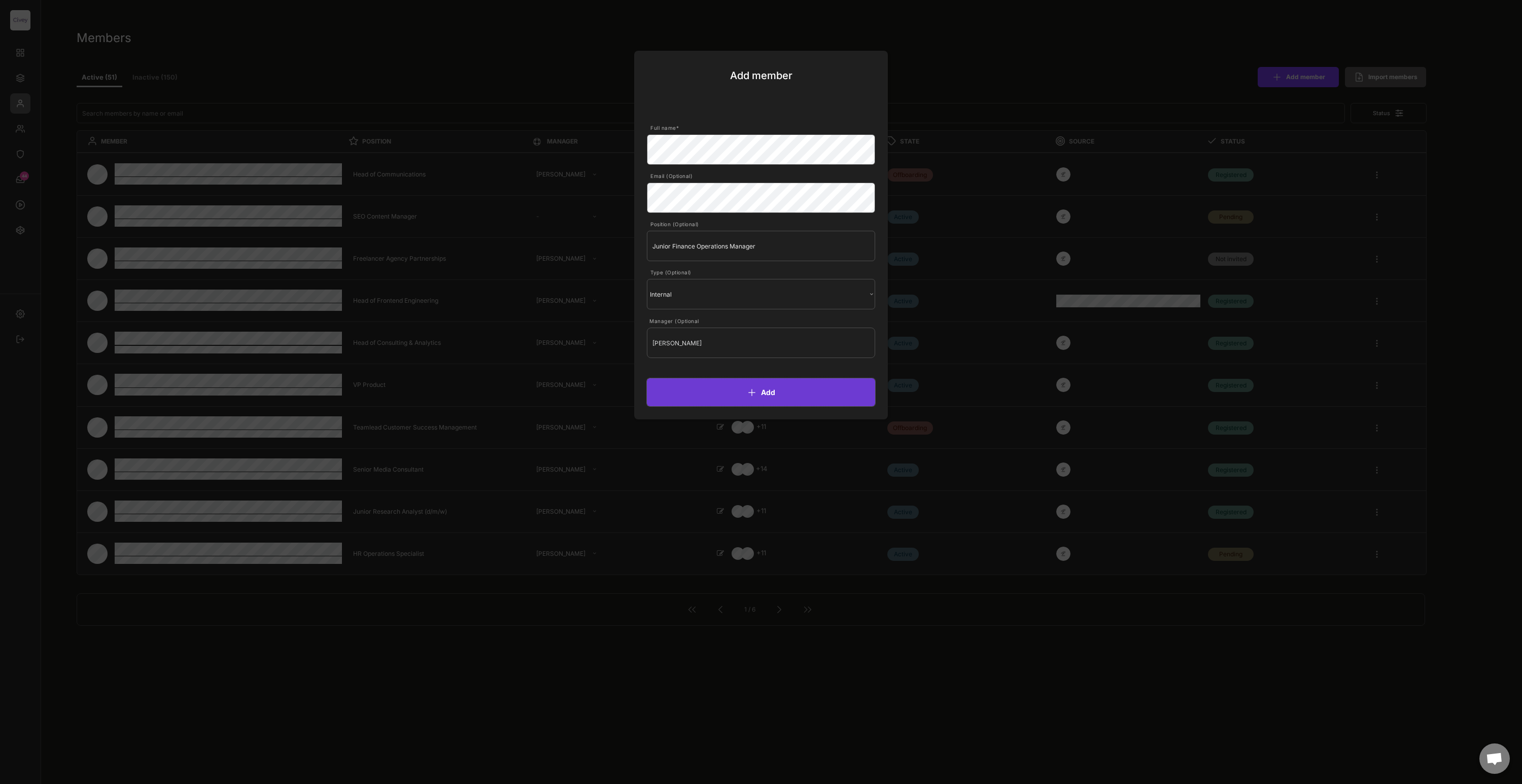
select select ""1348695171700984260__LOOKUP__1685454242569x161413480024510180""
select select ""1348695171700984260__LOOKUP__1685454237751x398771038012473400""
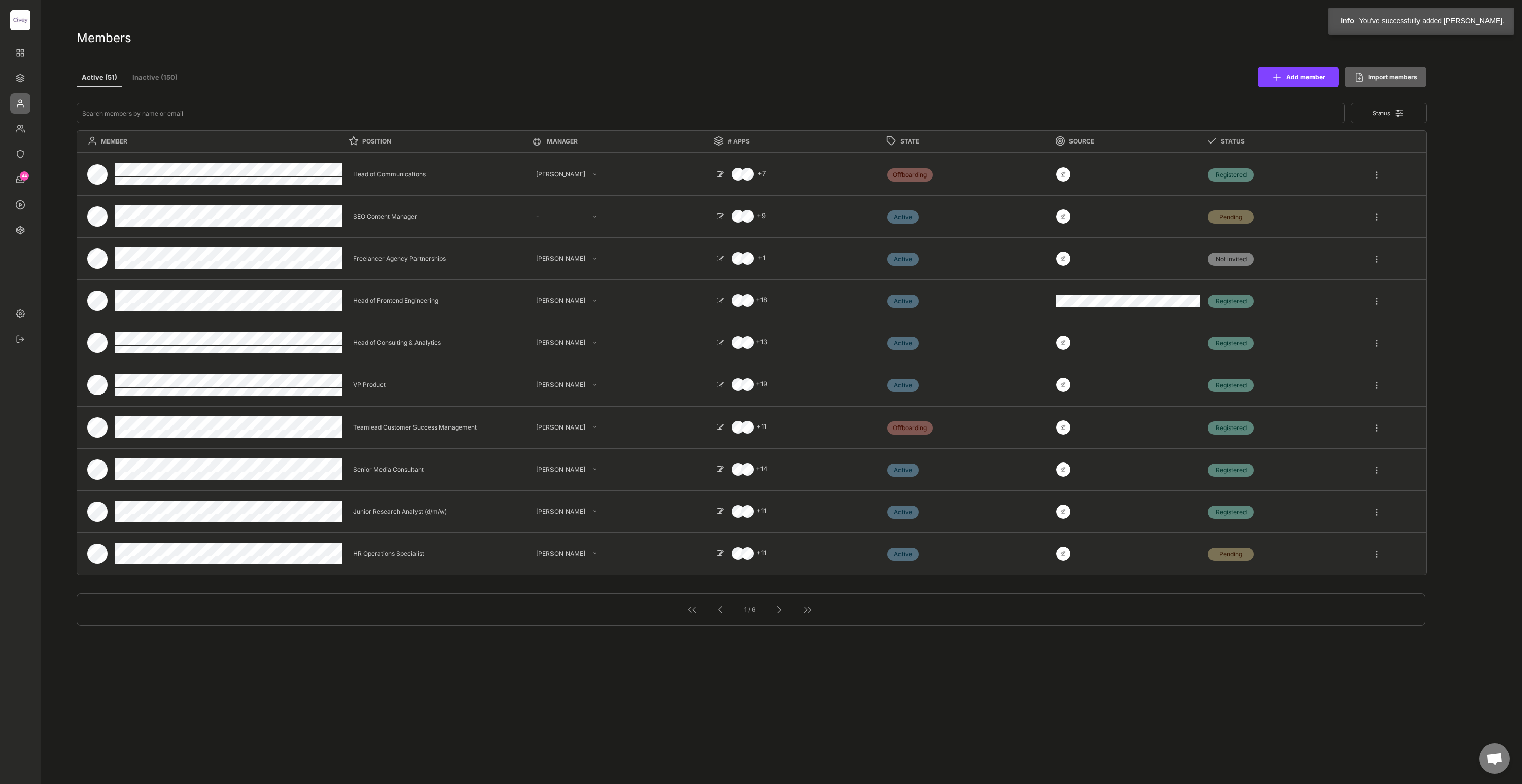
click at [1451, 148] on div "Members Active (51) Inactive (150) Add member Import members Status MEMBER POSI…" at bounding box center [779, 723] width 1426 height 1427
